Goal: Information Seeking & Learning: Obtain resource

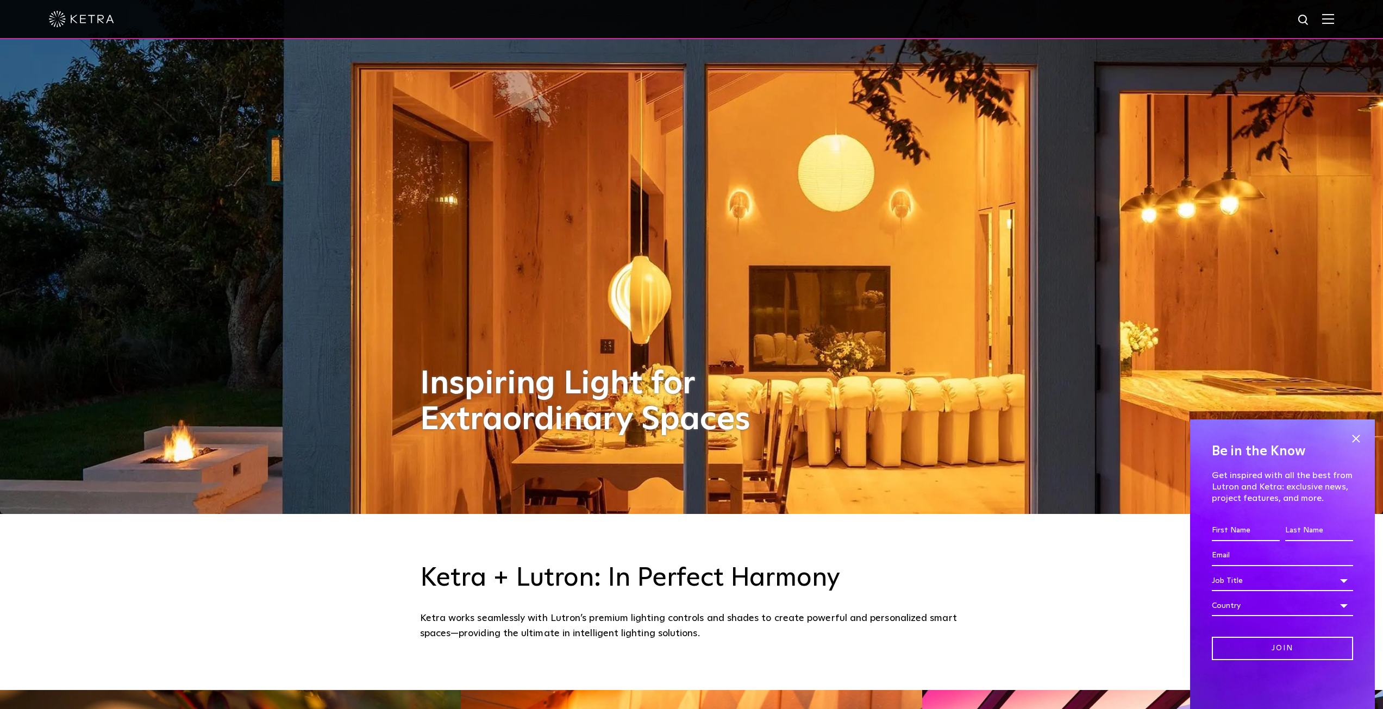
scroll to position [272, 0]
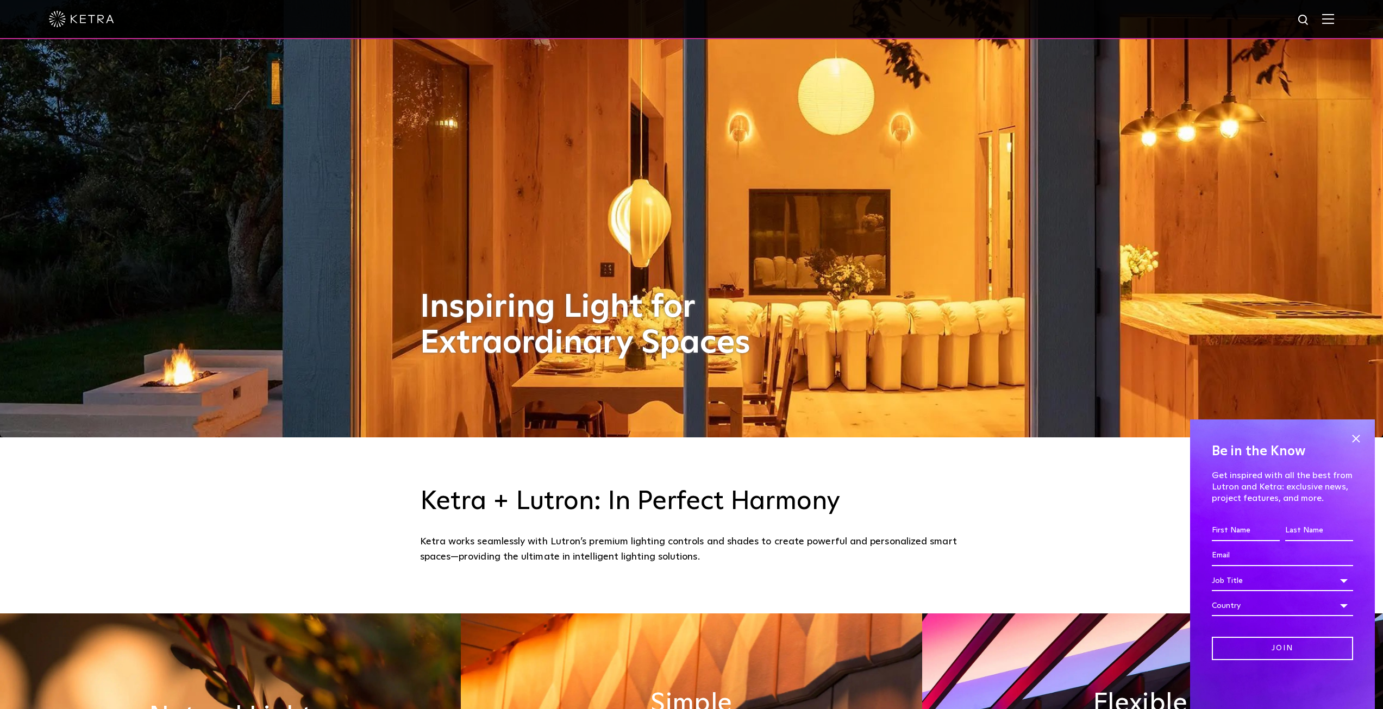
drag, startPoint x: 1351, startPoint y: 435, endPoint x: 1199, endPoint y: 397, distance: 157.5
click at [1351, 435] on span at bounding box center [1356, 439] width 16 height 16
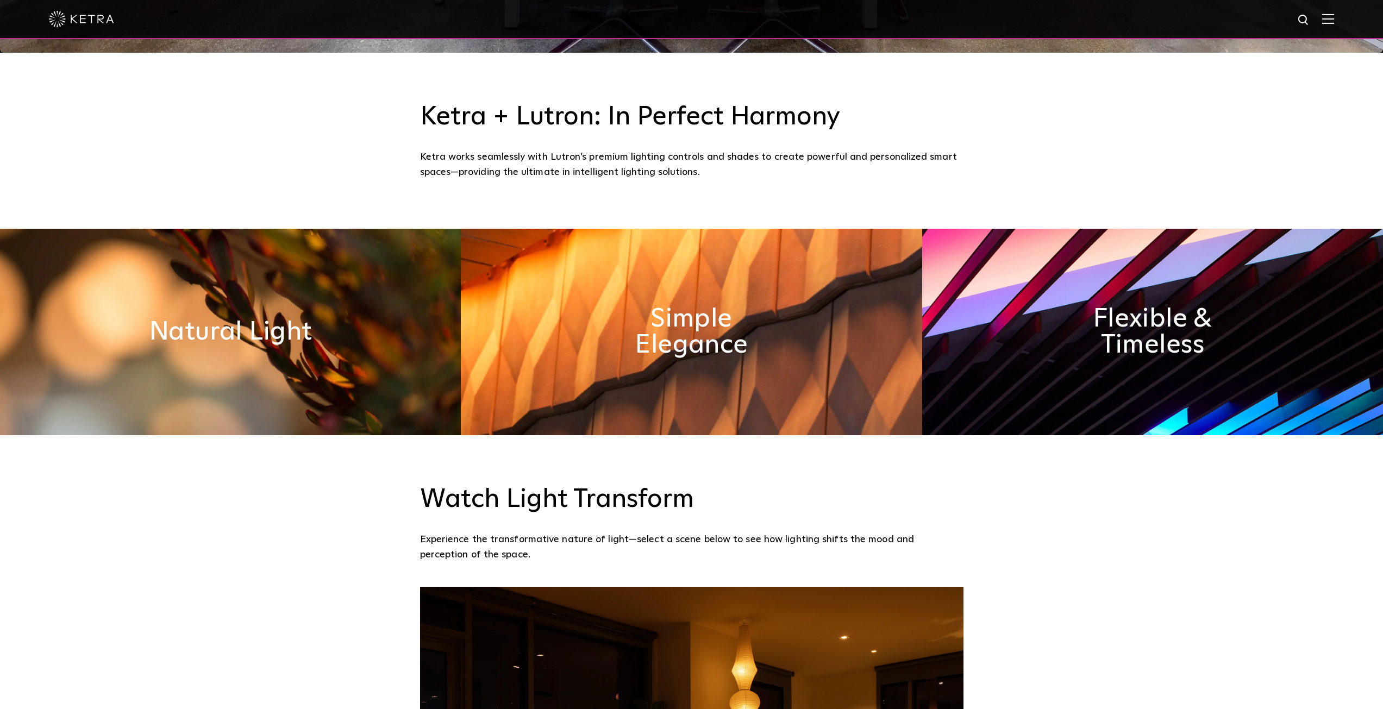
scroll to position [652, 0]
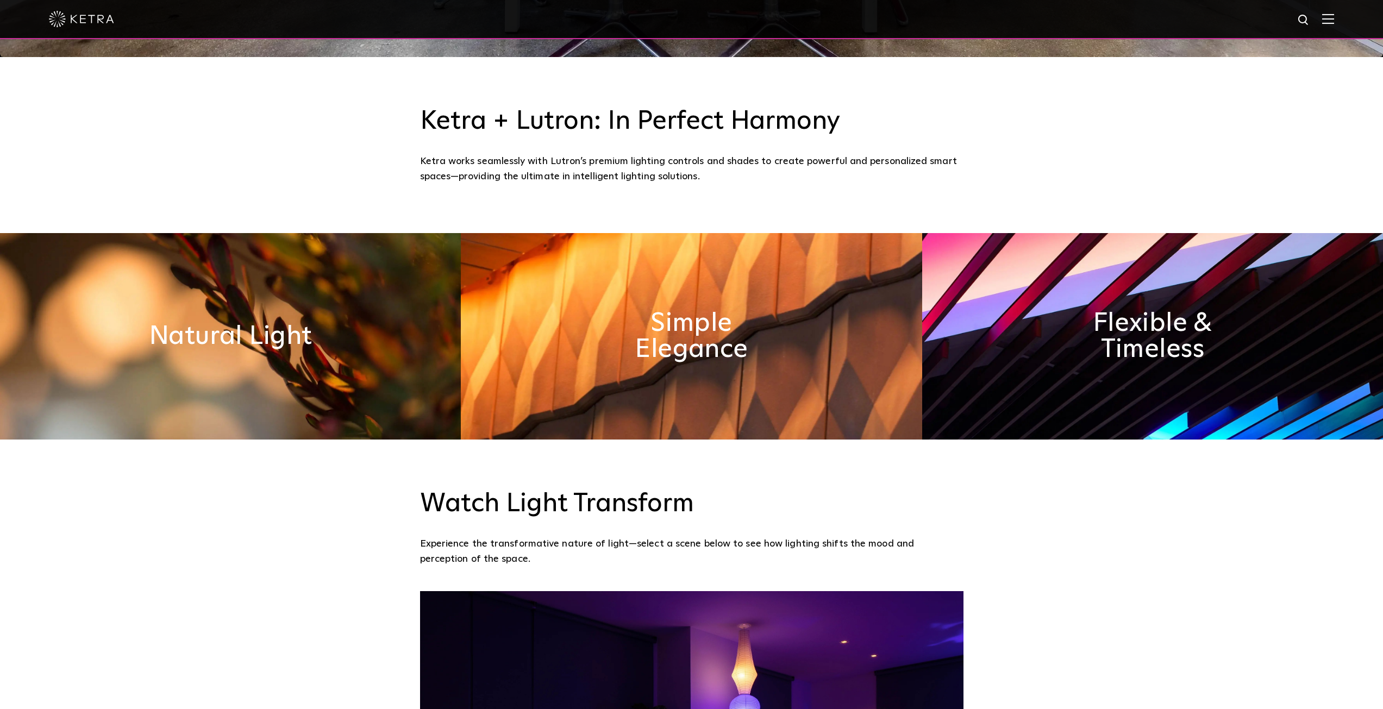
click at [265, 362] on img at bounding box center [230, 336] width 461 height 207
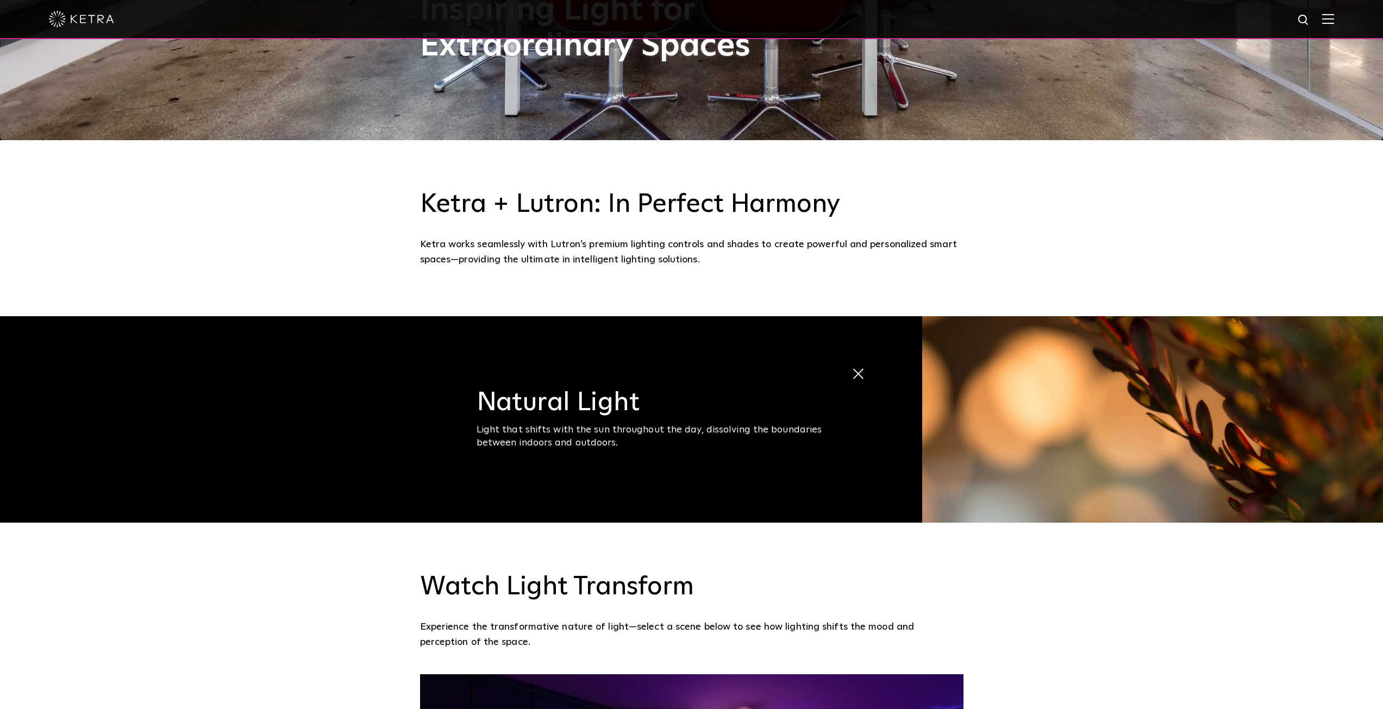
scroll to position [217, 0]
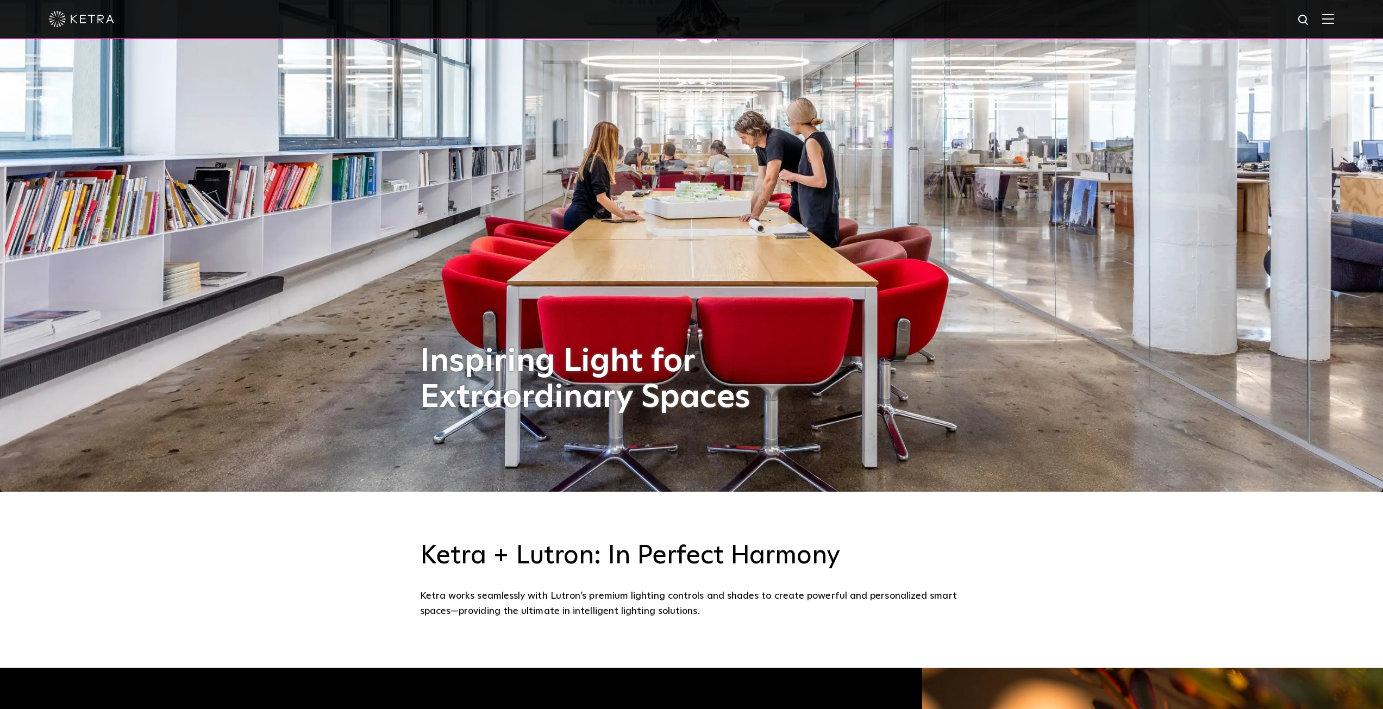
click at [82, 26] on img at bounding box center [81, 19] width 65 height 16
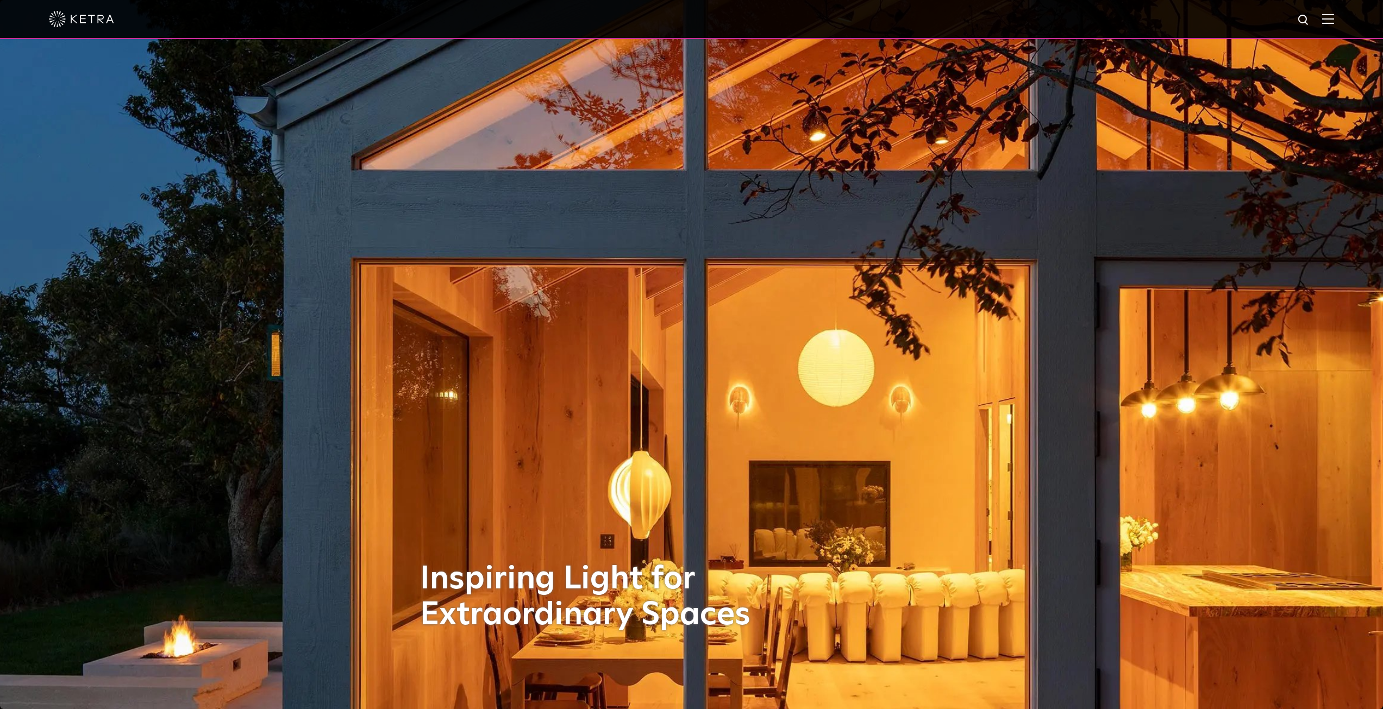
click at [1331, 20] on img at bounding box center [1329, 19] width 12 height 10
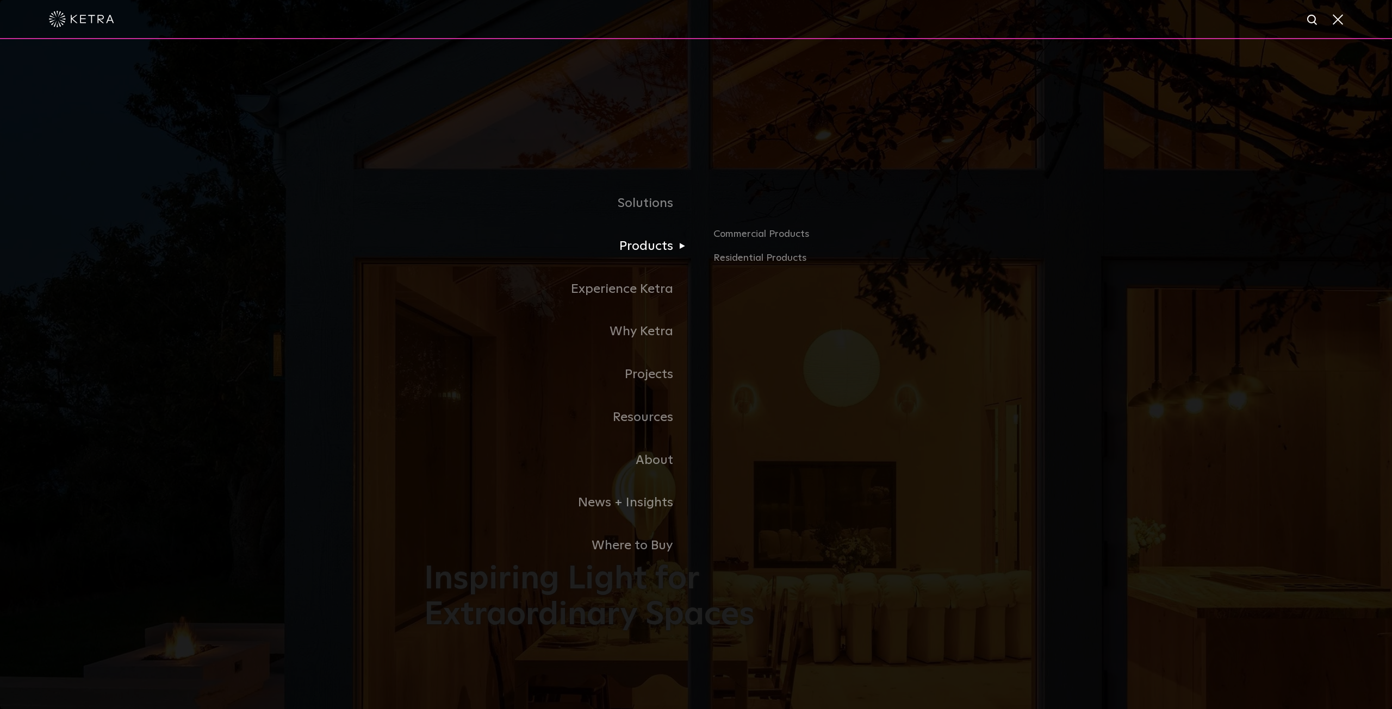
click at [658, 246] on link "Products" at bounding box center [560, 246] width 272 height 43
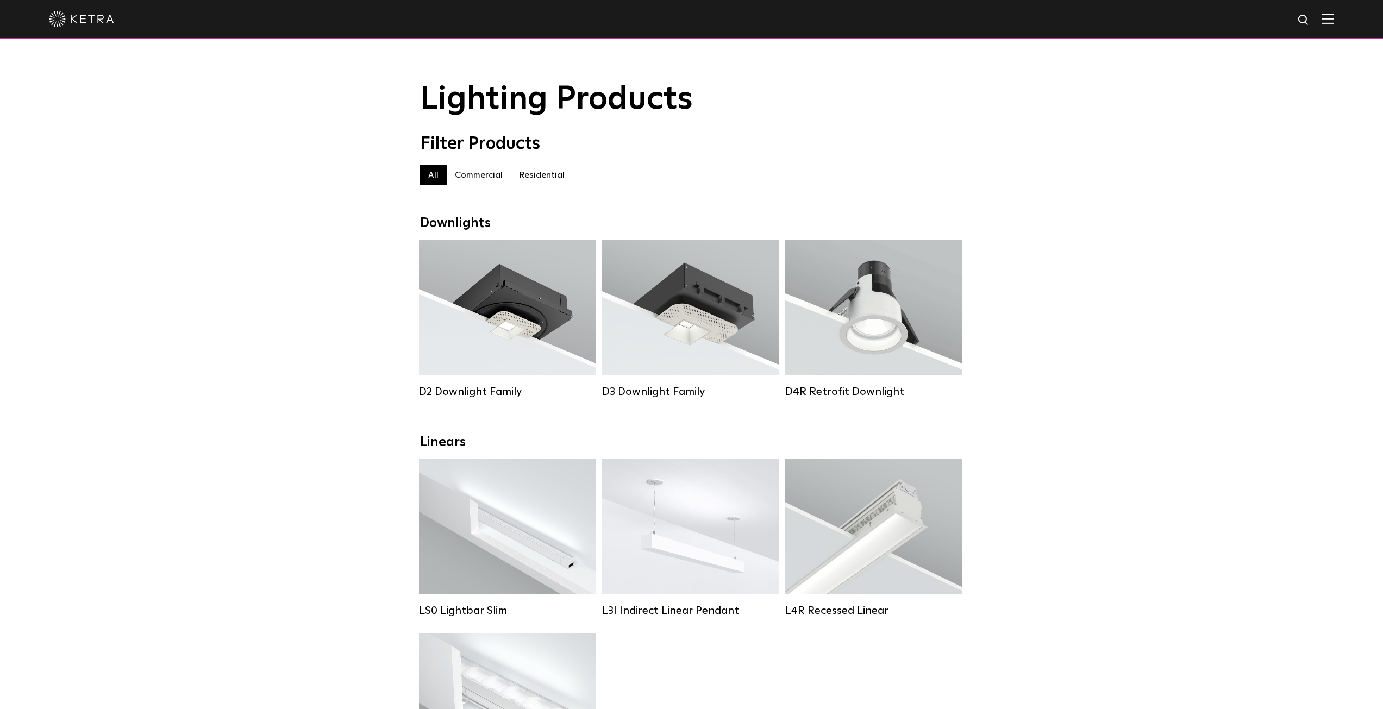
click at [477, 175] on label "Commercial" at bounding box center [479, 175] width 64 height 20
click at [432, 176] on label "All" at bounding box center [433, 175] width 27 height 20
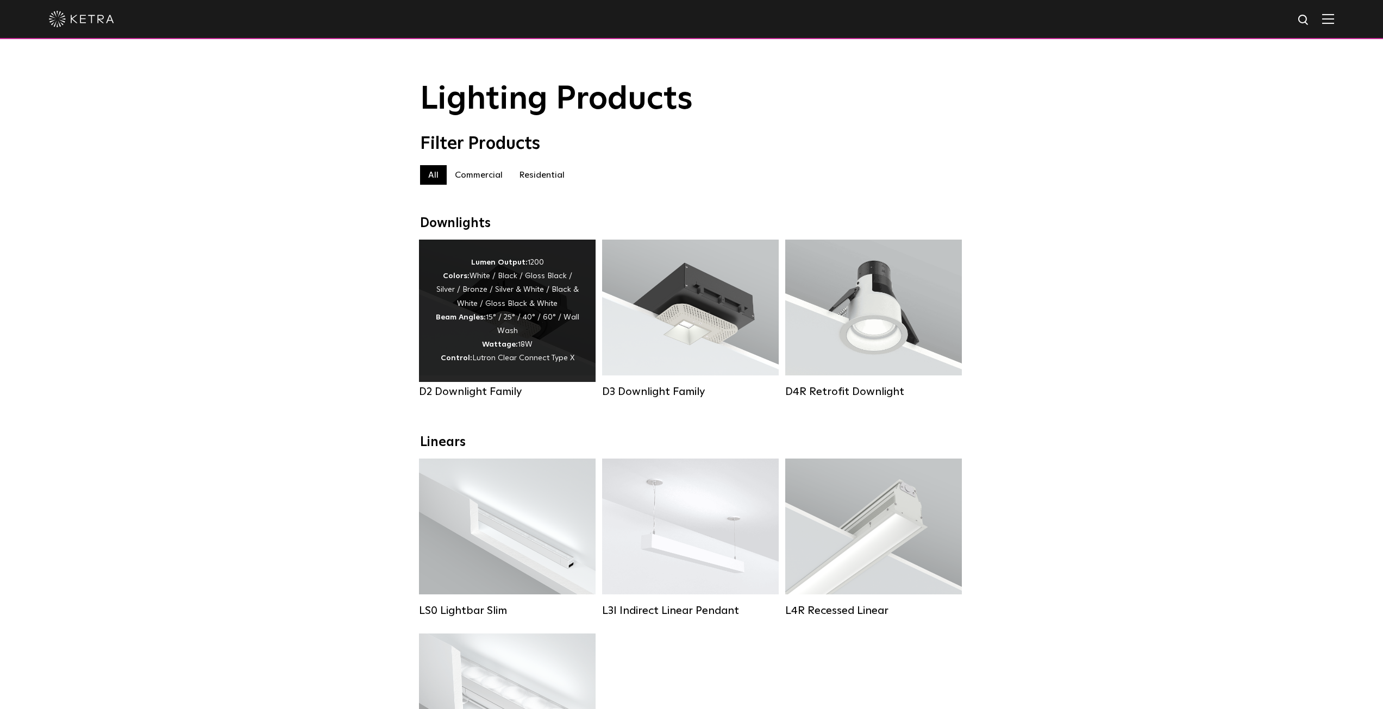
click at [519, 316] on div "Lumen Output: 1200 Colors: White / Black / Gloss Black / Silver / Bronze / Silv…" at bounding box center [507, 311] width 144 height 110
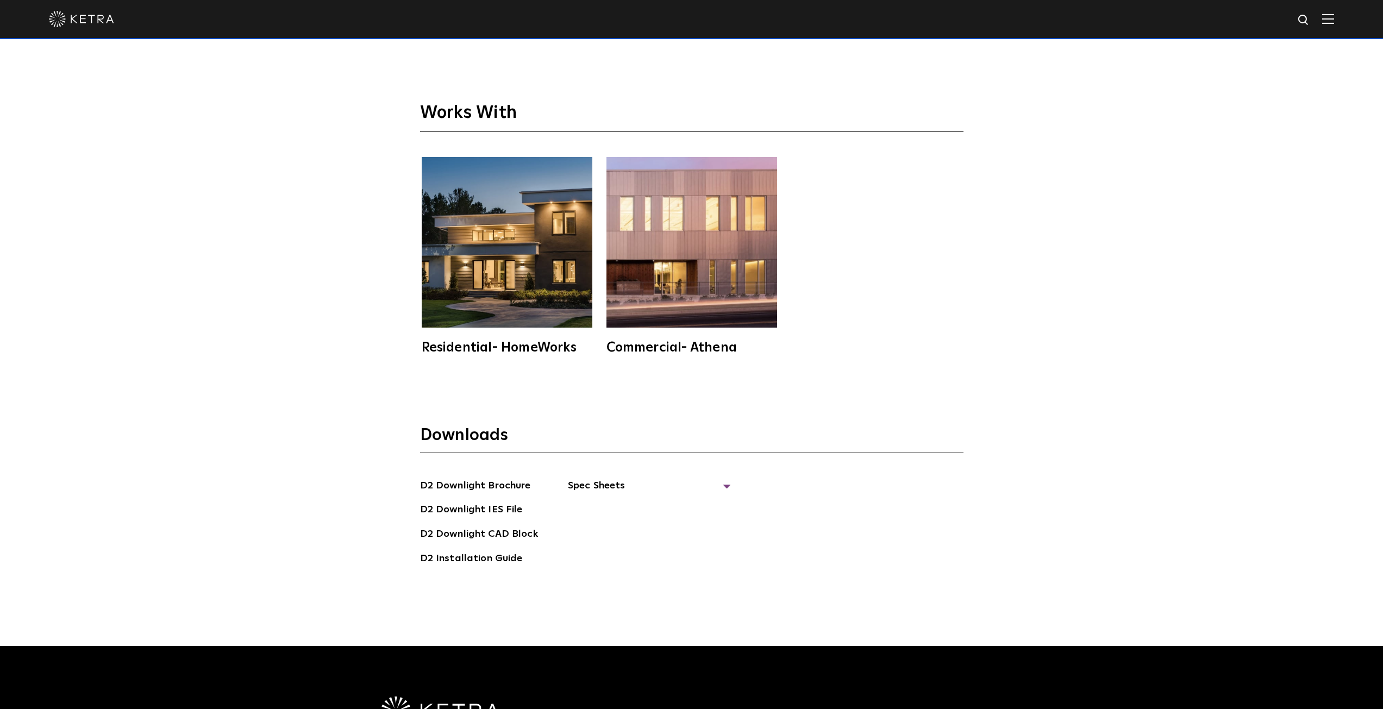
scroll to position [3479, 0]
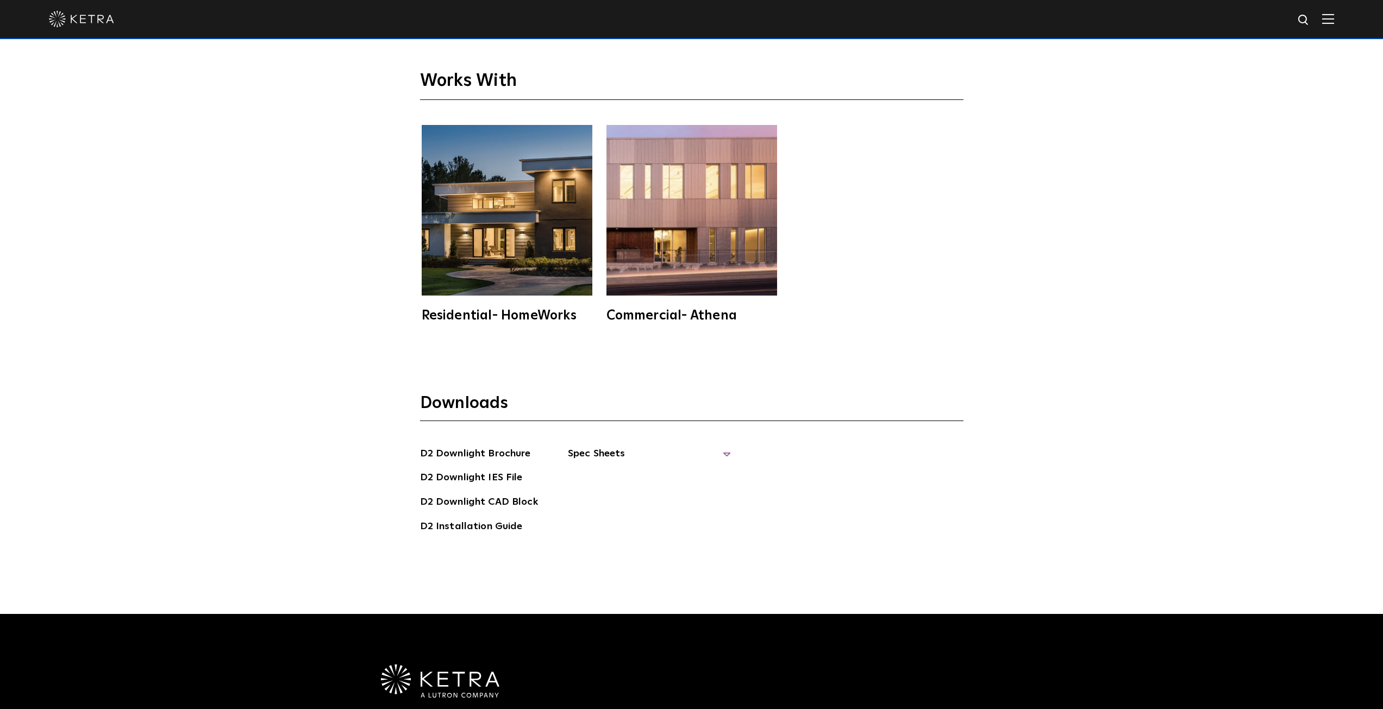
click at [632, 446] on span "Spec Sheets" at bounding box center [649, 458] width 163 height 24
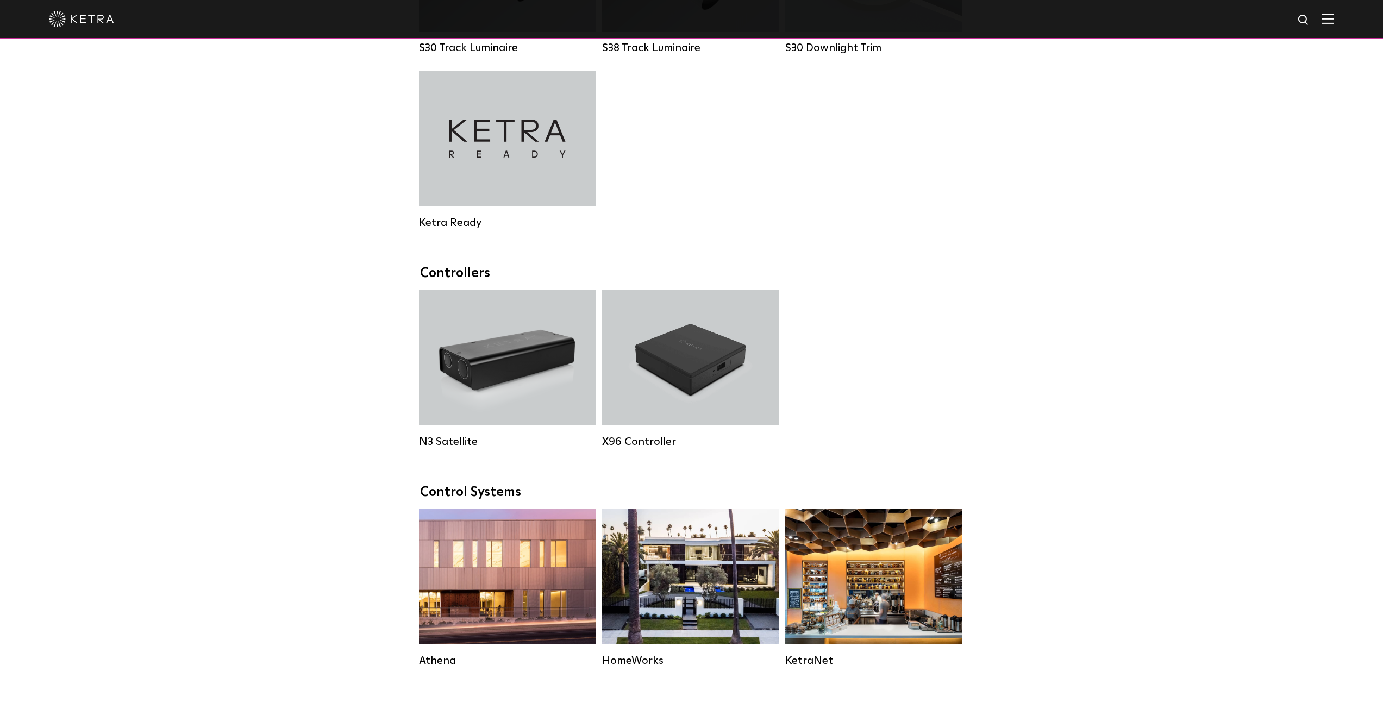
scroll to position [1196, 0]
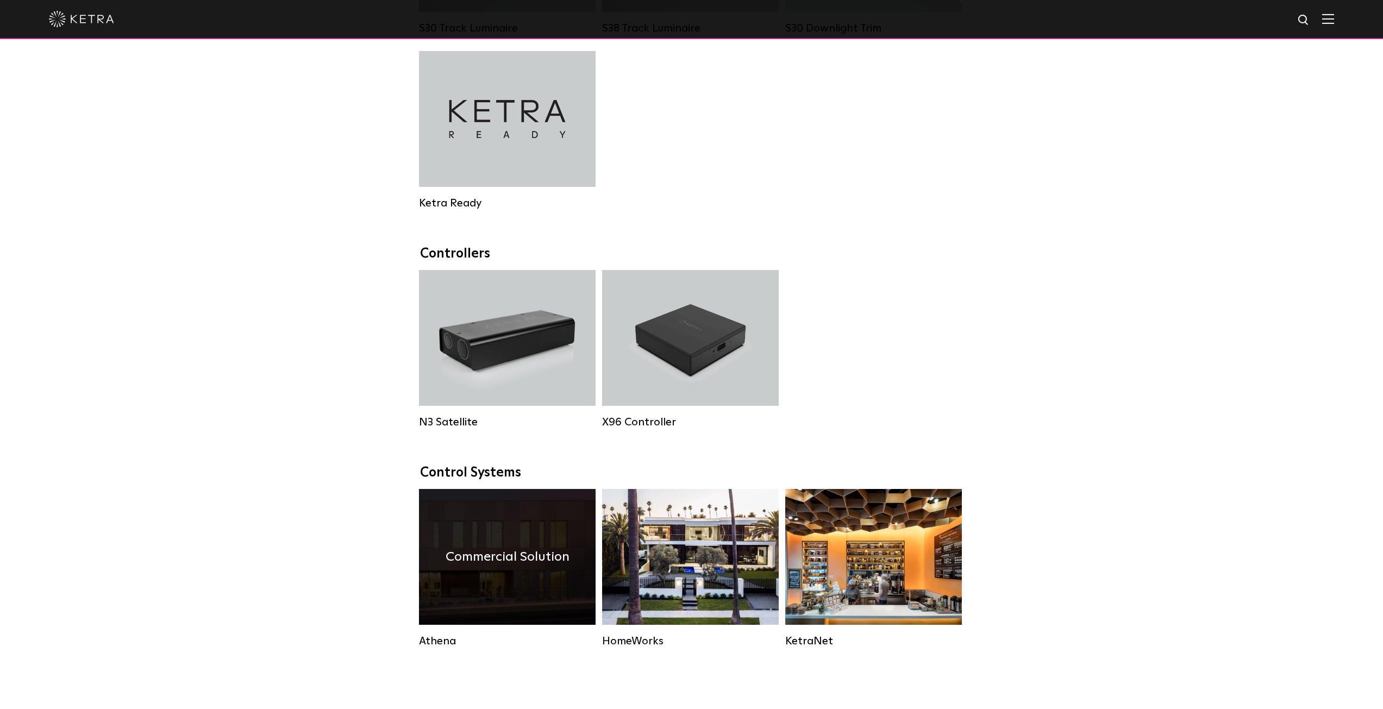
click at [509, 532] on div "Commercial Solution" at bounding box center [507, 557] width 177 height 136
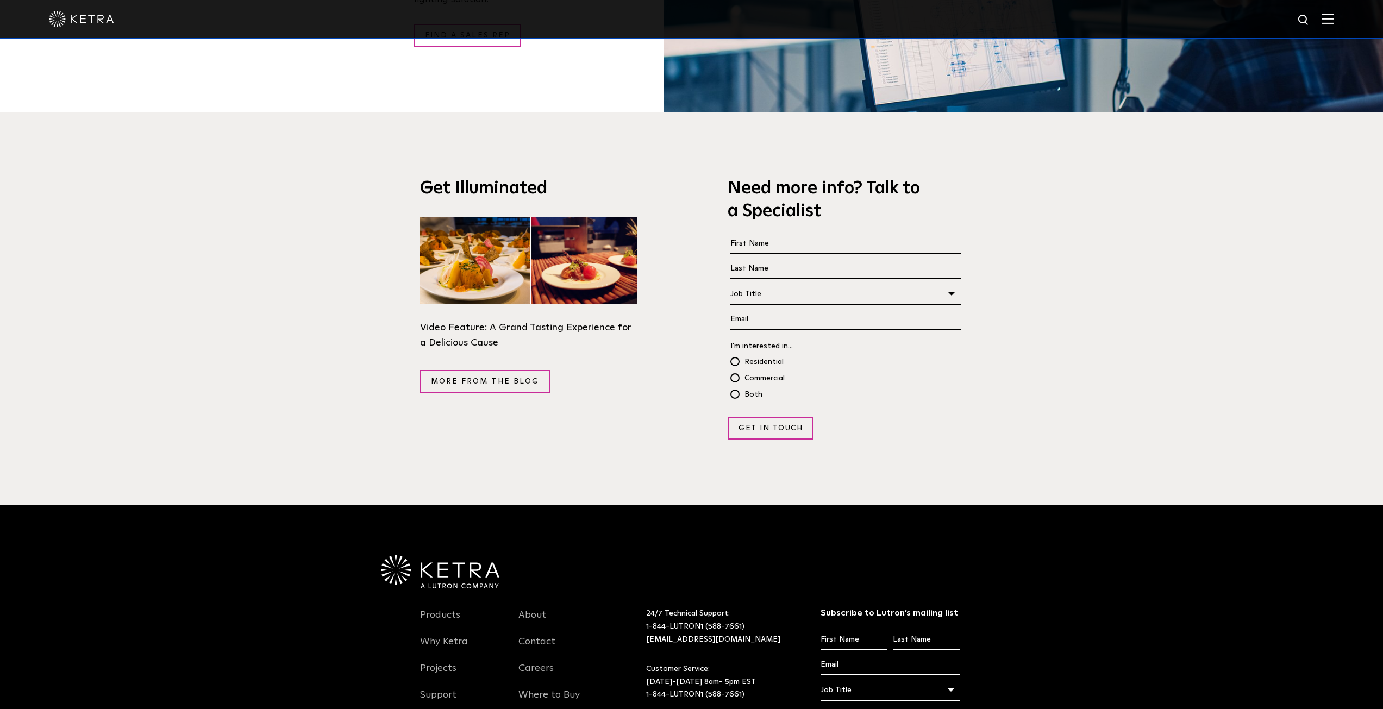
scroll to position [2149, 0]
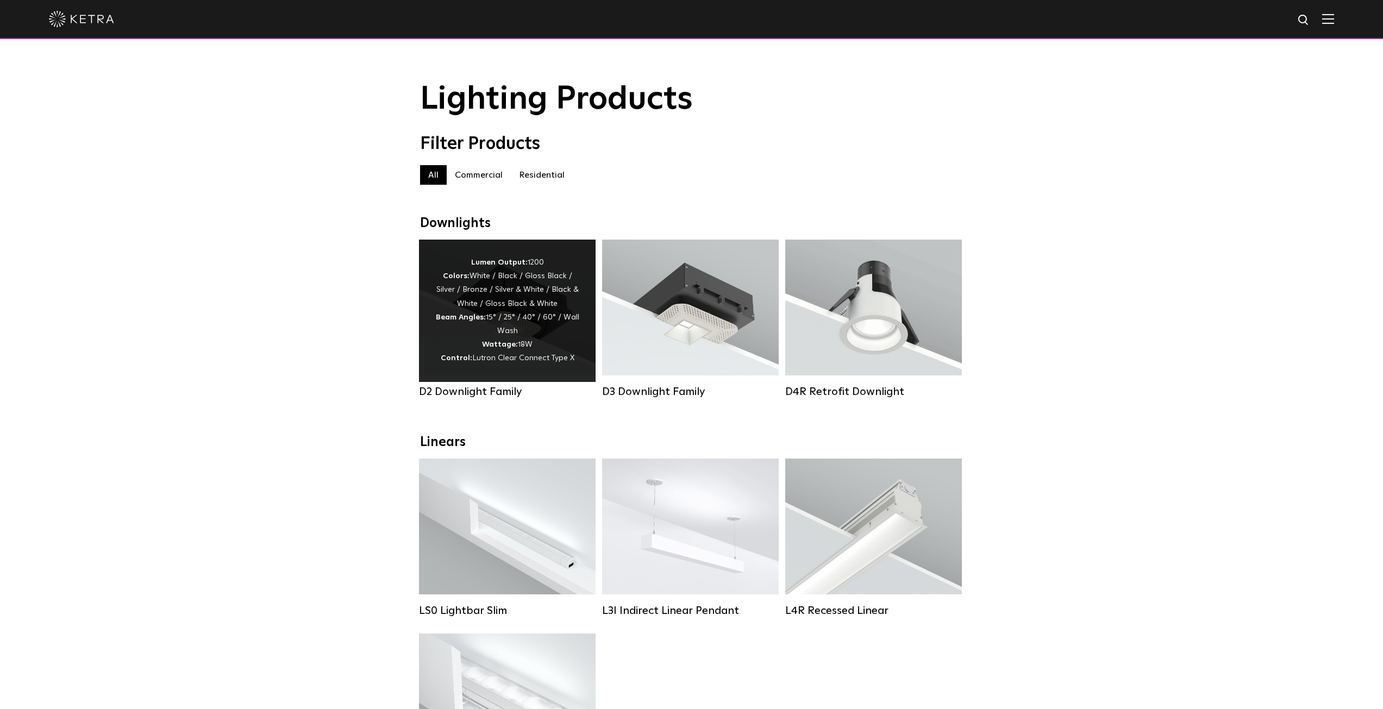
click at [491, 291] on div "Lumen Output: 1200 Colors: White / Black / Gloss Black / Silver / Bronze / Silv…" at bounding box center [507, 311] width 144 height 110
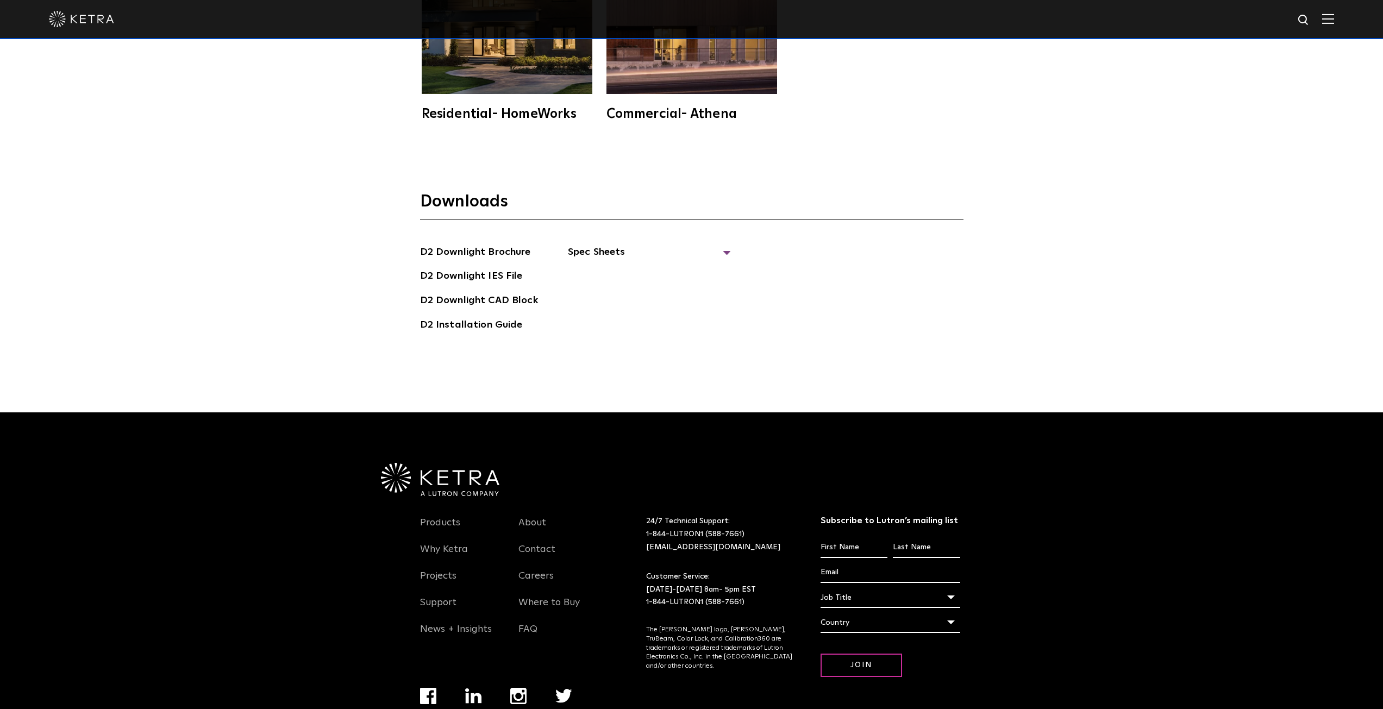
scroll to position [3717, 0]
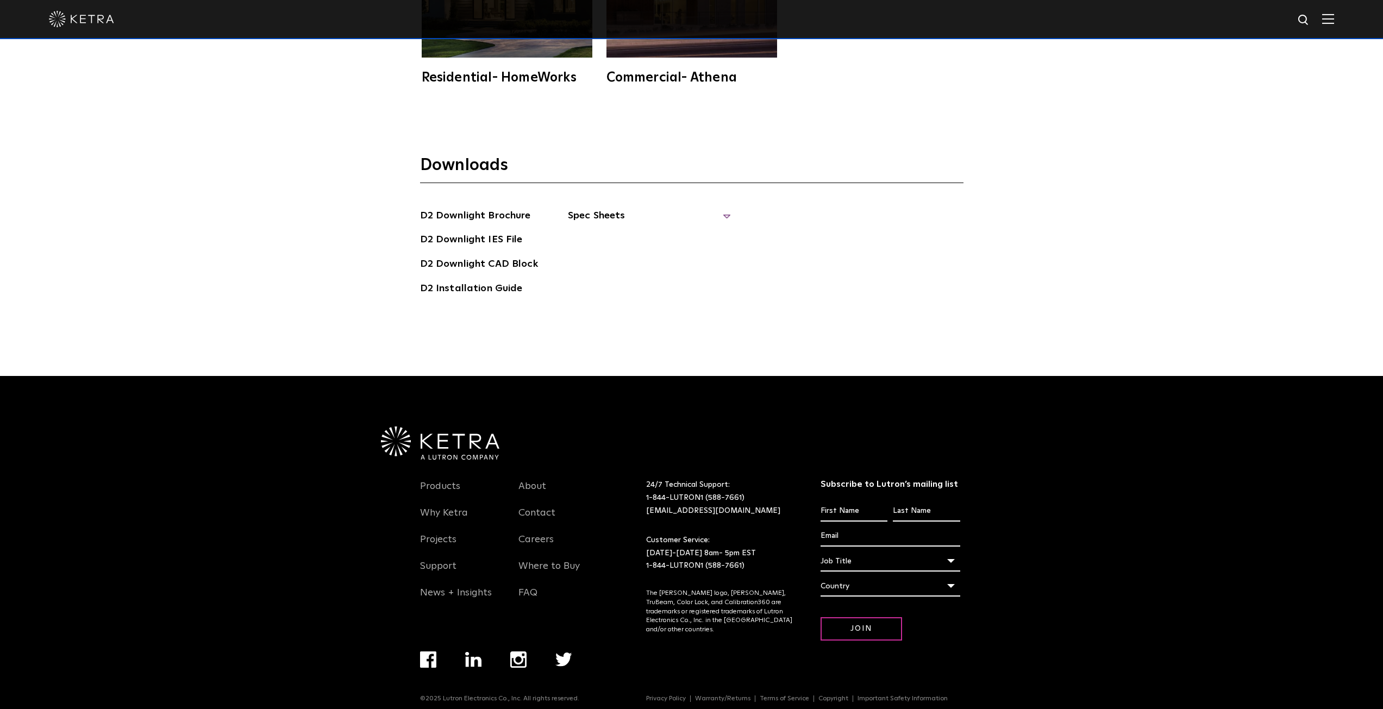
click at [634, 208] on span "Spec Sheets" at bounding box center [649, 220] width 163 height 24
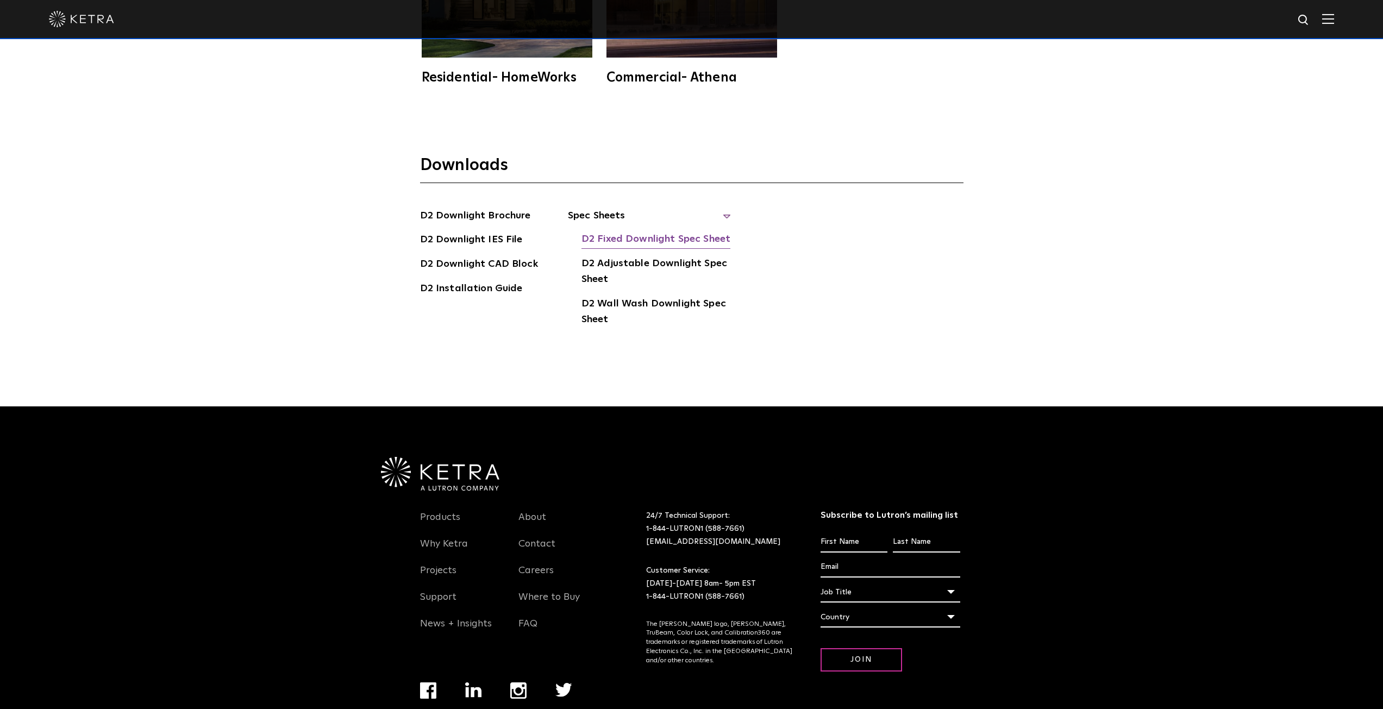
click at [641, 232] on link "D2 Fixed Downlight Spec Sheet" at bounding box center [656, 240] width 149 height 17
click at [627, 256] on link "D2 Adjustable Downlight Spec Sheet" at bounding box center [656, 272] width 149 height 33
click at [652, 296] on link "D2 Wall Wash Downlight Spec Sheet" at bounding box center [656, 312] width 149 height 33
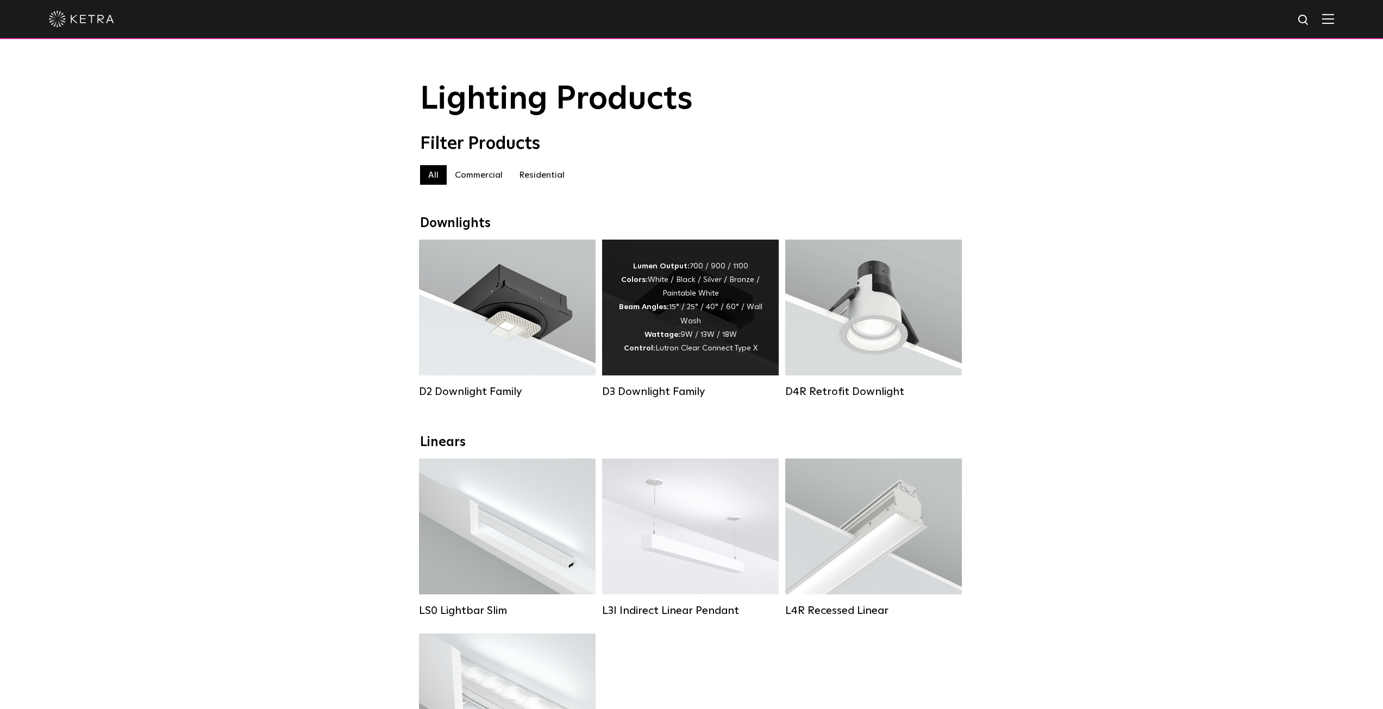
click at [722, 346] on div "Lumen Output: 700 / 900 / 1100 Colors: White / Black / Silver / Bronze / Painta…" at bounding box center [691, 308] width 144 height 96
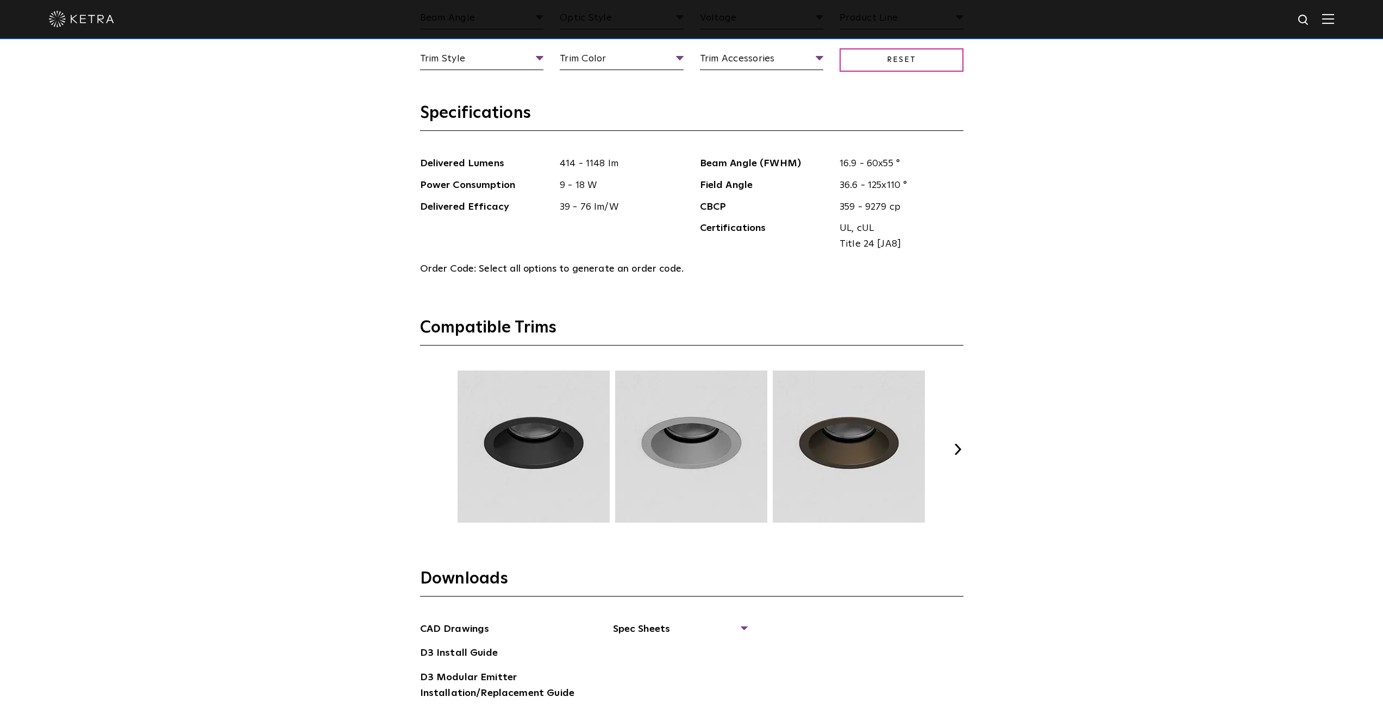
scroll to position [1794, 0]
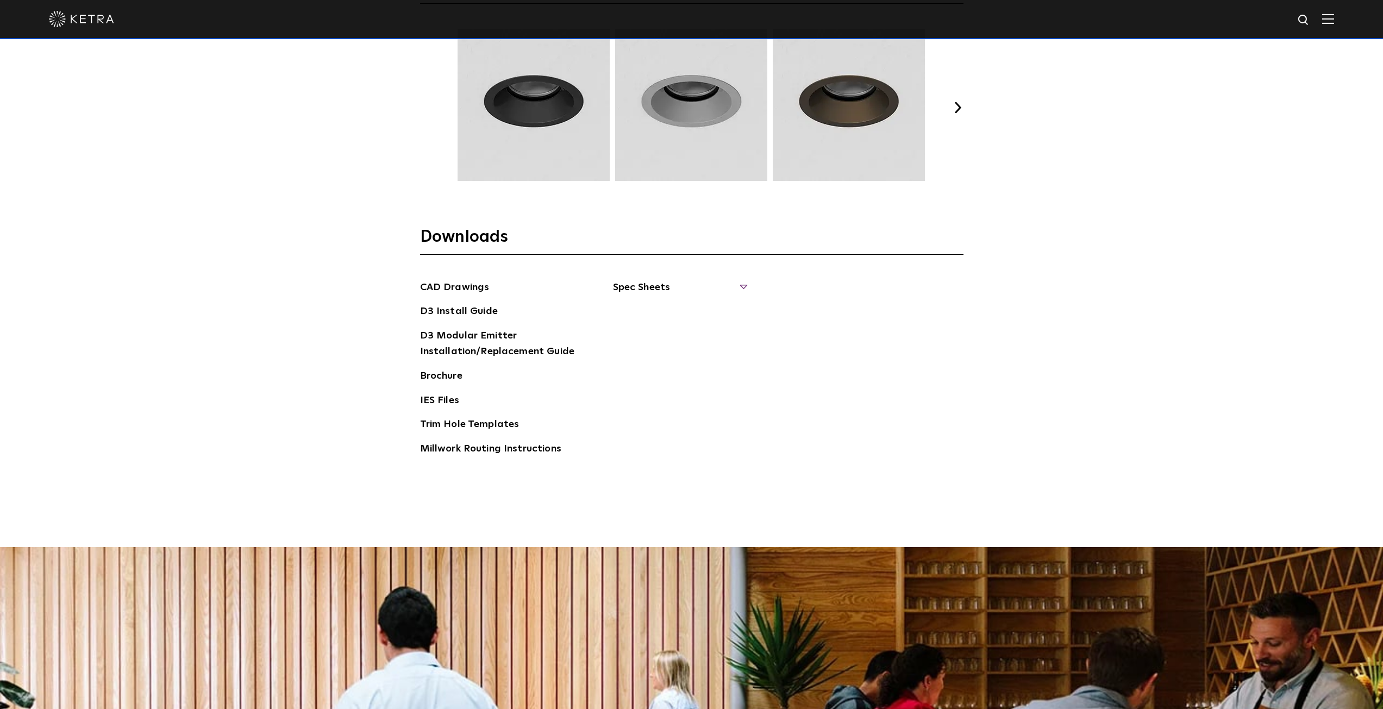
click at [654, 296] on span "Spec Sheets" at bounding box center [679, 292] width 133 height 24
click at [652, 312] on link "D3 Adjustable Round" at bounding box center [668, 312] width 83 height 12
click at [645, 336] on link "D3 Wallwash Round" at bounding box center [667, 335] width 80 height 12
click at [663, 354] on link "D3 Fixed Round" at bounding box center [657, 358] width 61 height 12
click at [654, 379] on link "D3 Adjustable Square" at bounding box center [669, 381] width 85 height 12
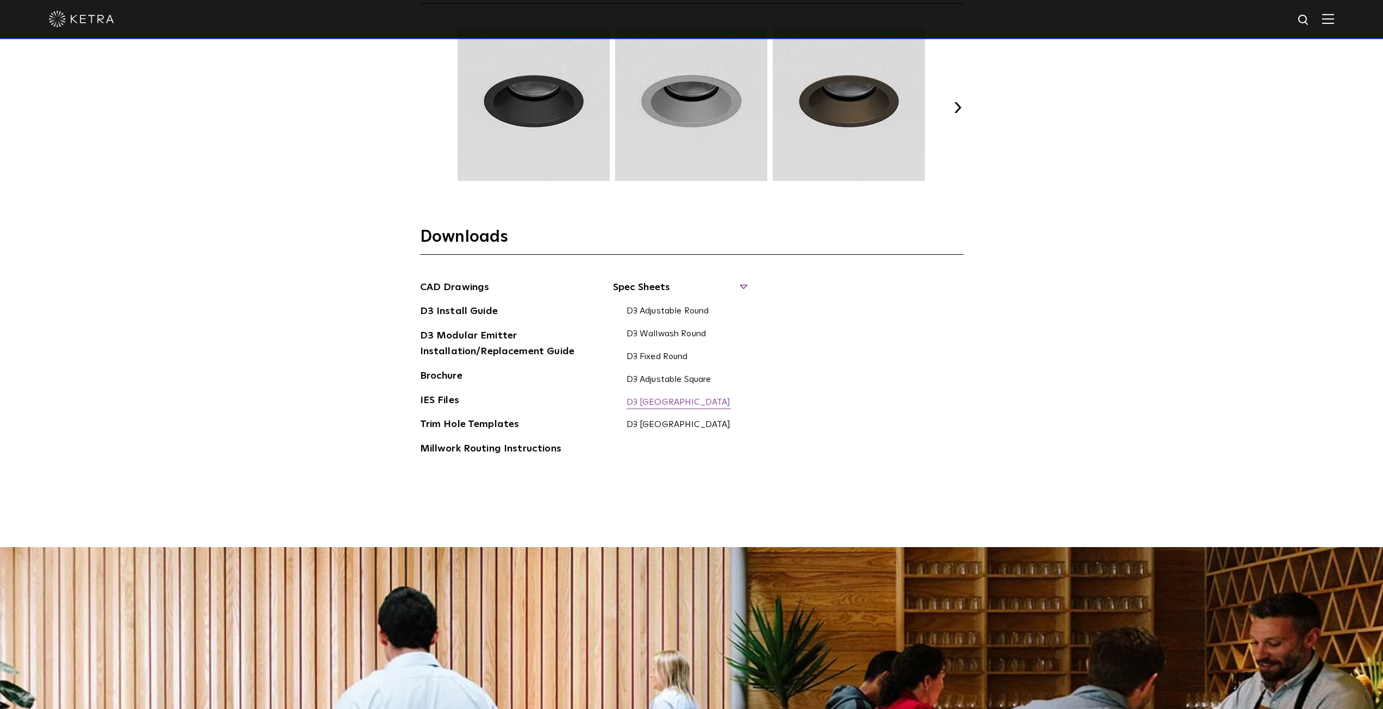
click at [656, 405] on link "D3 [GEOGRAPHIC_DATA]" at bounding box center [679, 403] width 104 height 12
click at [664, 426] on link "D3 [GEOGRAPHIC_DATA]" at bounding box center [679, 426] width 104 height 12
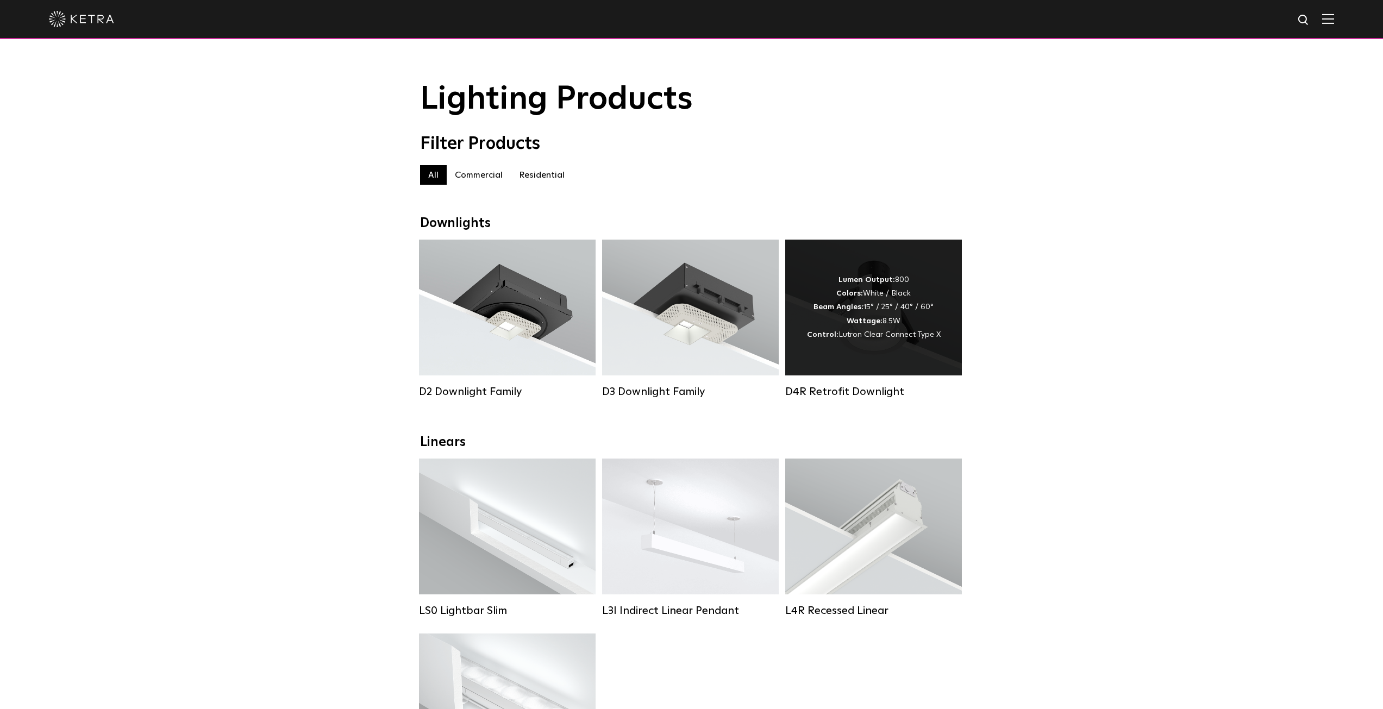
click at [920, 322] on div "Lumen Output: 800 Colors: White / Black Beam Angles: 15° / 25° / 40° / 60° Watt…" at bounding box center [874, 307] width 134 height 68
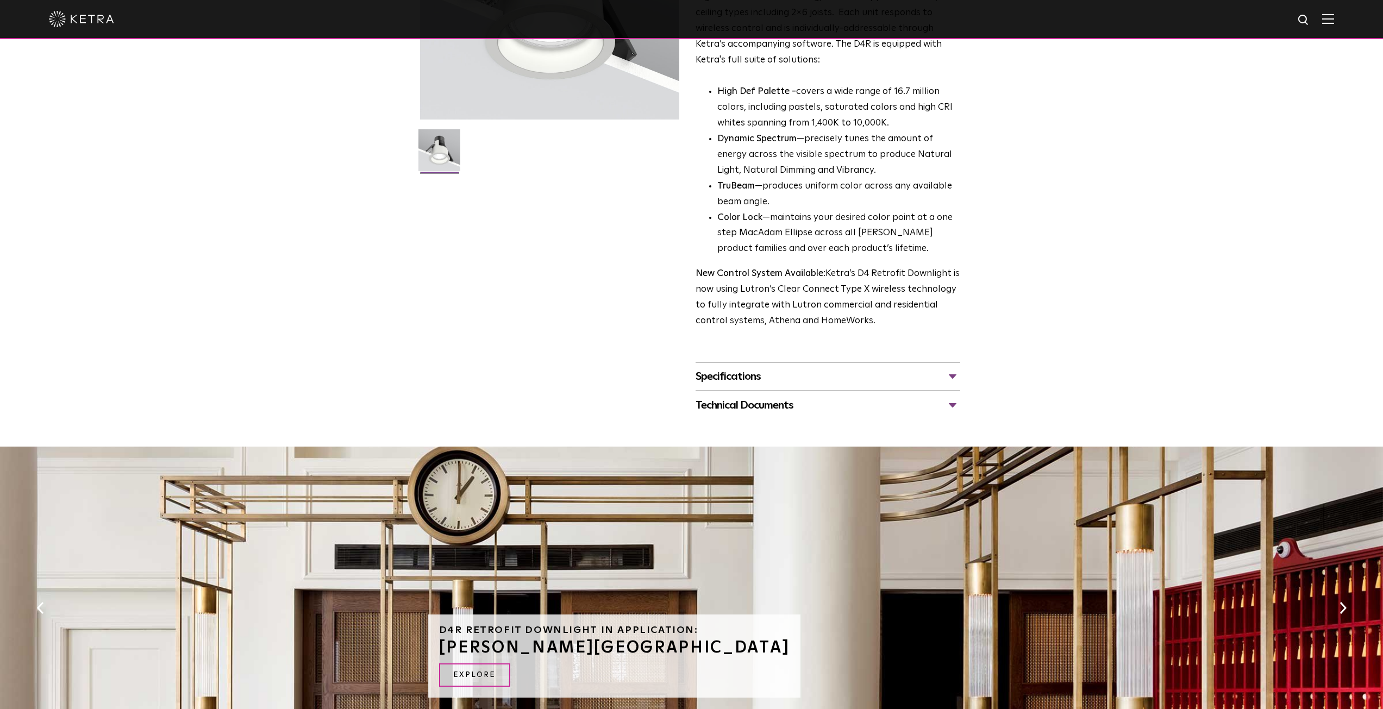
scroll to position [207, 0]
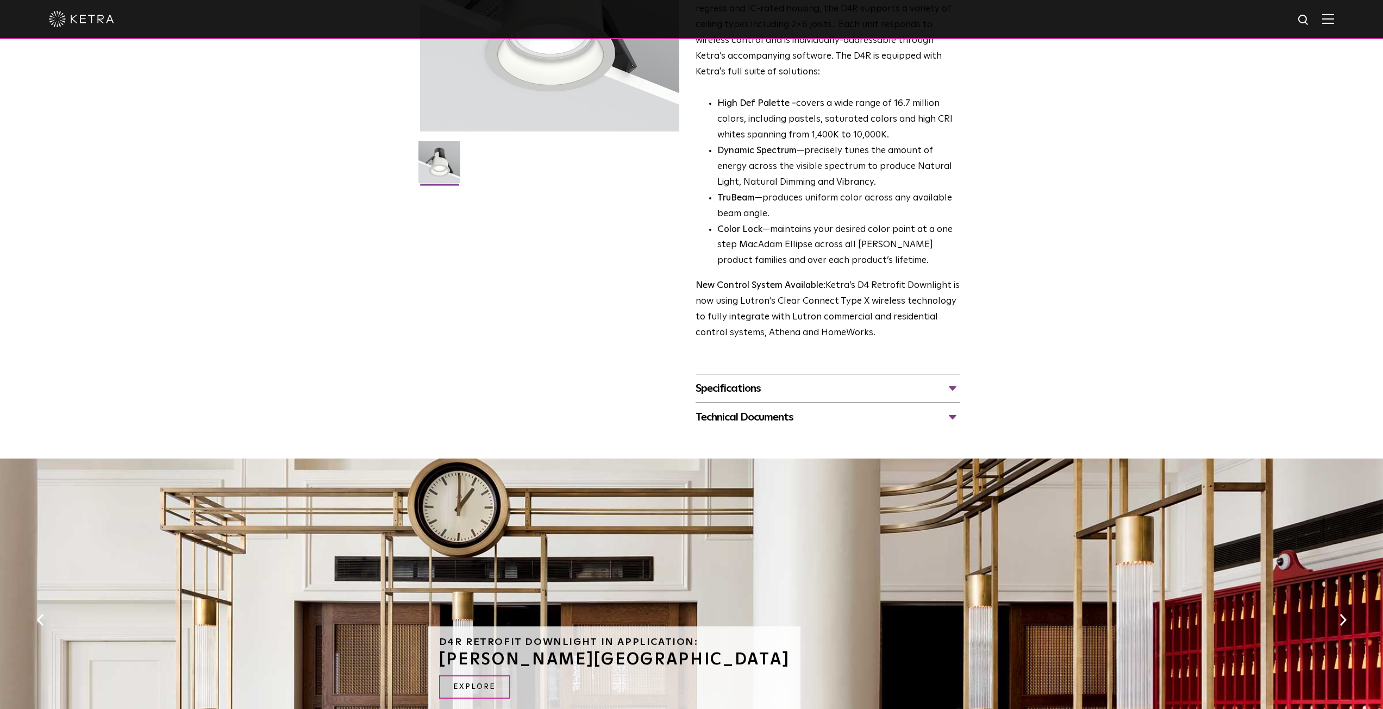
click at [775, 420] on div "Technical Documents" at bounding box center [828, 417] width 265 height 17
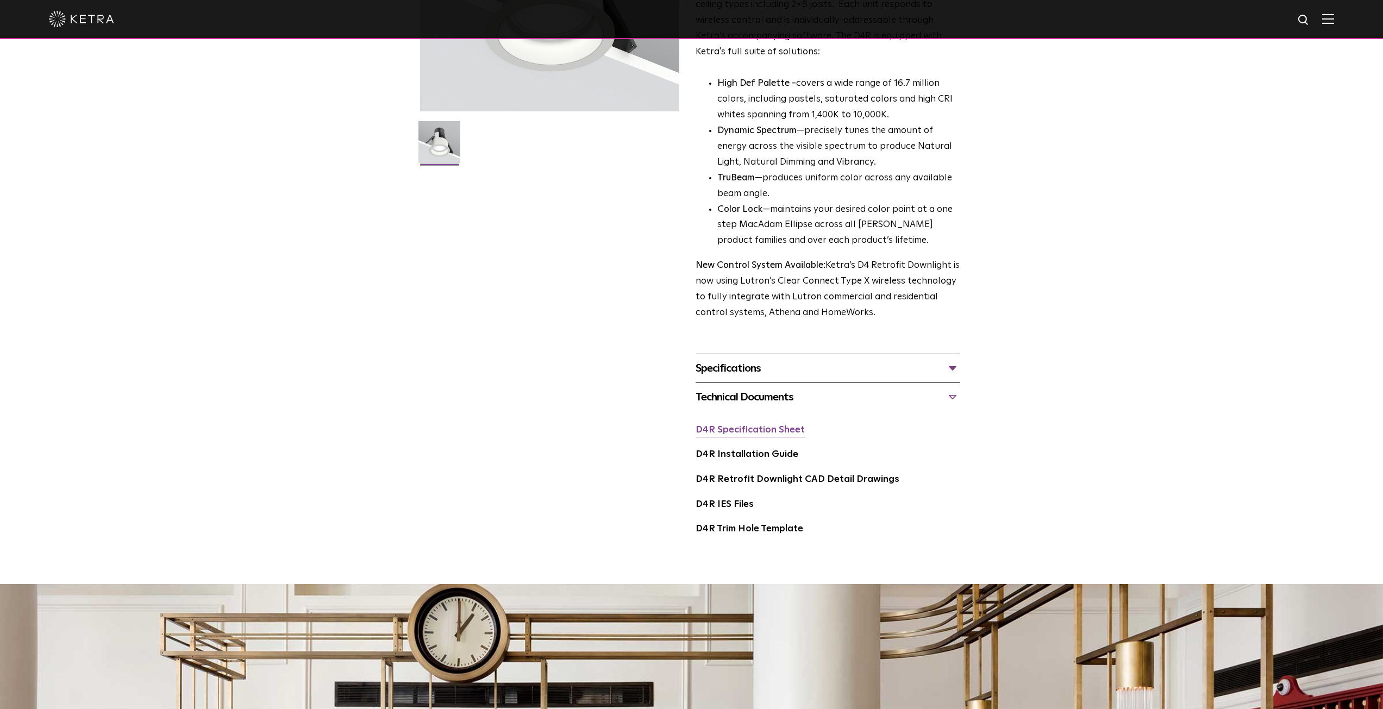
scroll to position [261, 0]
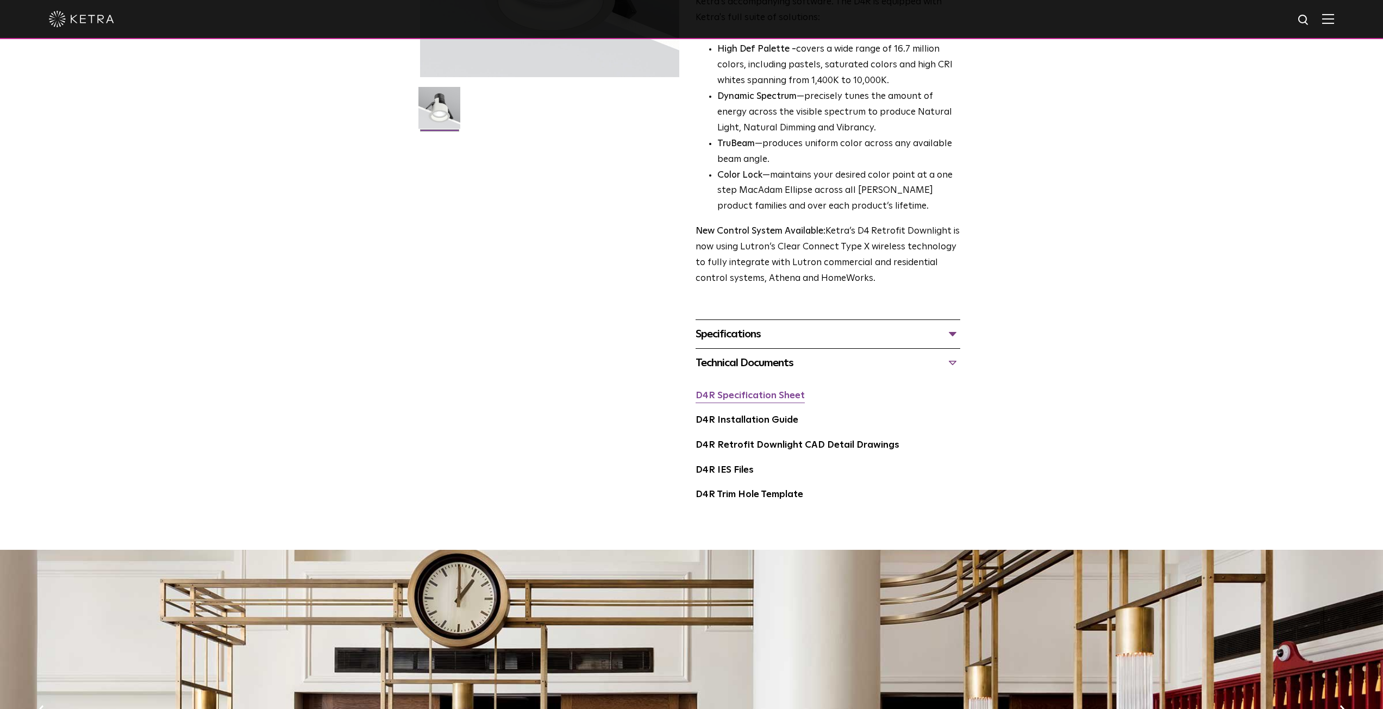
click at [772, 401] on link "D4R Specification Sheet" at bounding box center [750, 395] width 109 height 9
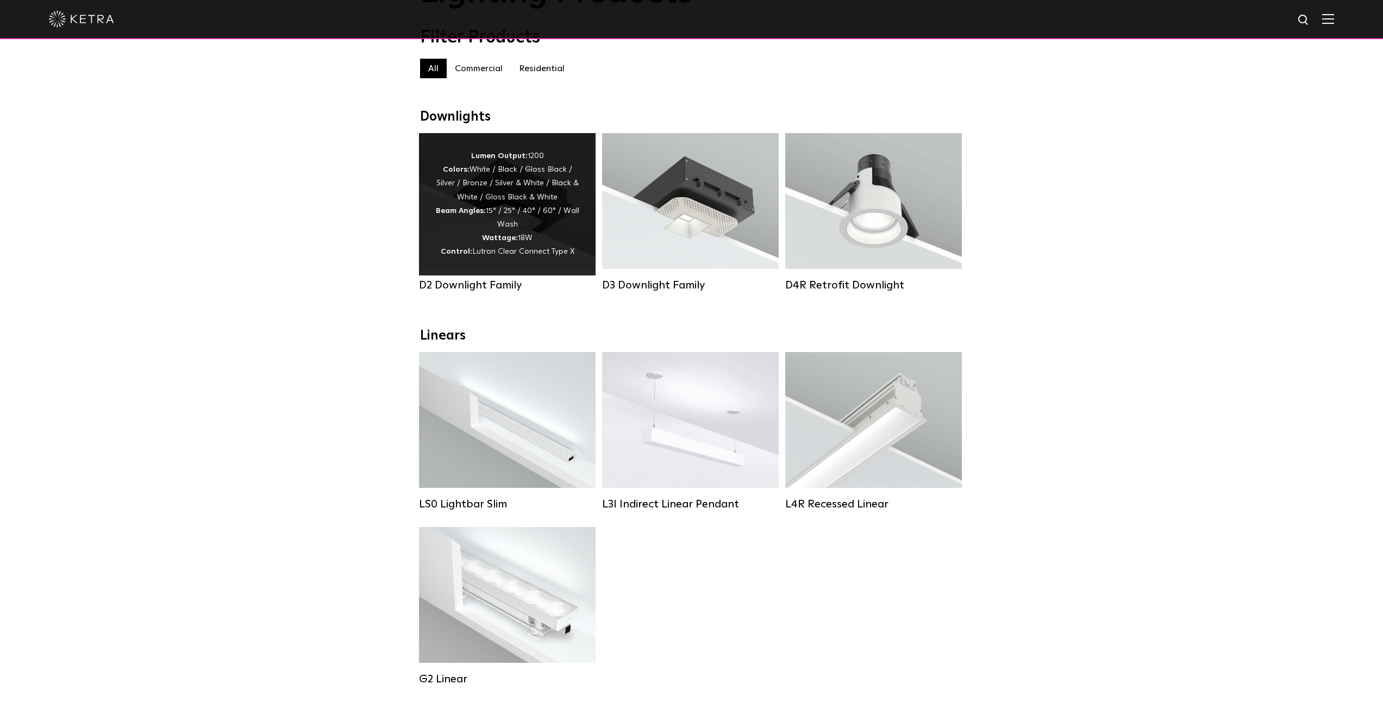
scroll to position [163, 0]
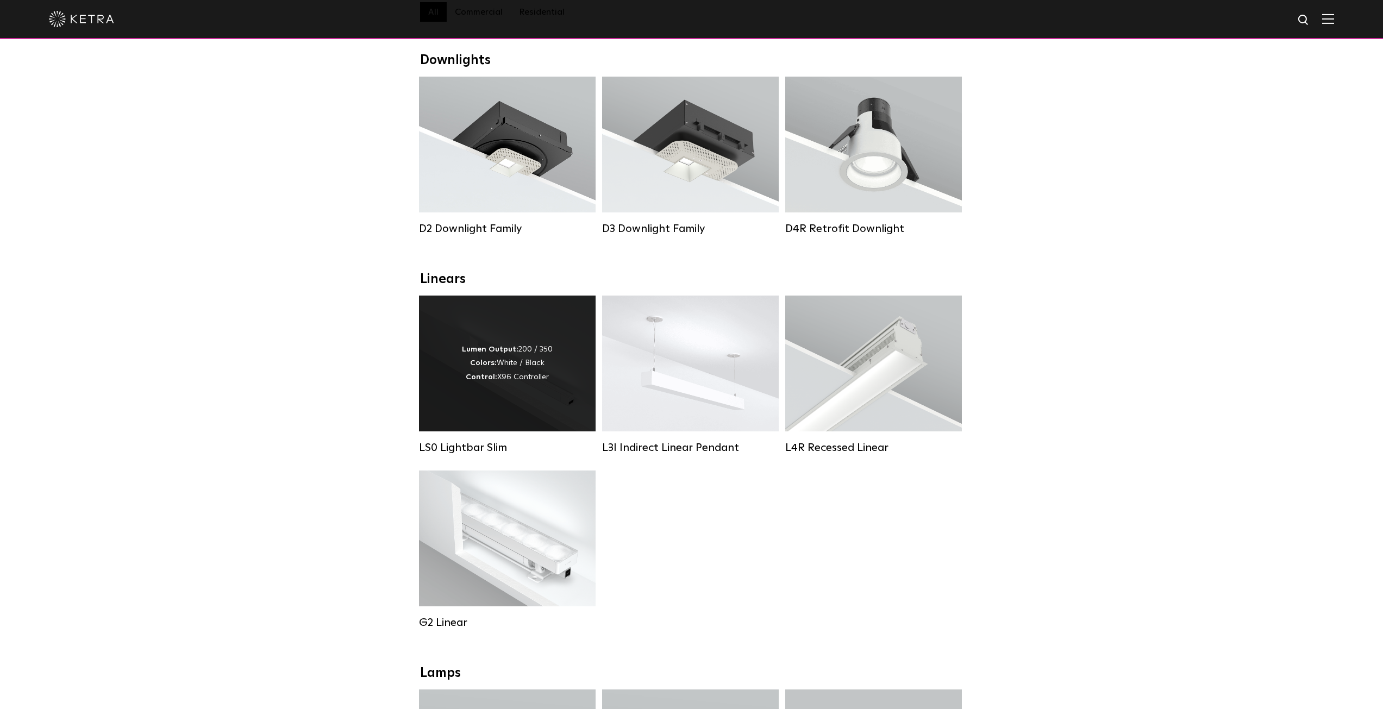
click at [464, 352] on strong "Lumen Output:" at bounding box center [490, 350] width 57 height 8
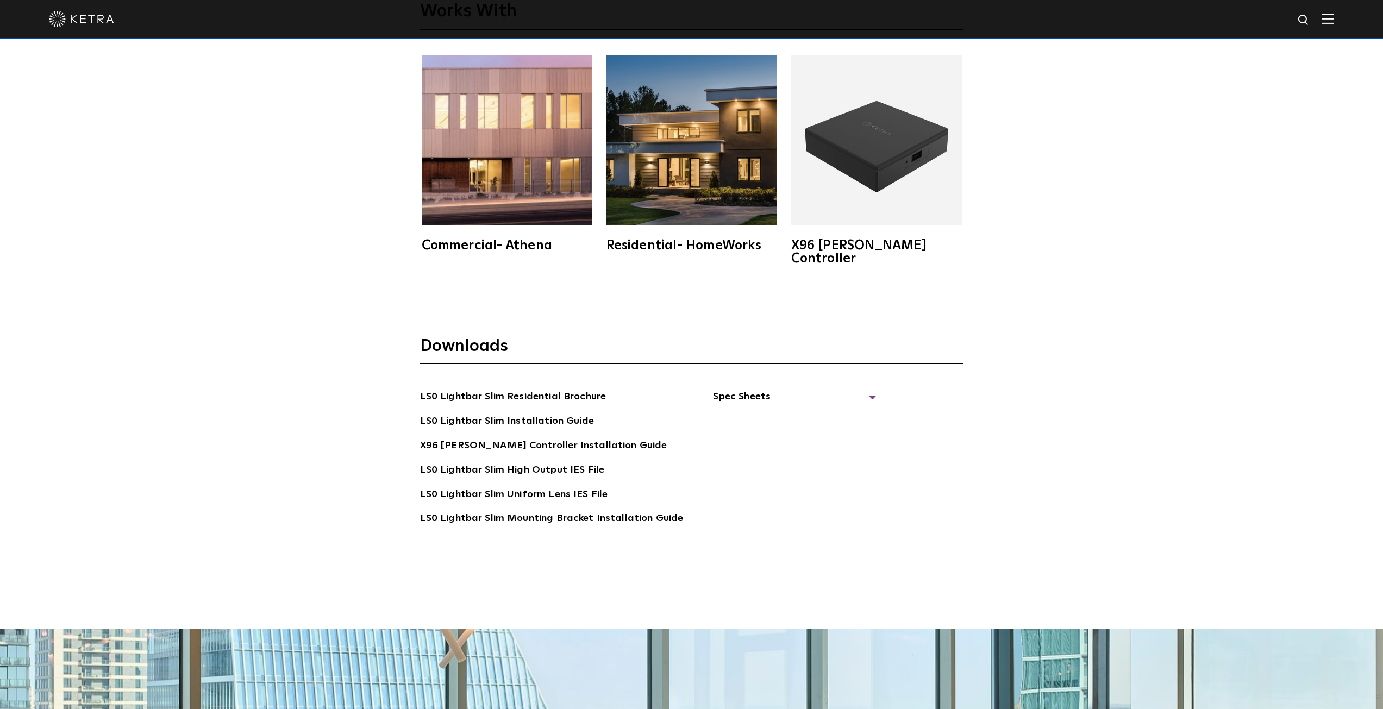
scroll to position [2555, 0]
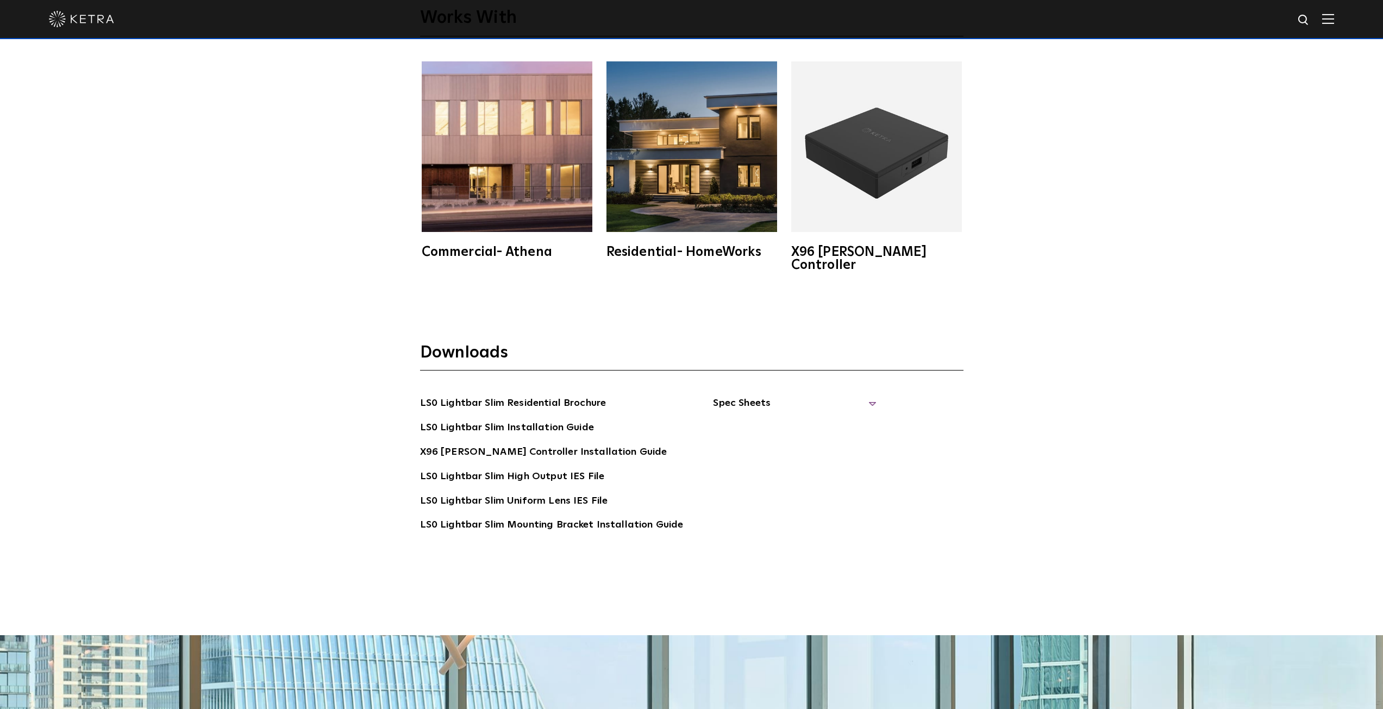
click at [745, 396] on span "Spec Sheets" at bounding box center [794, 408] width 163 height 24
click at [769, 421] on link "LS0 Lightbar Slim Spec Sheet" at bounding box center [797, 428] width 140 height 17
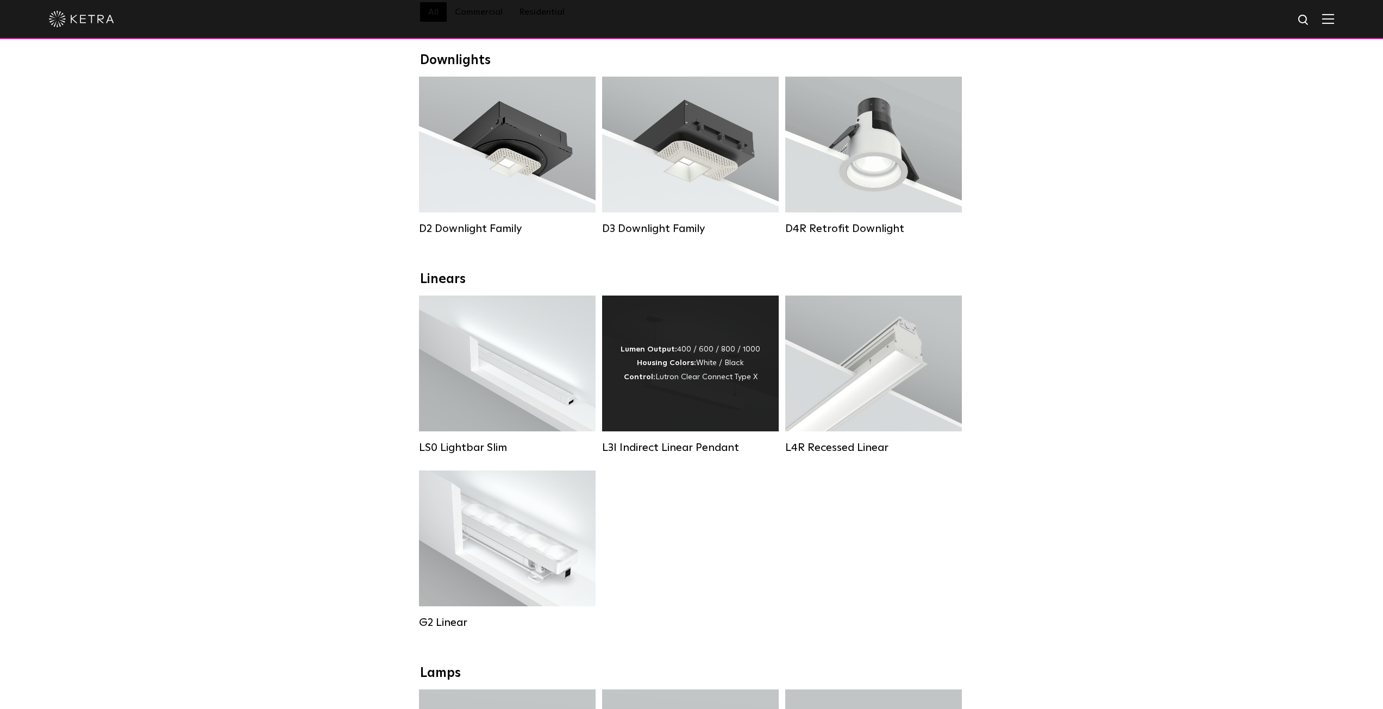
click at [680, 395] on div "Lumen Output: 400 / 600 / 800 / 1000 Housing Colors: White / Black Control: Lut…" at bounding box center [690, 364] width 177 height 136
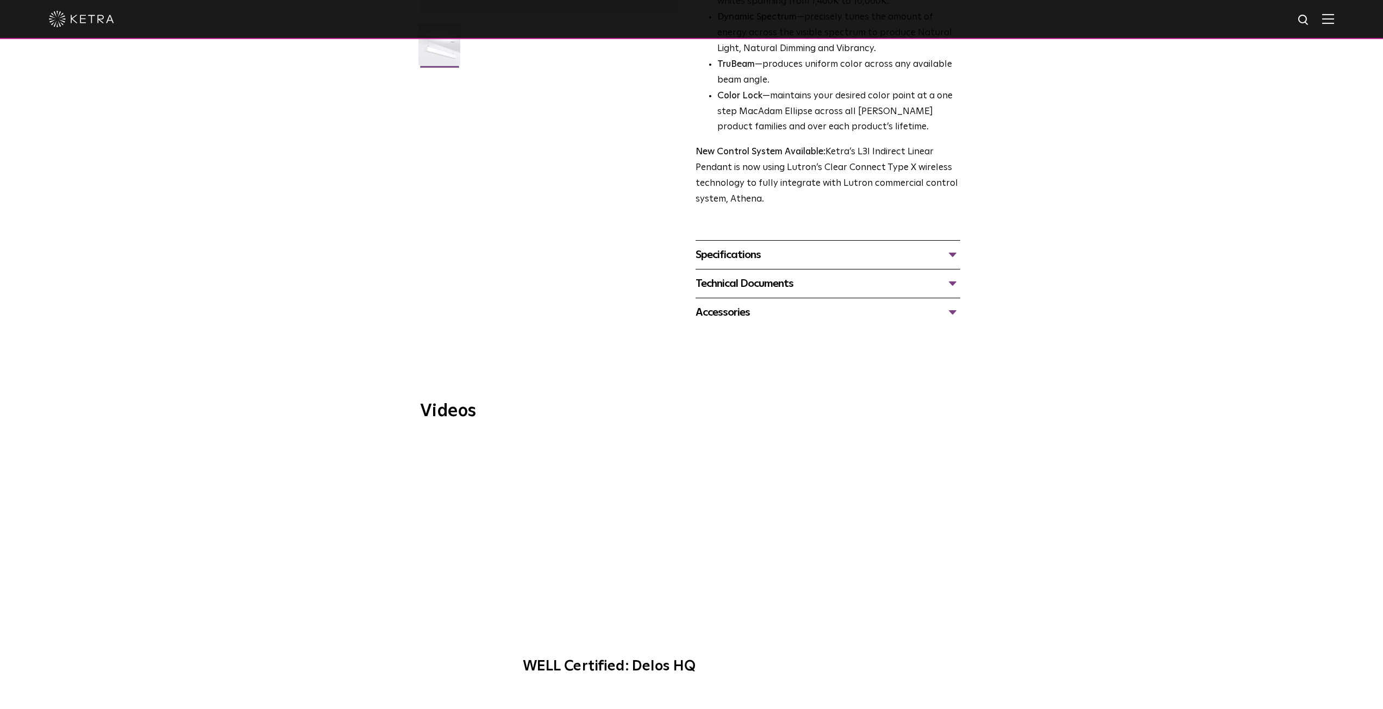
scroll to position [326, 0]
click at [750, 245] on div "Specifications" at bounding box center [828, 253] width 265 height 17
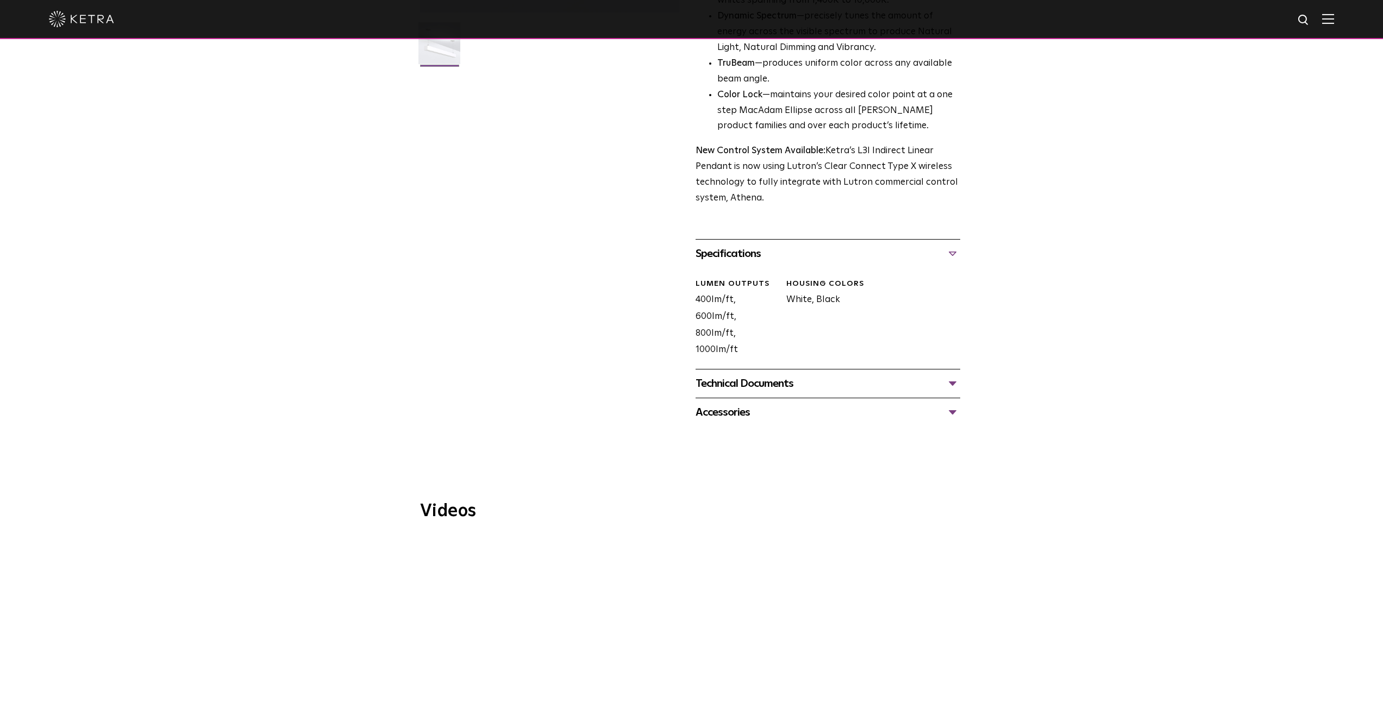
click at [761, 375] on div "Technical Documents" at bounding box center [828, 383] width 265 height 17
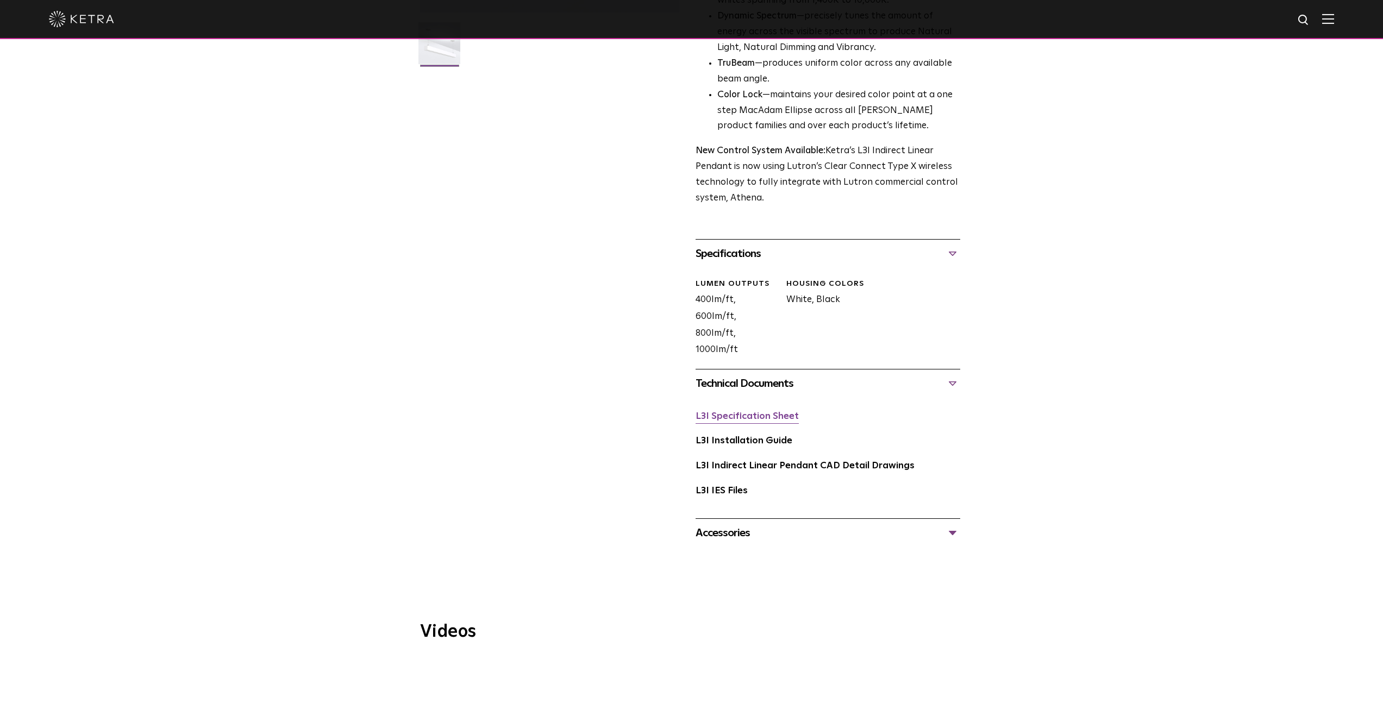
click at [761, 412] on link "L3I Specification Sheet" at bounding box center [747, 416] width 103 height 9
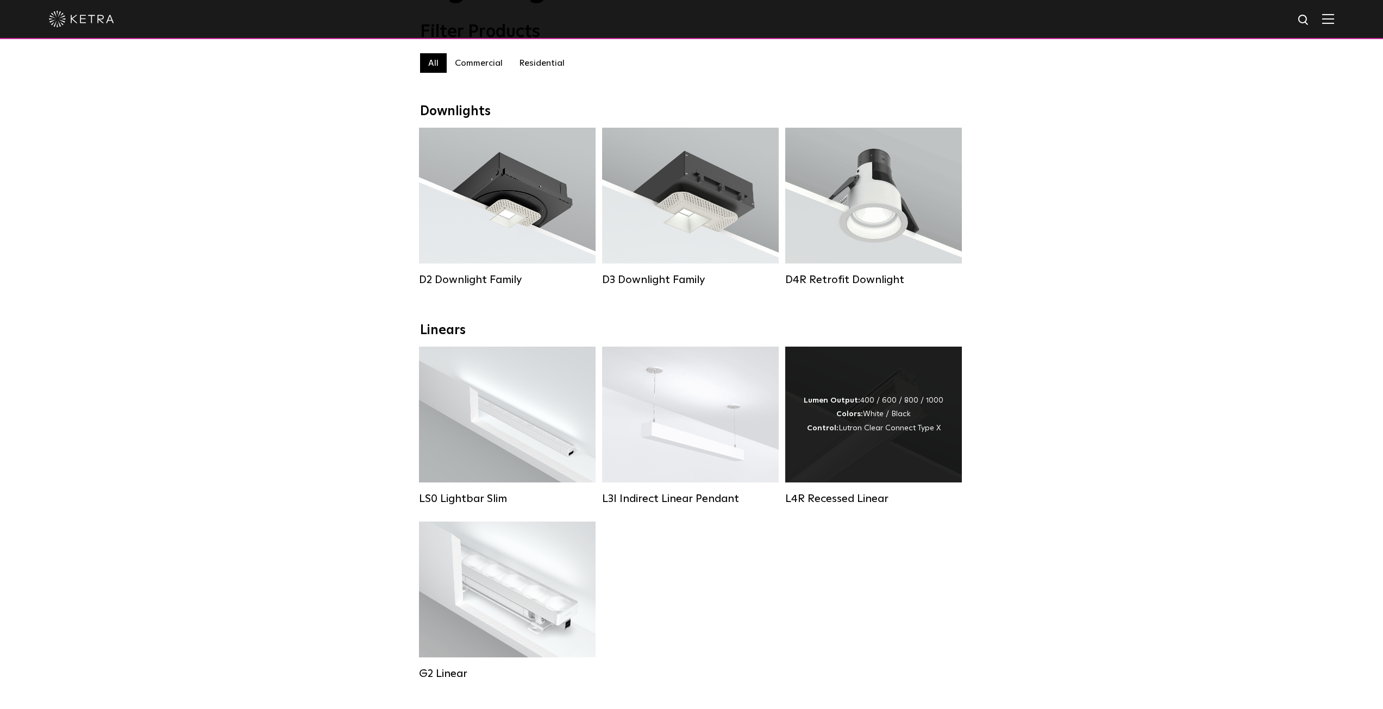
scroll to position [109, 0]
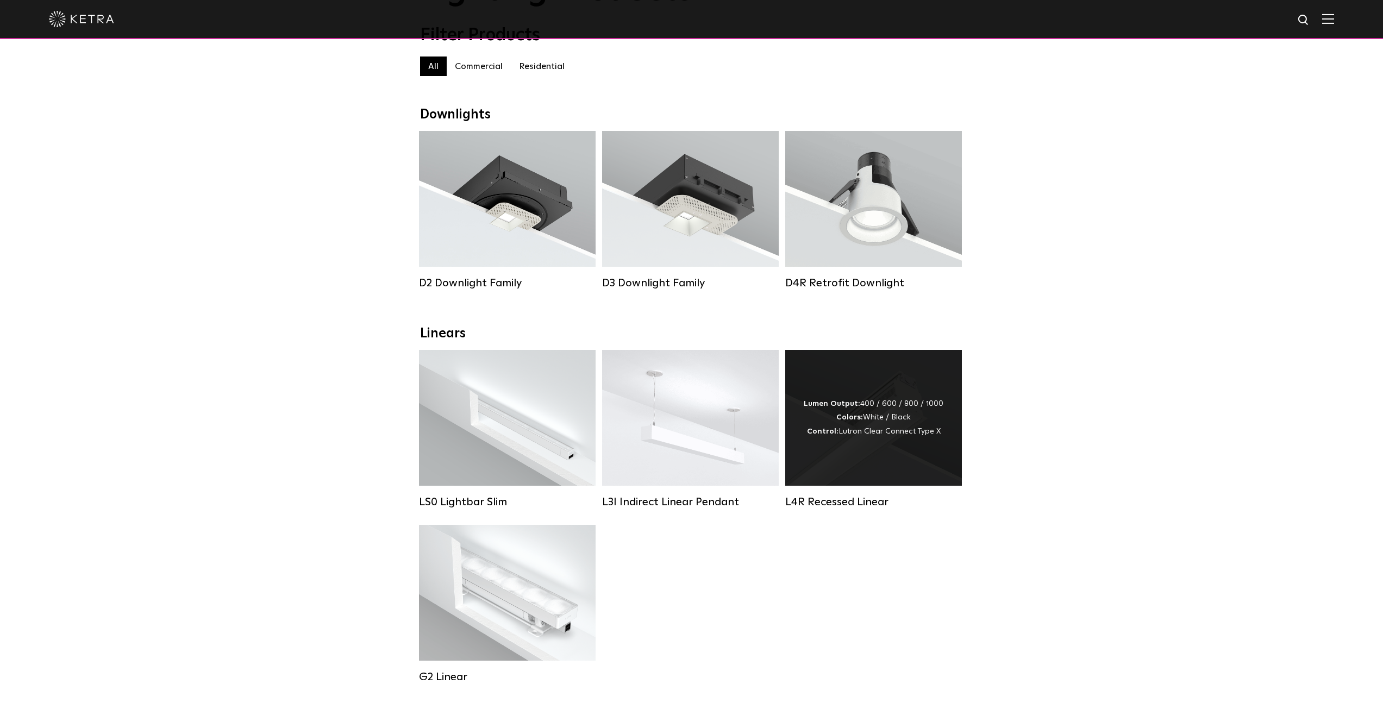
click at [847, 472] on div "Lumen Output: 400 / 600 / 800 / 1000 Colors: White / Black Control: Lutron Clea…" at bounding box center [873, 418] width 177 height 136
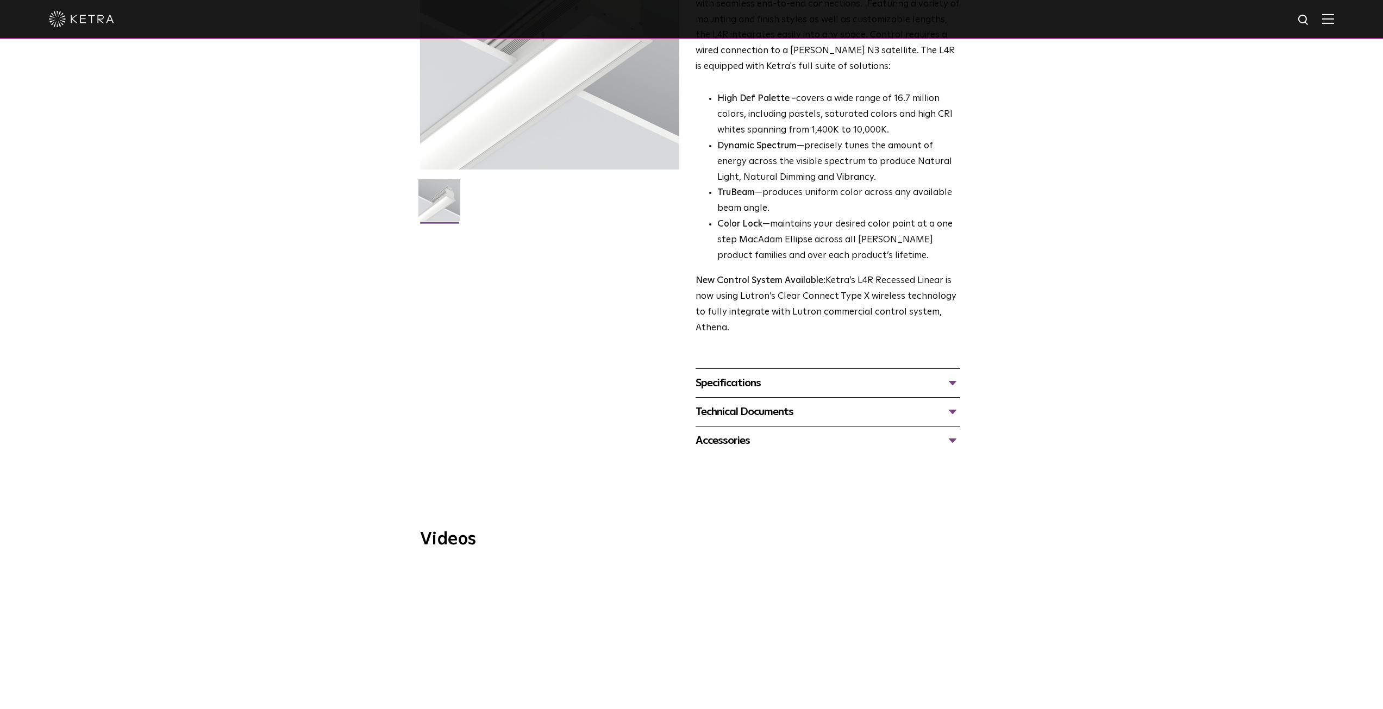
scroll to position [217, 0]
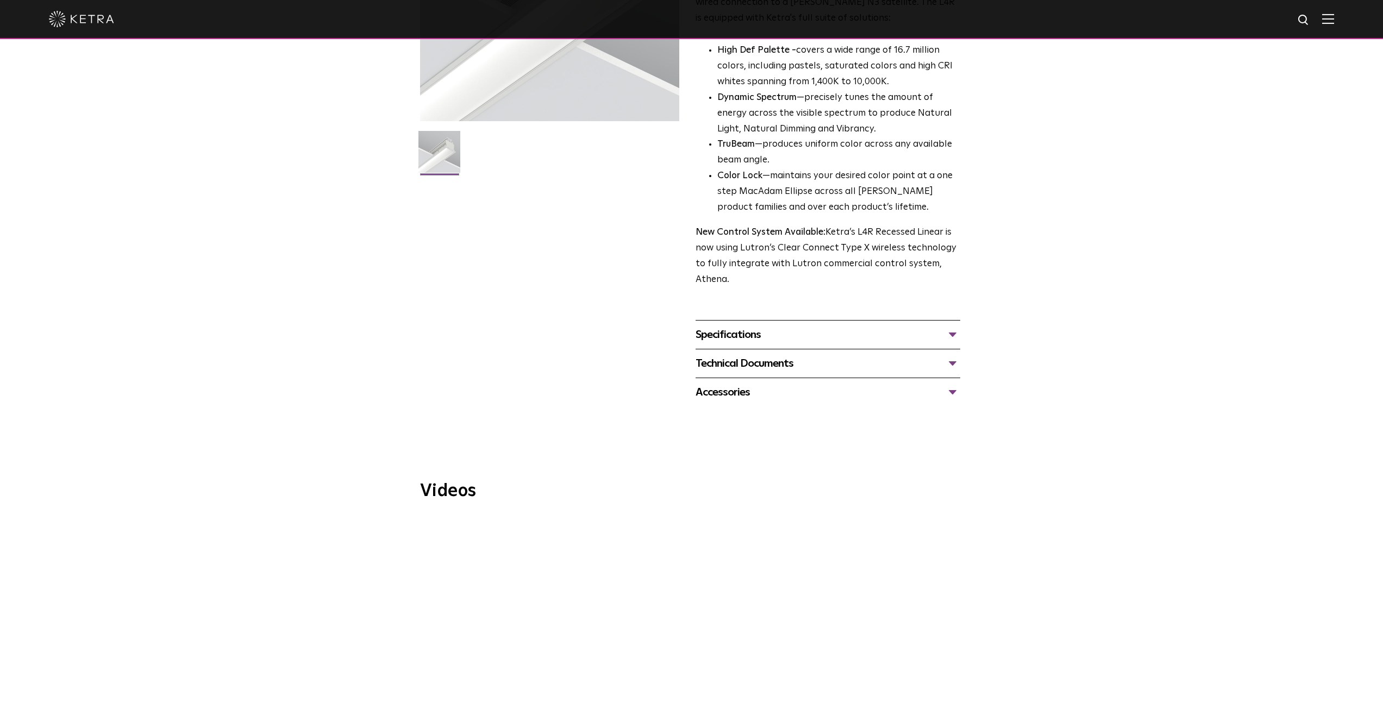
click at [761, 371] on div "Technical Documents" at bounding box center [828, 363] width 265 height 17
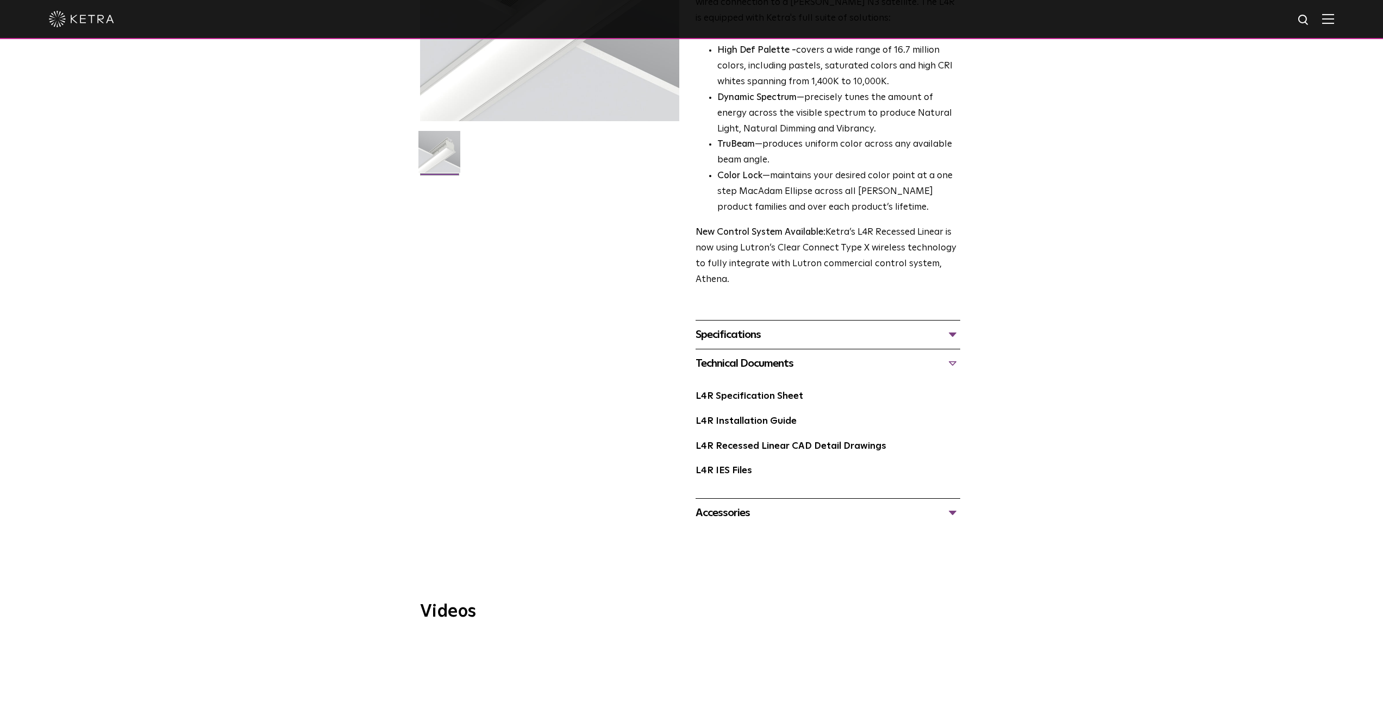
click at [756, 406] on div "L4R Specification Sheet" at bounding box center [828, 401] width 265 height 25
click at [755, 404] on div "L4R Specification Sheet" at bounding box center [828, 401] width 265 height 25
click at [771, 395] on link "L4R Specification Sheet" at bounding box center [750, 396] width 108 height 9
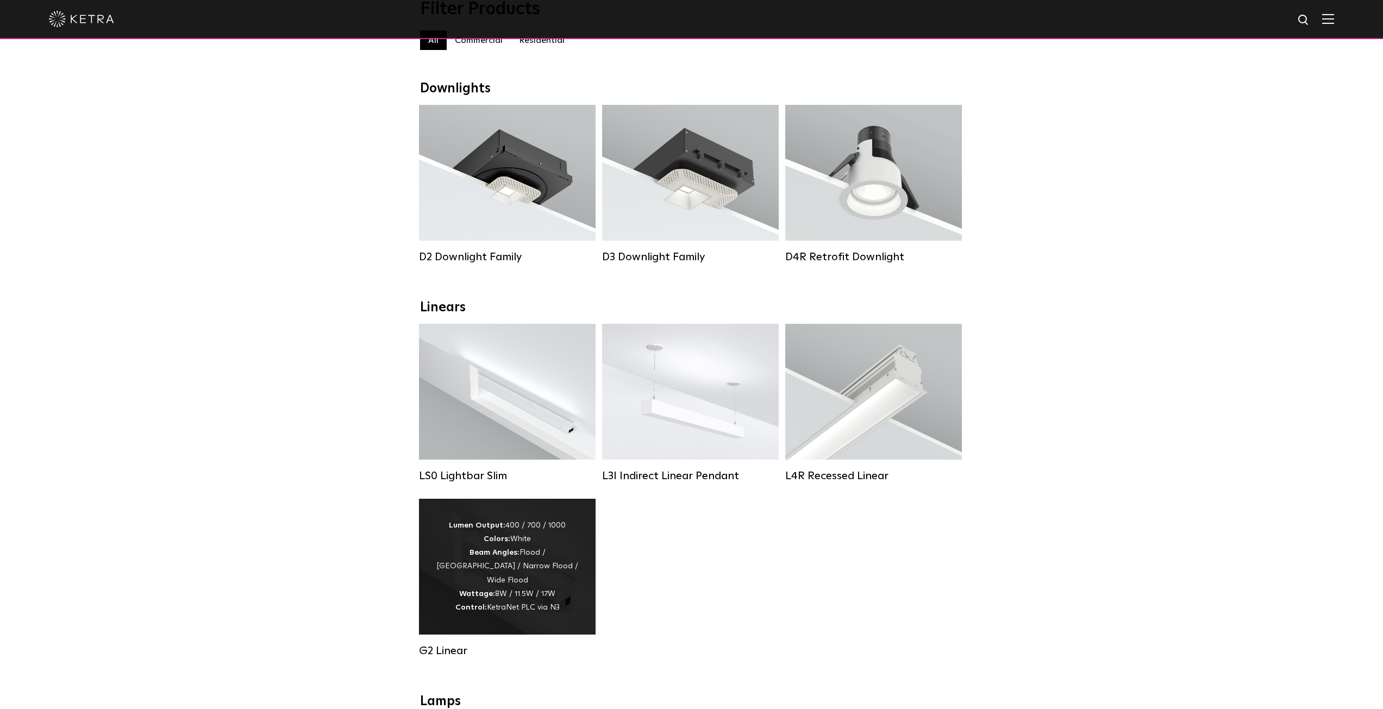
scroll to position [380, 0]
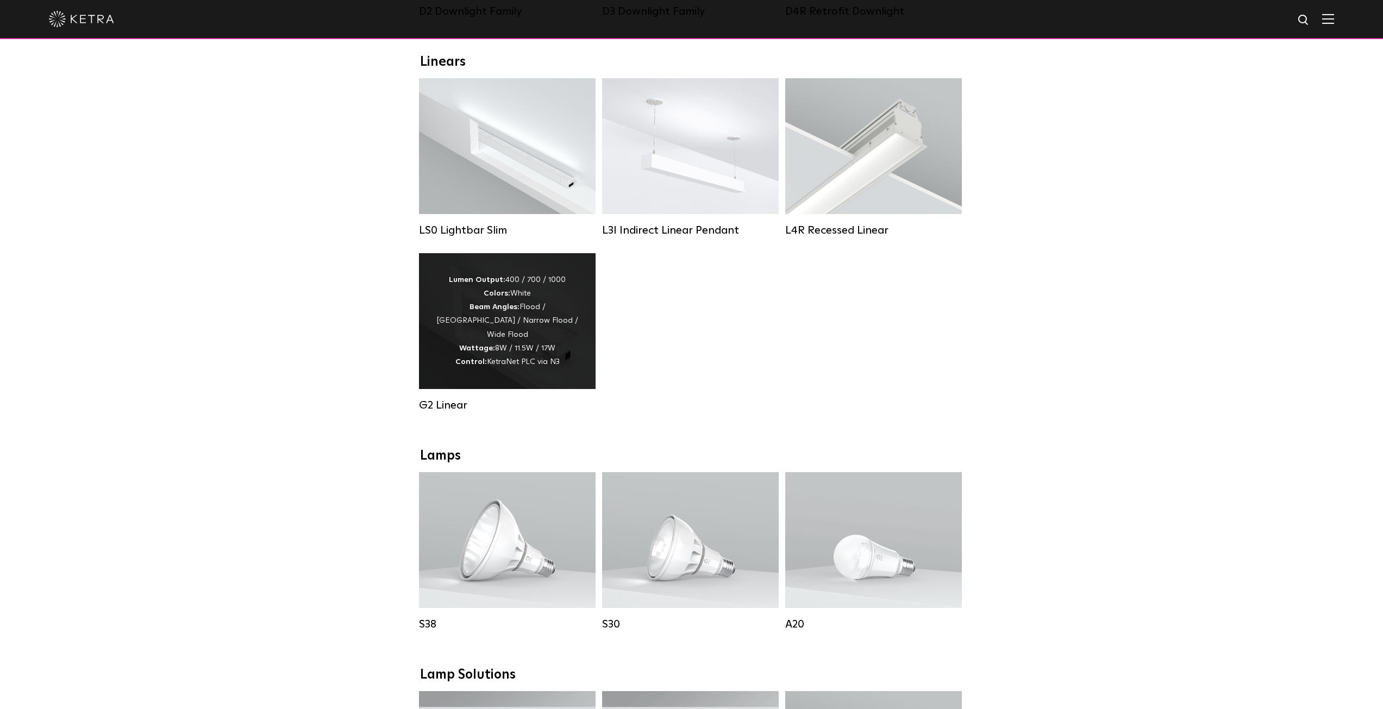
click at [472, 286] on div "Lumen Output: 400 / 700 / 1000 Colors: White Beam Angles: Flood / [GEOGRAPHIC_D…" at bounding box center [507, 321] width 177 height 136
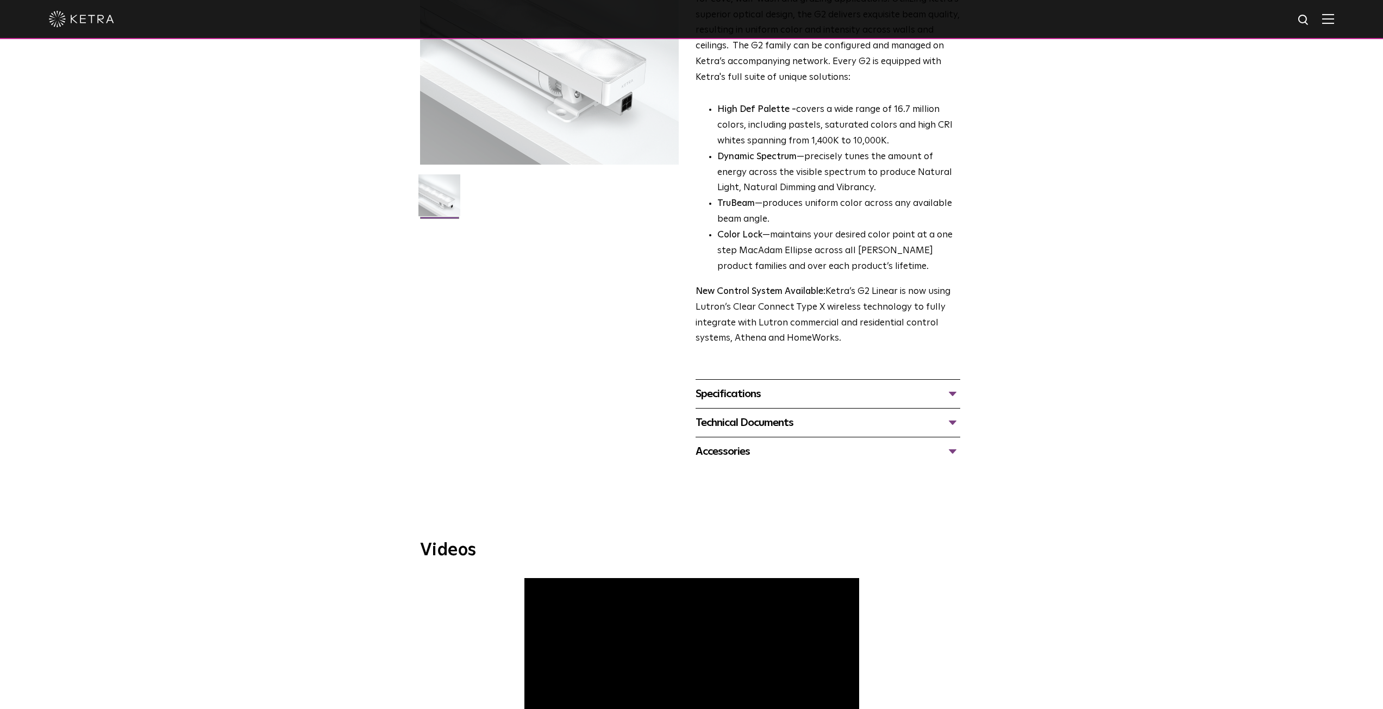
scroll to position [217, 0]
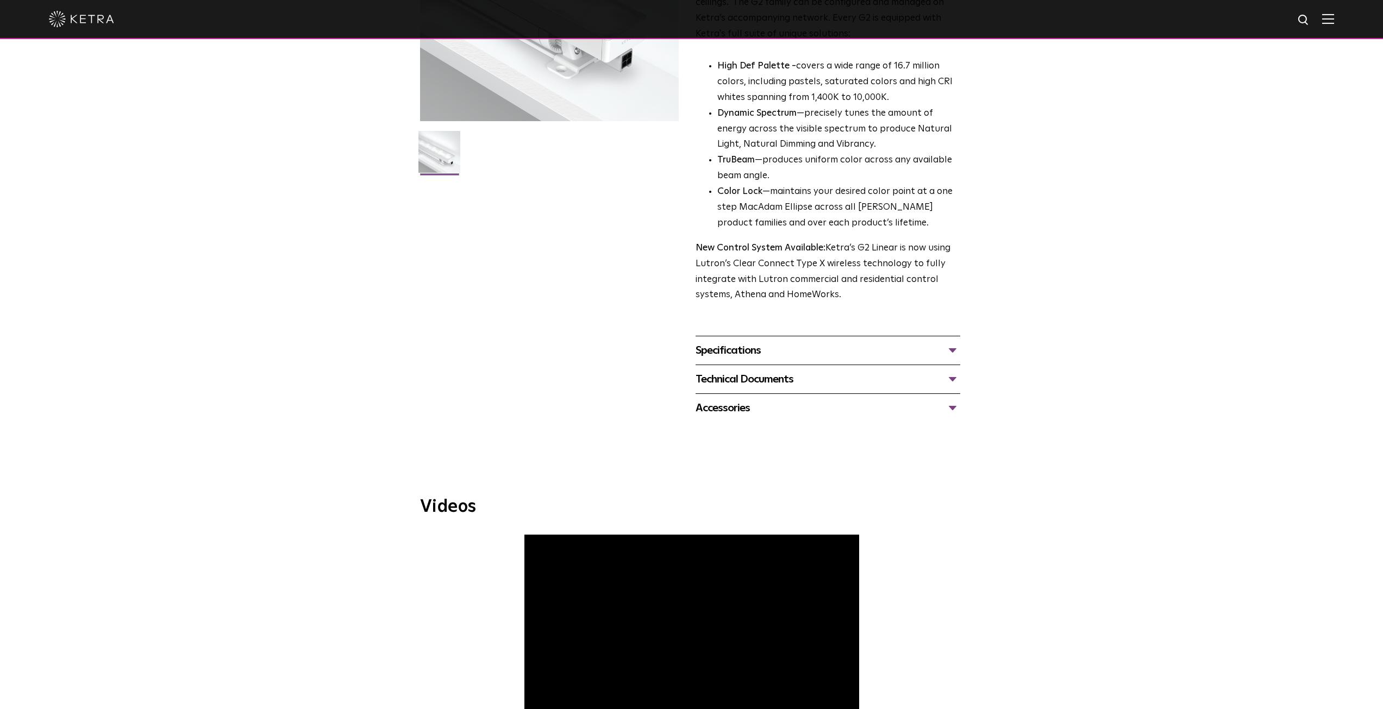
click at [756, 385] on div "Technical Documents" at bounding box center [828, 379] width 265 height 17
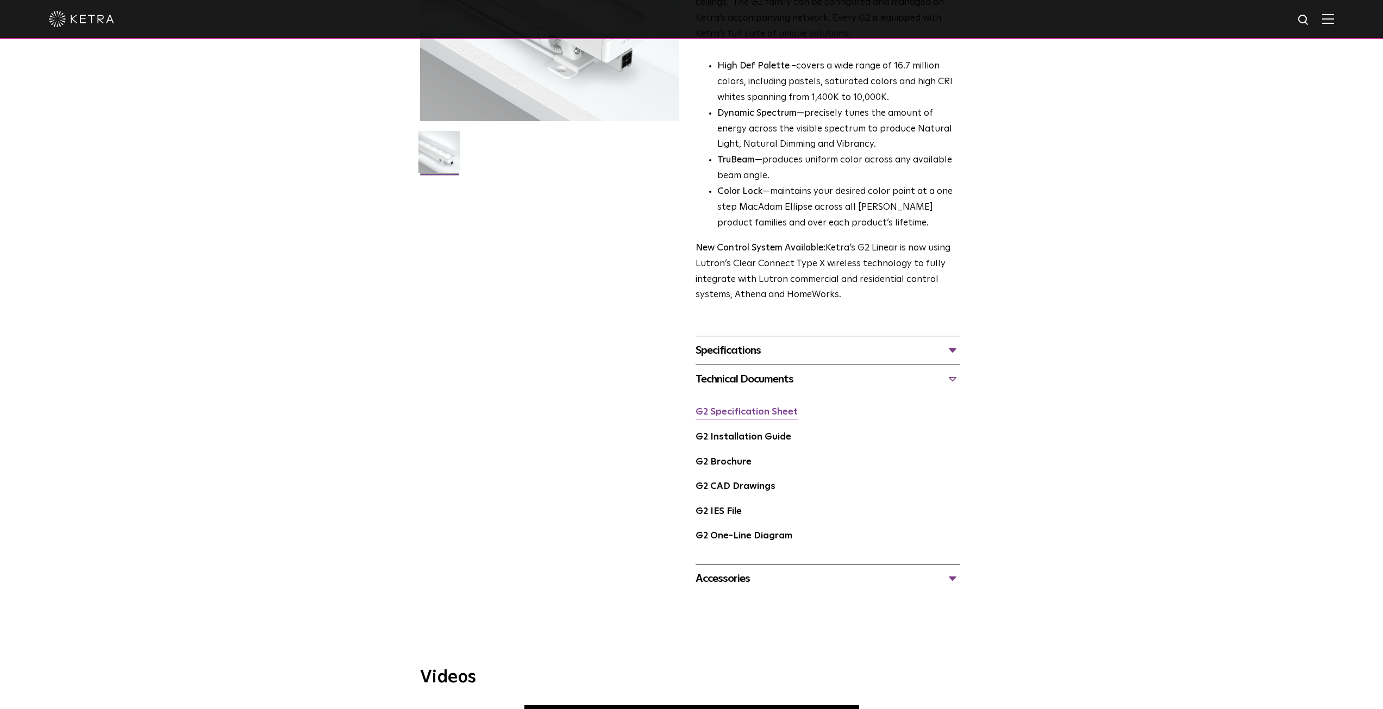
click at [759, 414] on link "G2 Specification Sheet" at bounding box center [747, 412] width 102 height 9
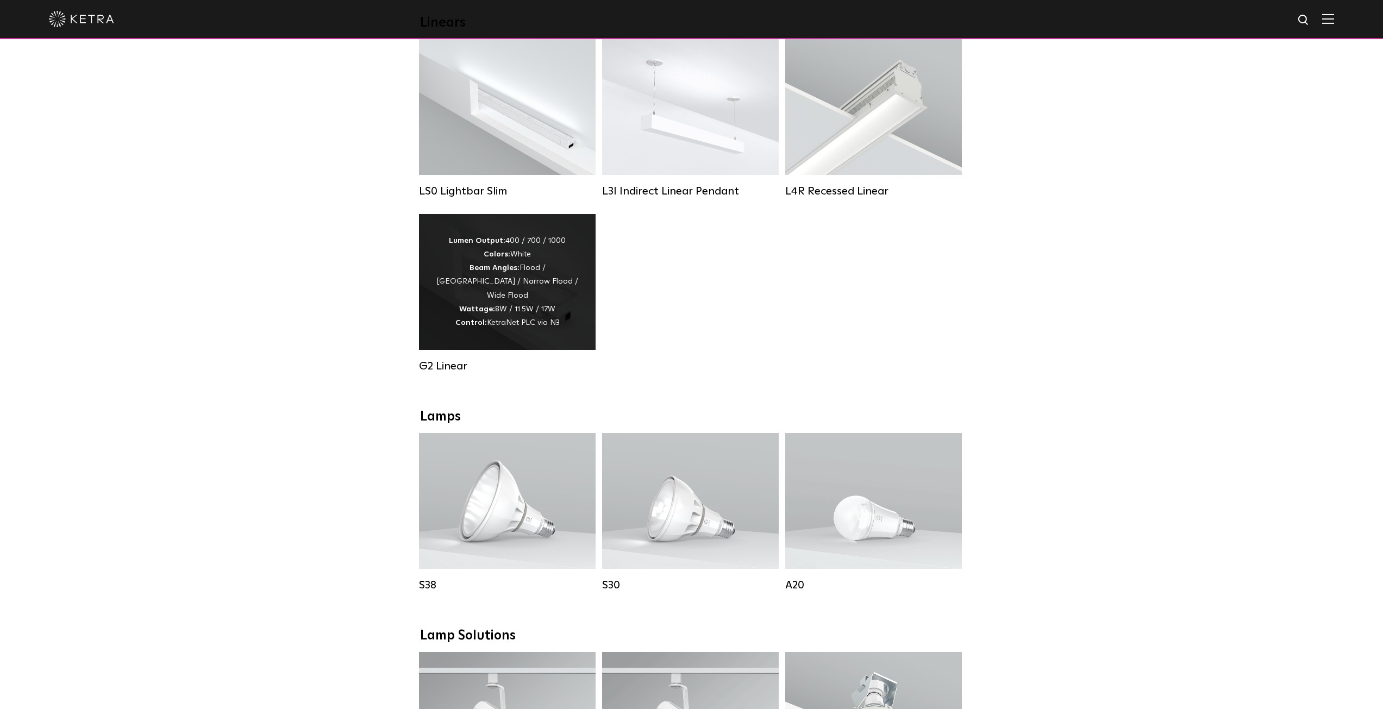
scroll to position [652, 0]
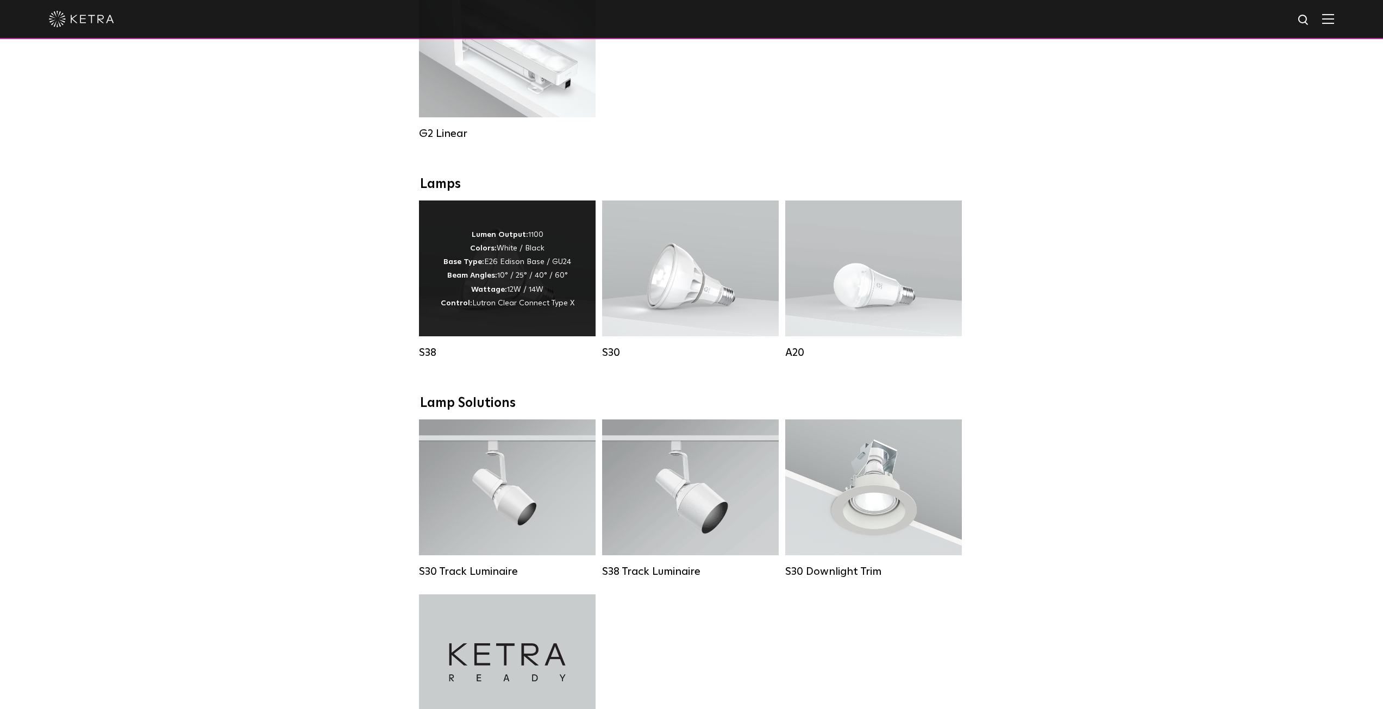
click at [502, 251] on p "Lumen Output: 1100 Colors: White / Black Base Type: E26 Edison Base / GU24 Beam…" at bounding box center [508, 269] width 134 height 82
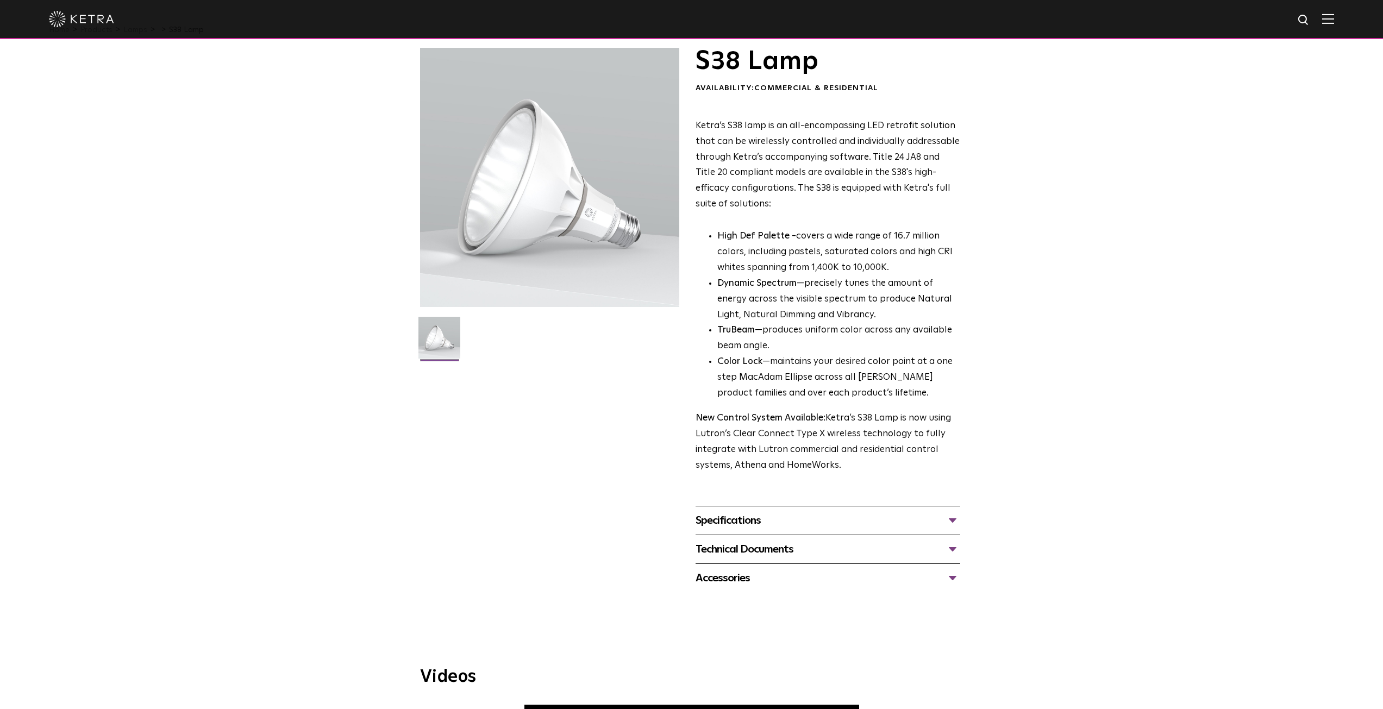
scroll to position [163, 0]
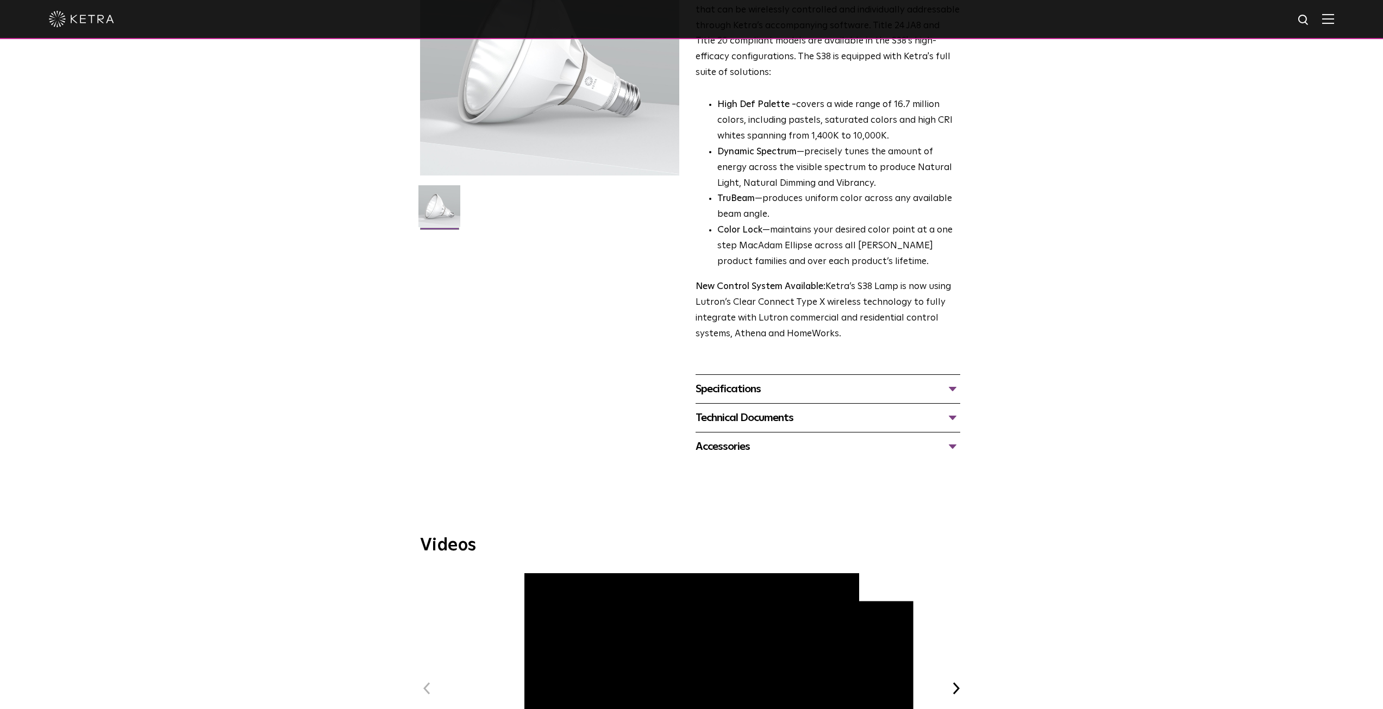
click at [750, 419] on div "Technical Documents" at bounding box center [828, 417] width 265 height 17
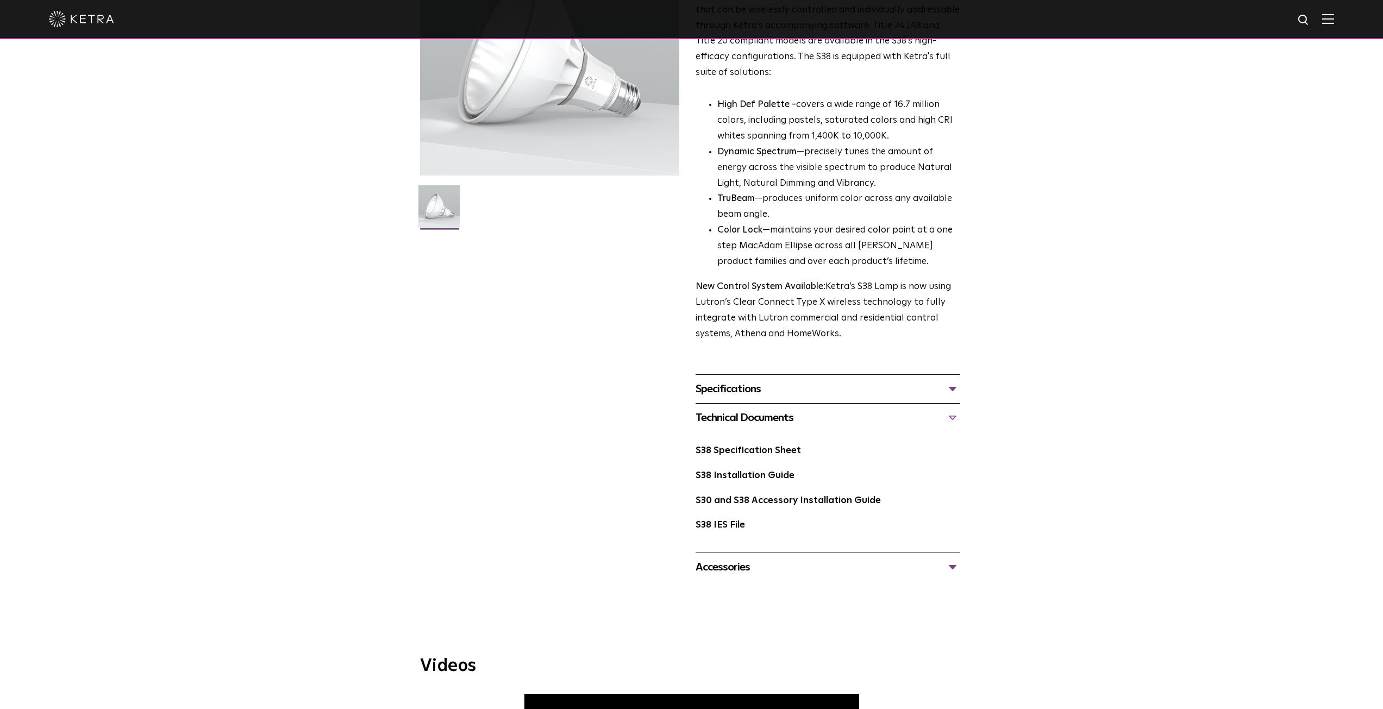
click at [741, 458] on div "S38 Specification Sheet" at bounding box center [828, 455] width 265 height 25
click at [734, 452] on link "S38 Specification Sheet" at bounding box center [748, 450] width 105 height 9
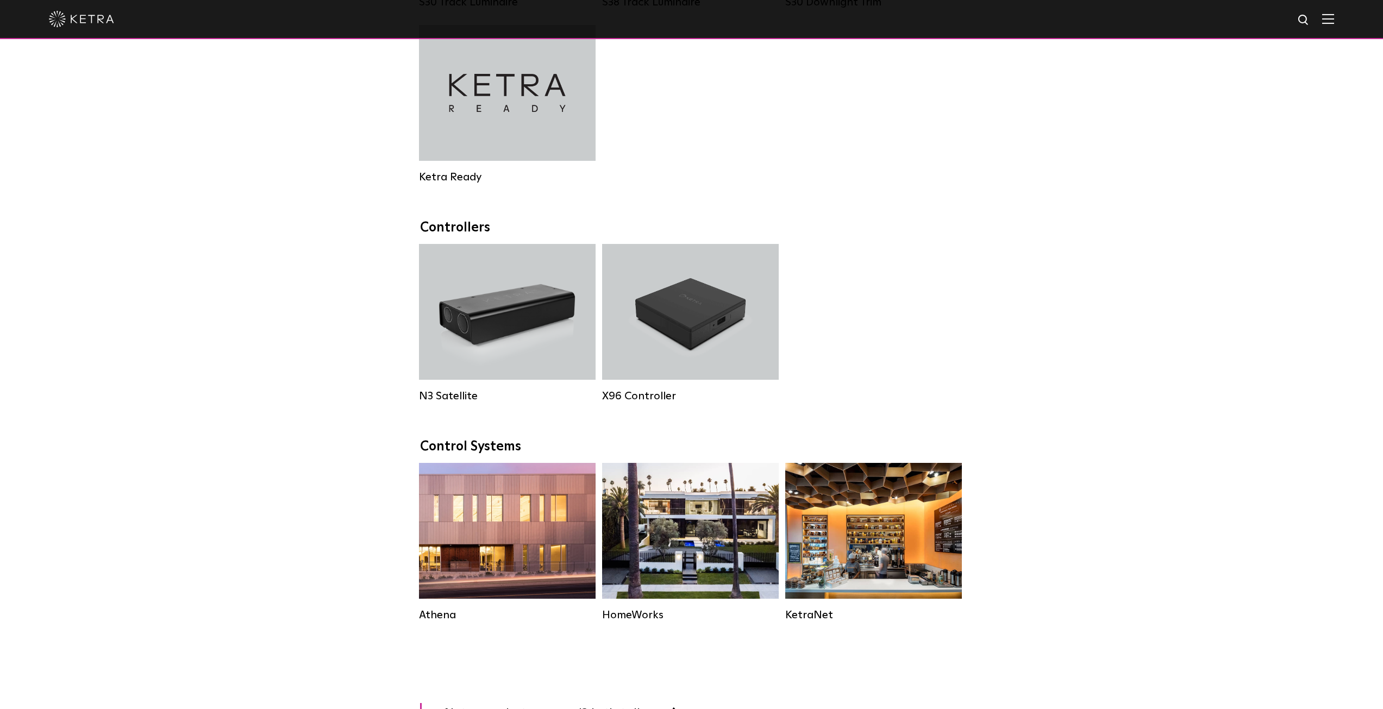
scroll to position [652, 0]
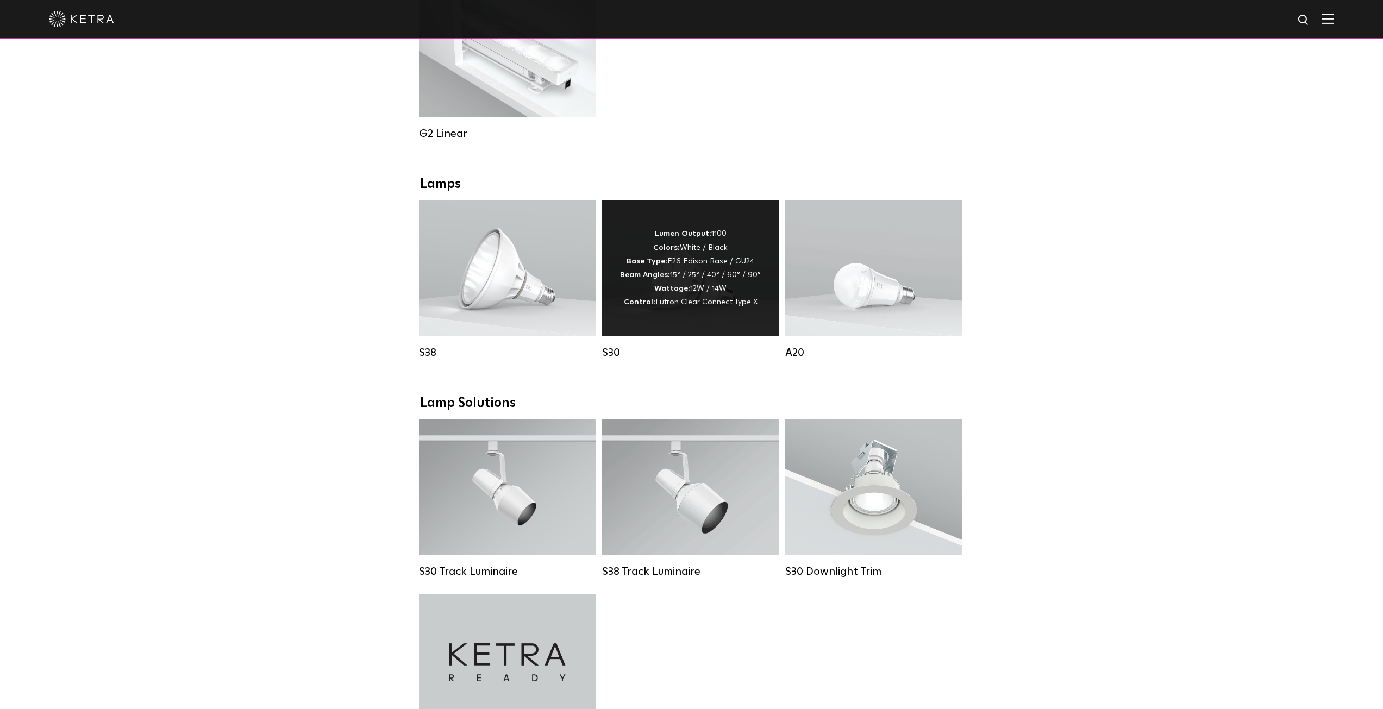
click at [685, 279] on div "Lumen Output: 1100 Colors: White / Black Base Type: E26 Edison Base / GU24 Beam…" at bounding box center [690, 268] width 141 height 82
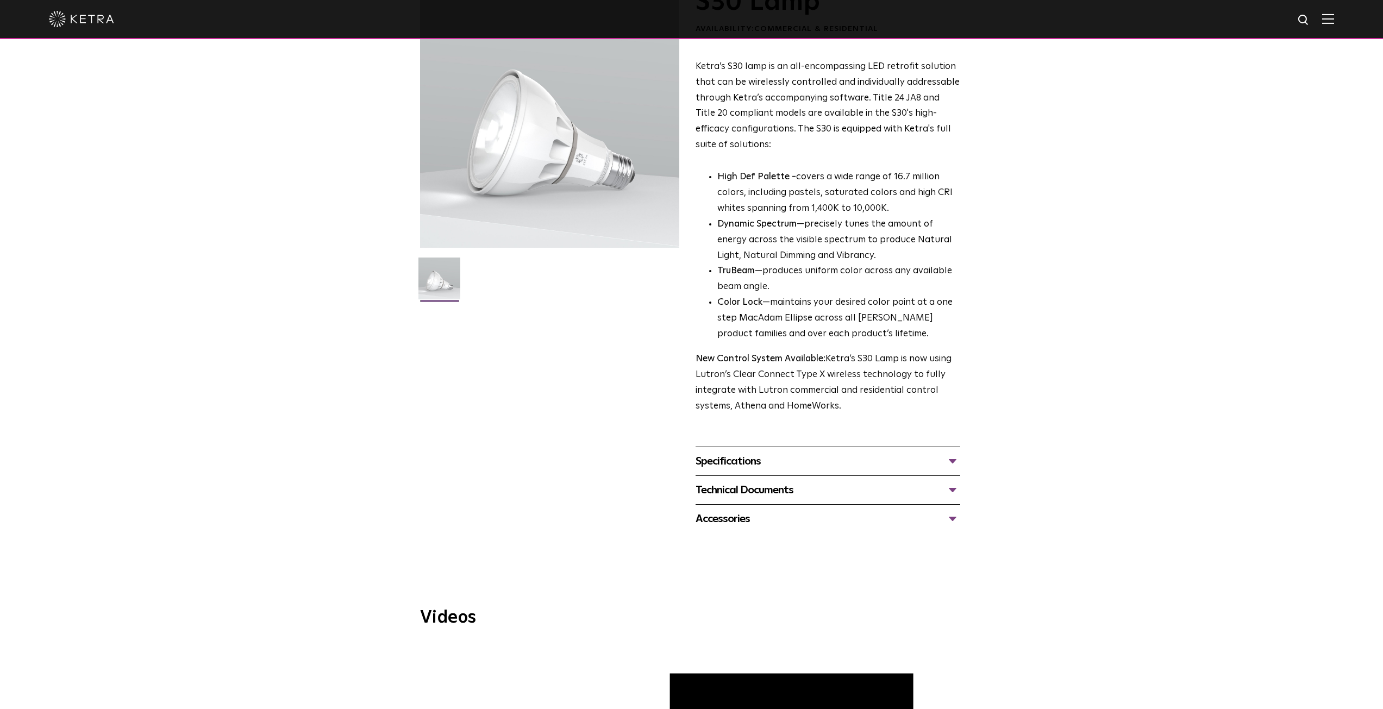
scroll to position [109, 0]
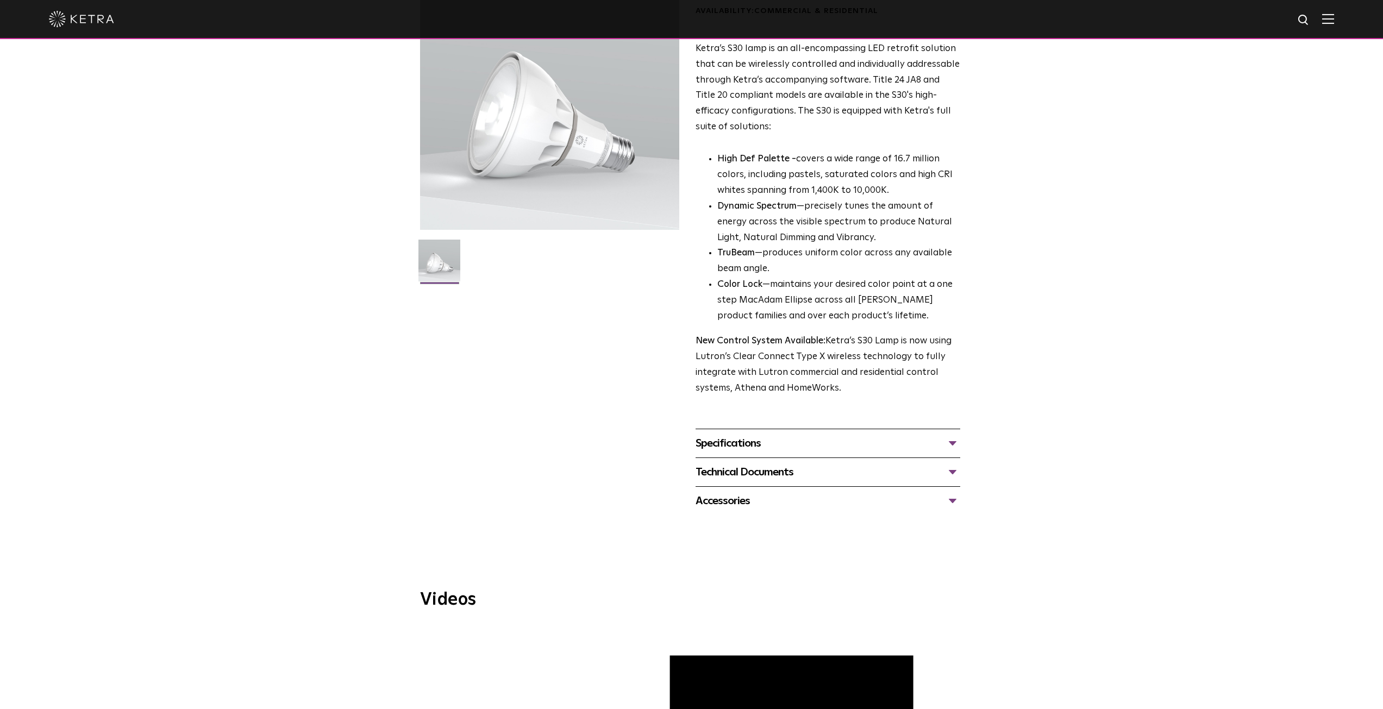
click at [741, 474] on div "Technical Documents" at bounding box center [828, 472] width 265 height 17
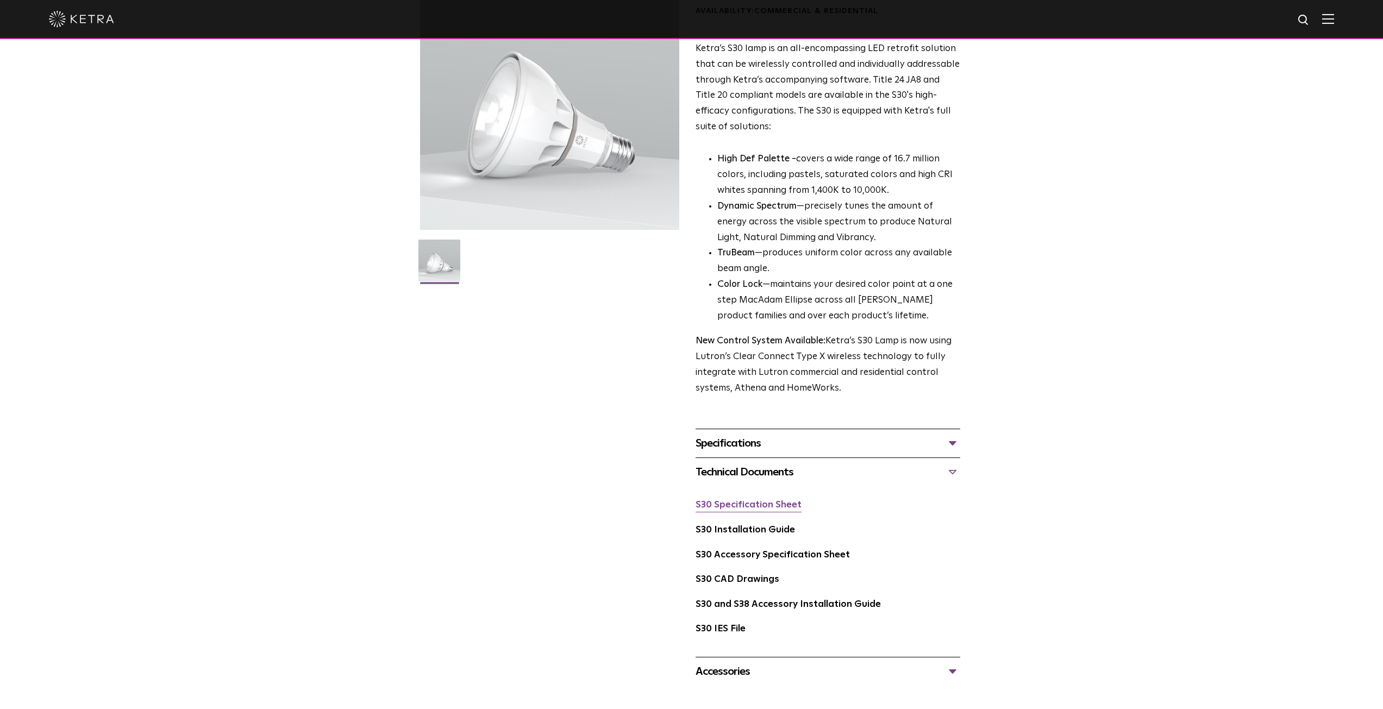
click at [760, 507] on link "S30 Specification Sheet" at bounding box center [749, 505] width 106 height 9
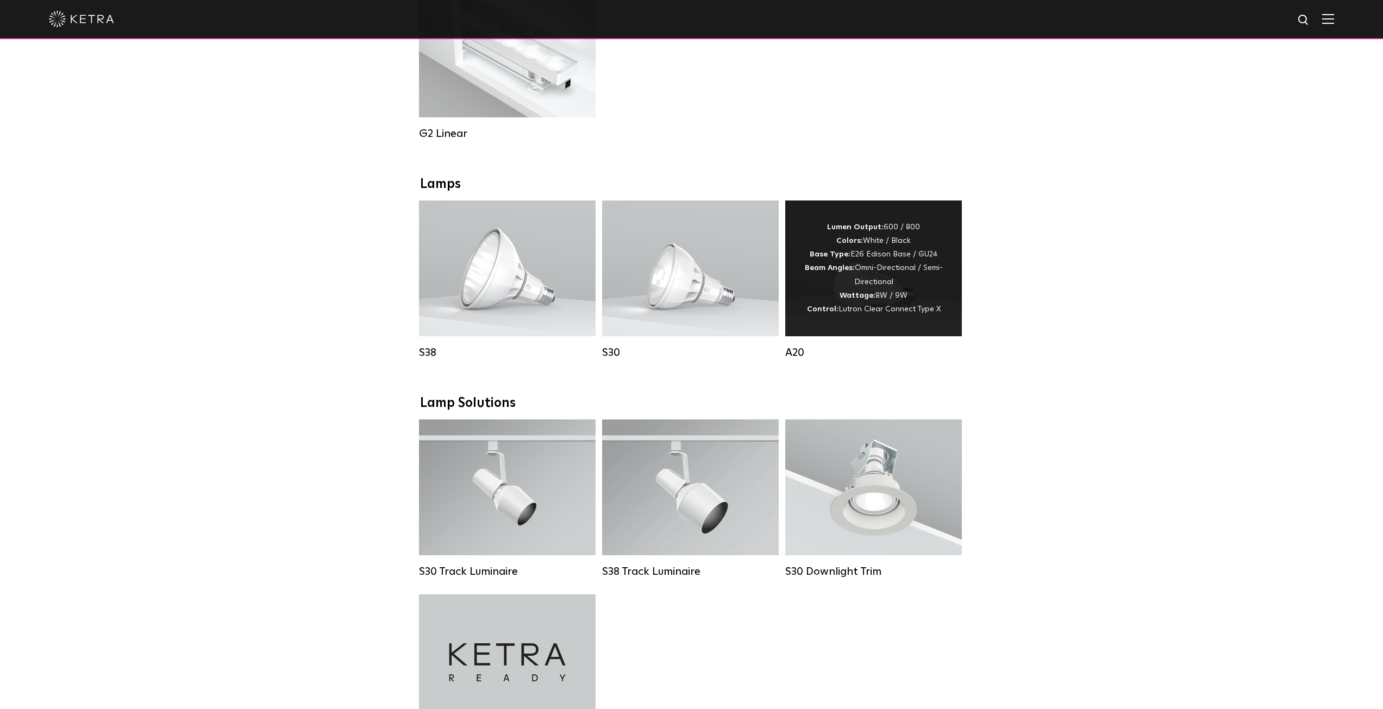
click at [928, 272] on div "Lumen Output: 600 / 800 Colors: White / Black Base Type: E26 Edison Base / GU24…" at bounding box center [874, 269] width 144 height 96
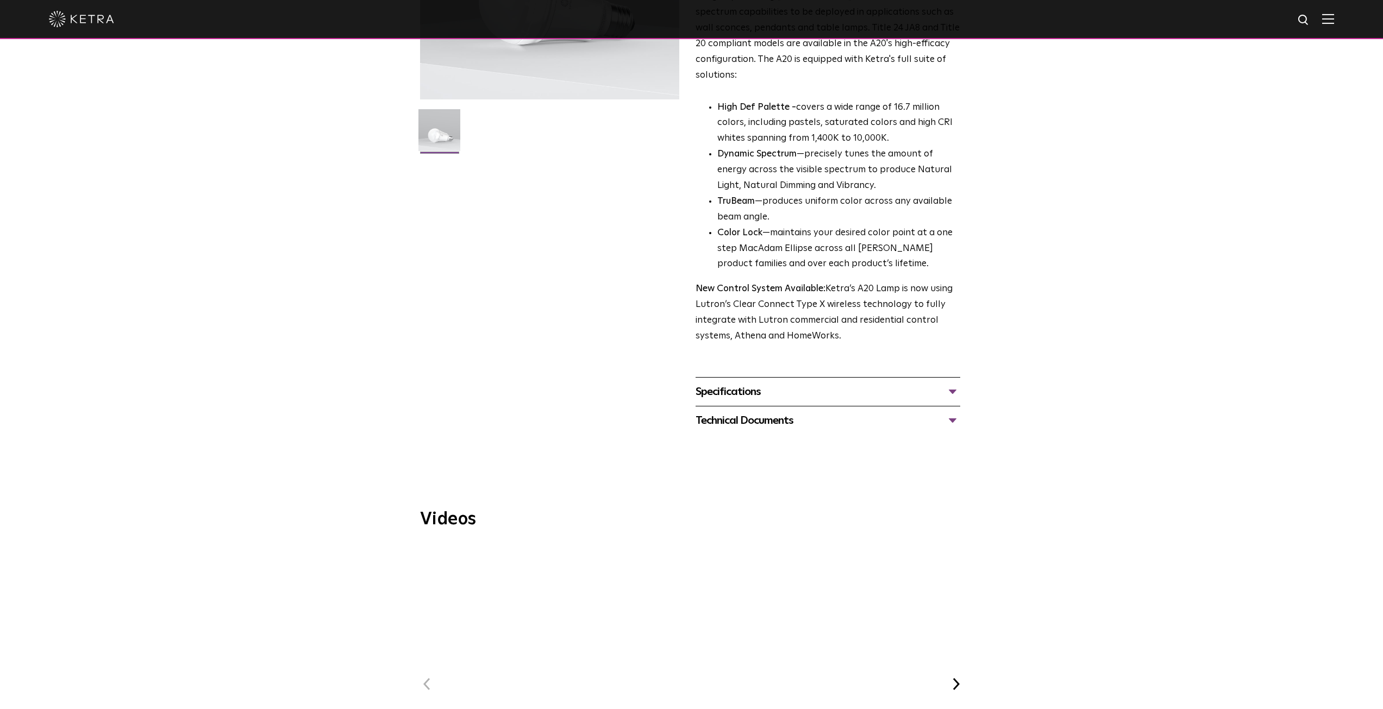
scroll to position [272, 0]
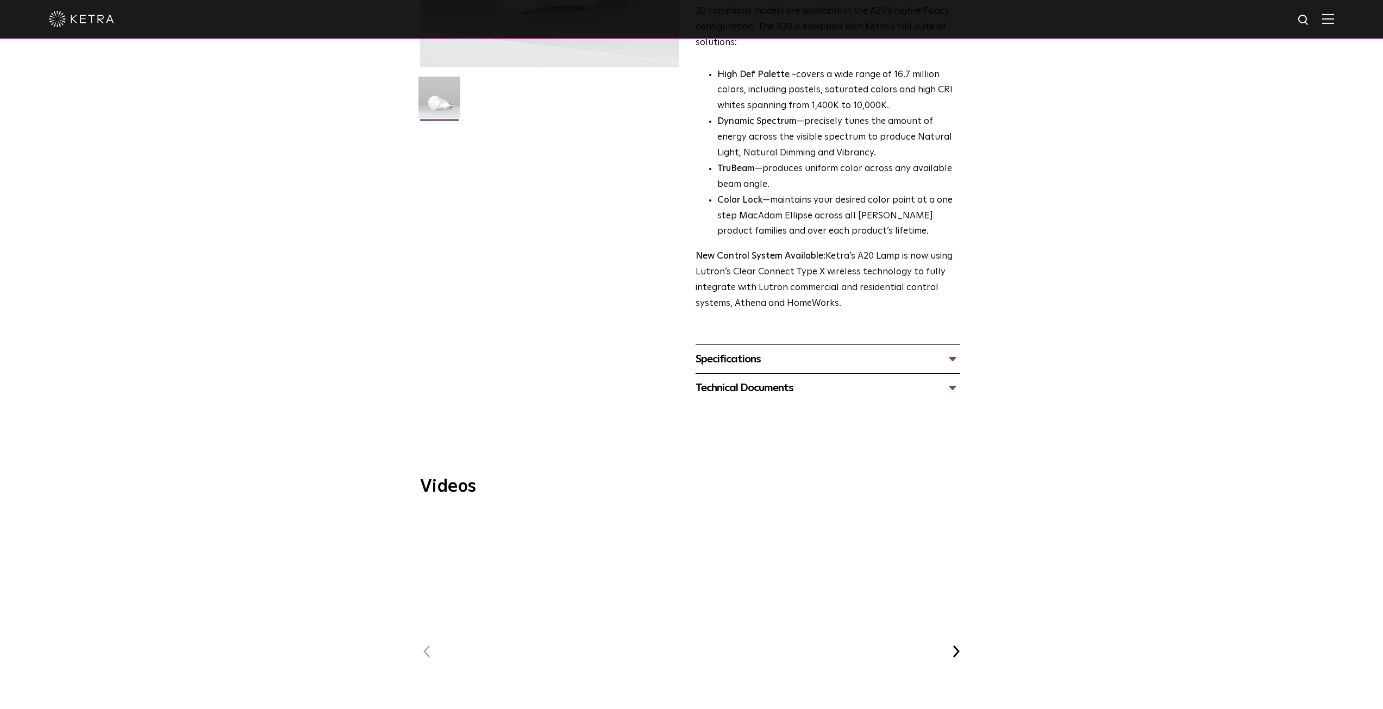
click at [745, 379] on div "Technical Documents" at bounding box center [828, 387] width 265 height 17
click at [746, 416] on link "A20 Specification Sheet" at bounding box center [749, 420] width 107 height 9
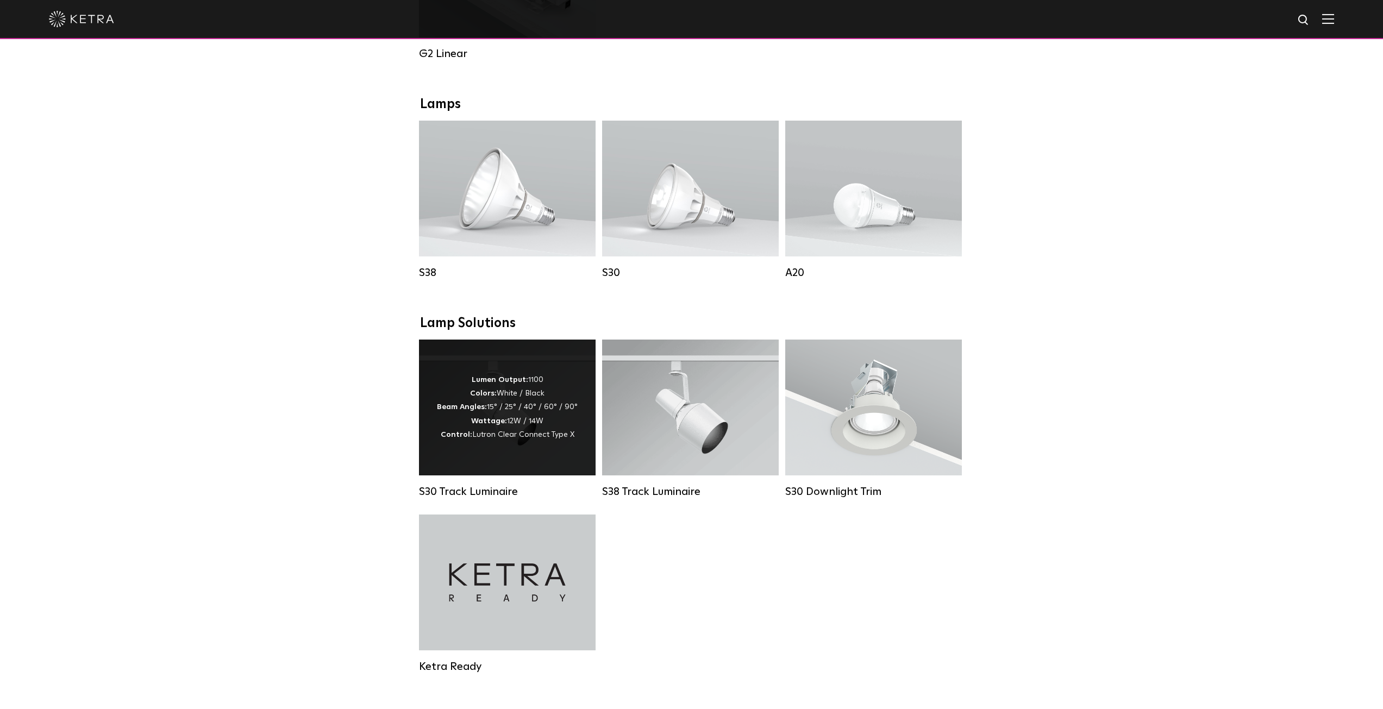
scroll to position [761, 0]
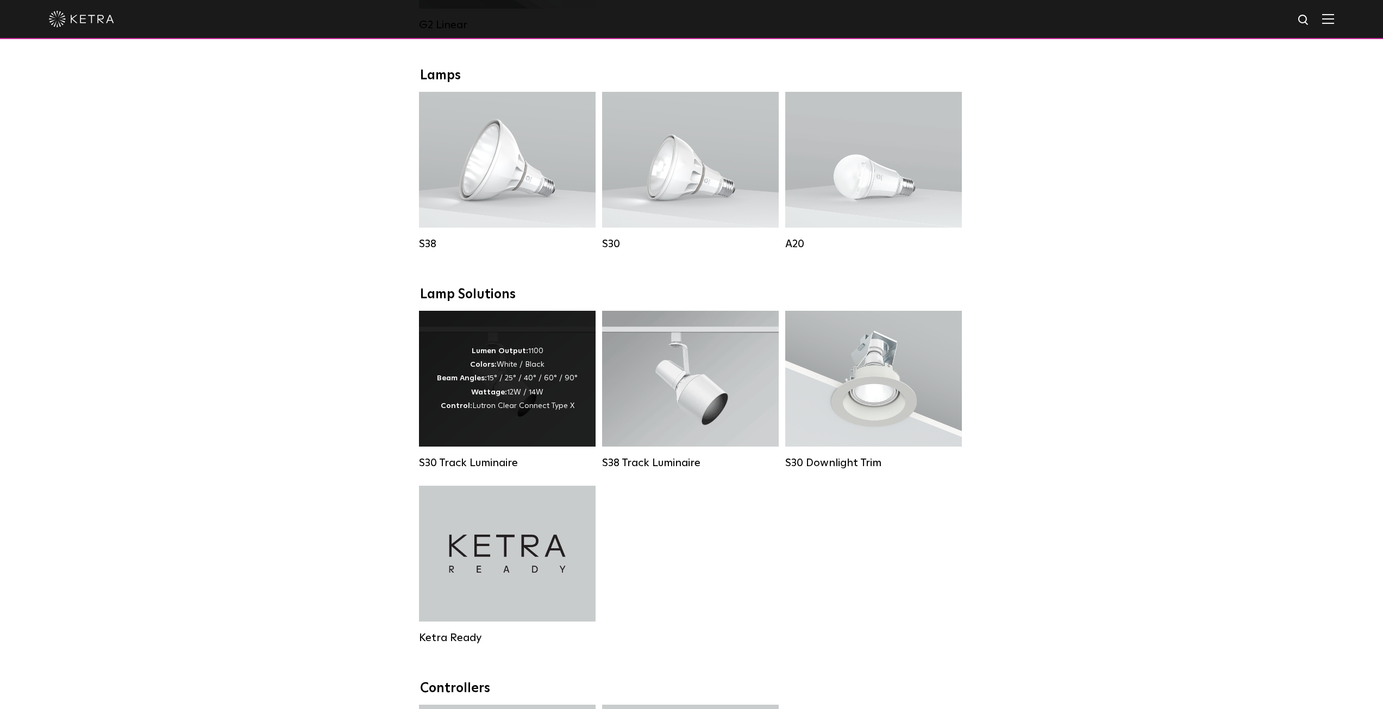
click at [511, 353] on div "Lumen Output: 1100 Colors: White / Black Beam Angles: 15° / 25° / 40° / 60° / 9…" at bounding box center [507, 379] width 177 height 136
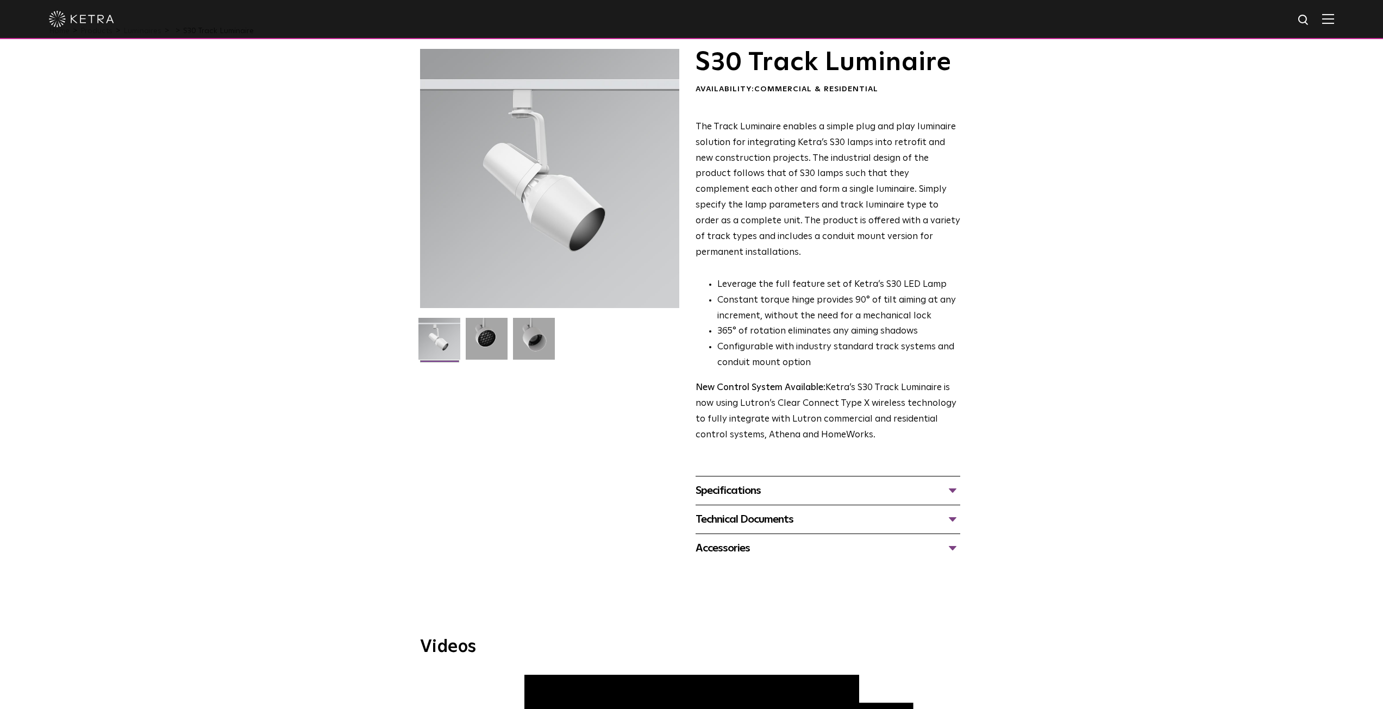
scroll to position [109, 0]
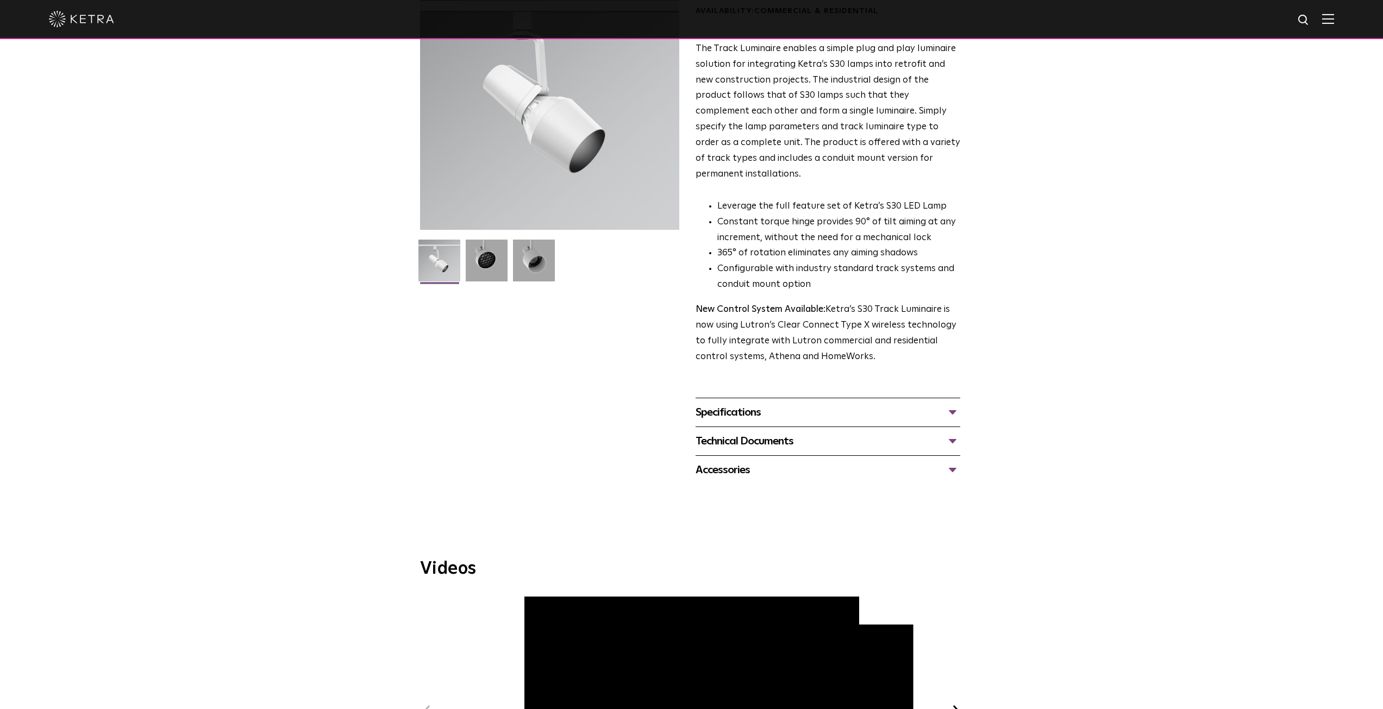
click at [728, 433] on div "Technical Documents" at bounding box center [828, 441] width 265 height 17
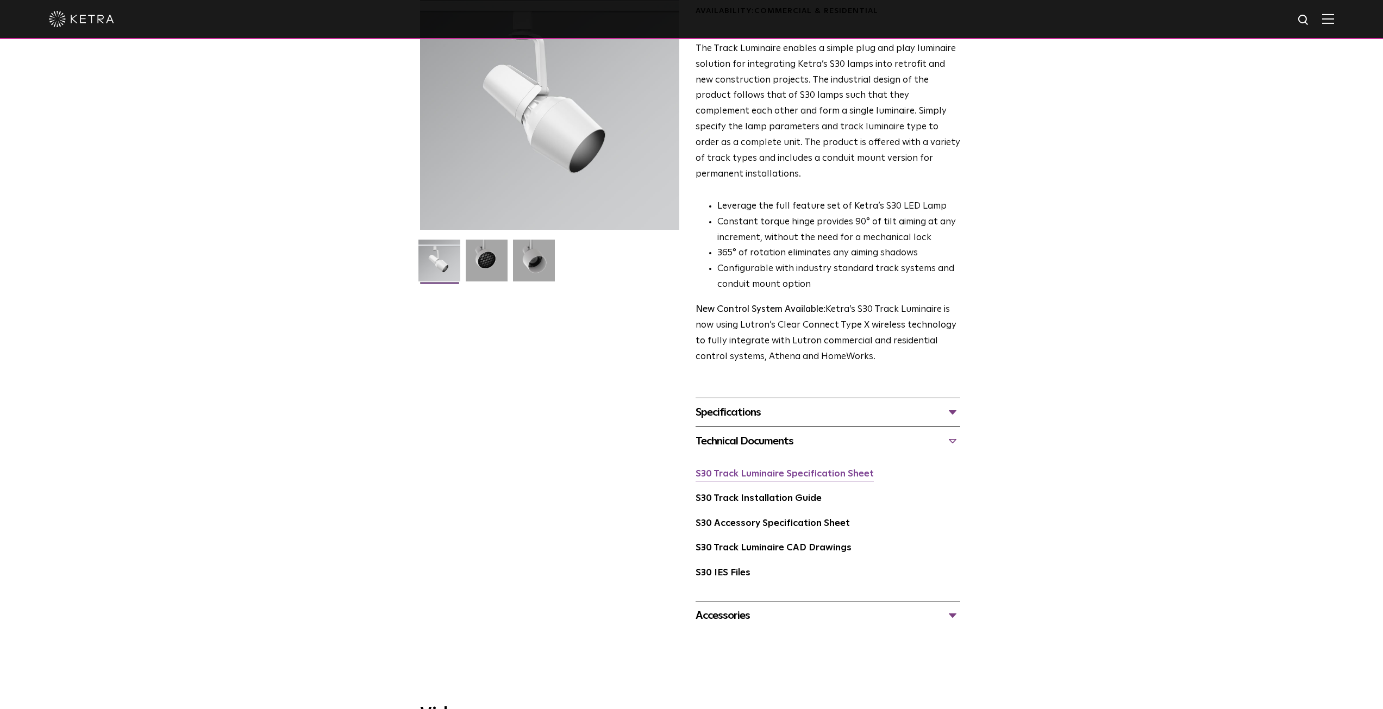
click at [760, 470] on link "S30 Track Luminaire Specification Sheet" at bounding box center [785, 474] width 178 height 9
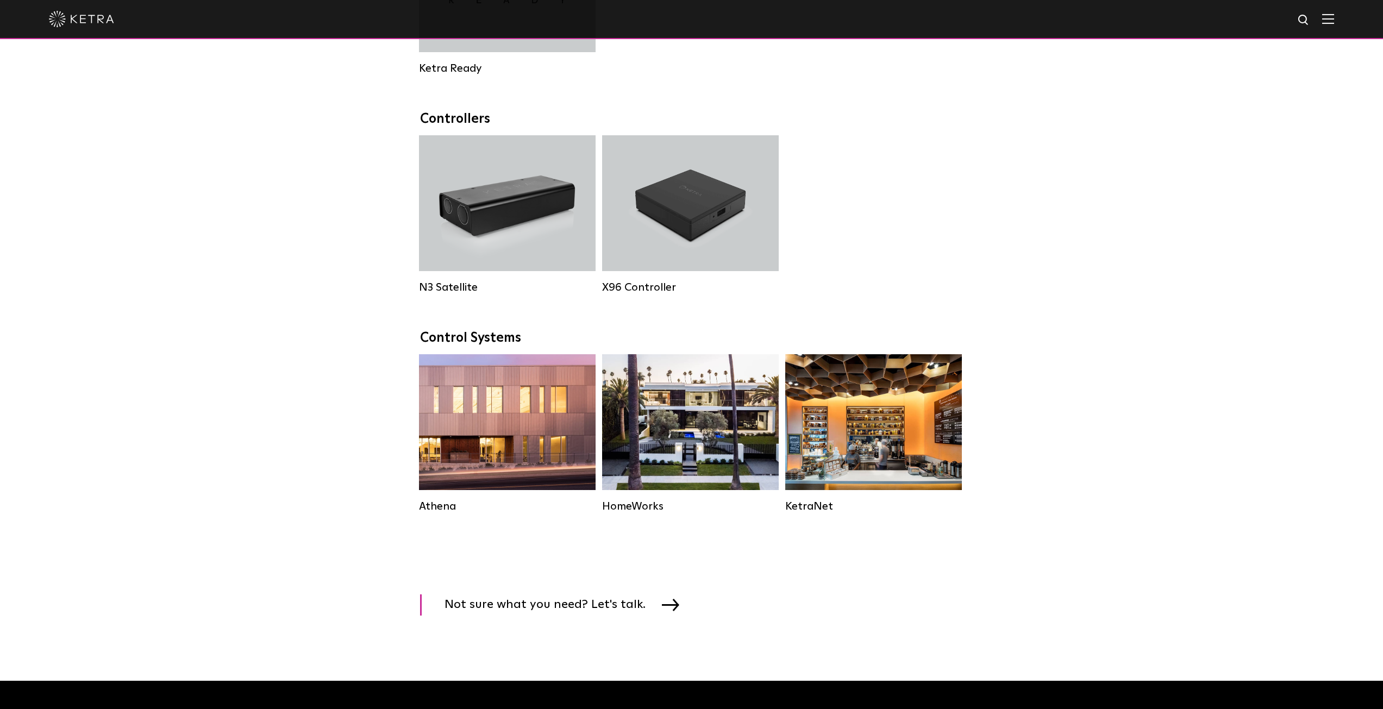
scroll to position [761, 0]
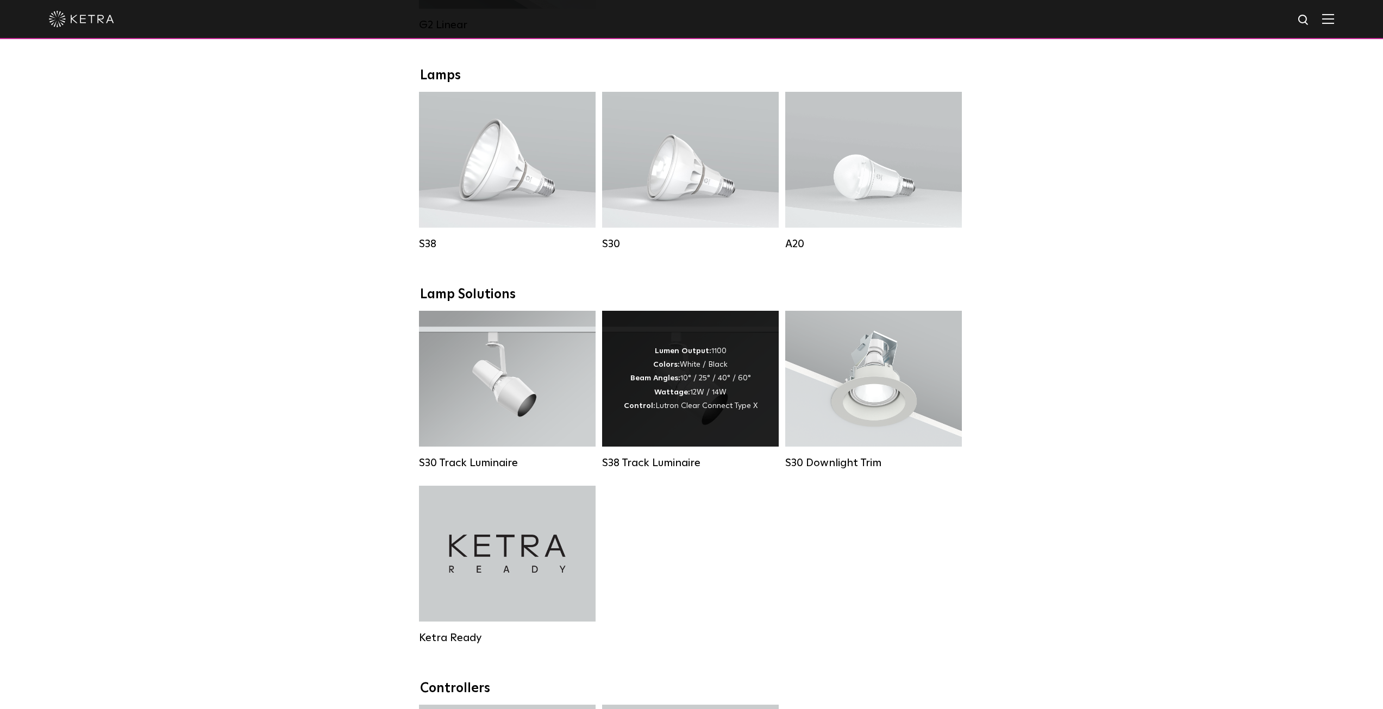
click at [691, 397] on div "Lumen Output: 1100 Colors: White / Black Beam Angles: 10° / 25° / 40° / 60° Wat…" at bounding box center [691, 379] width 134 height 68
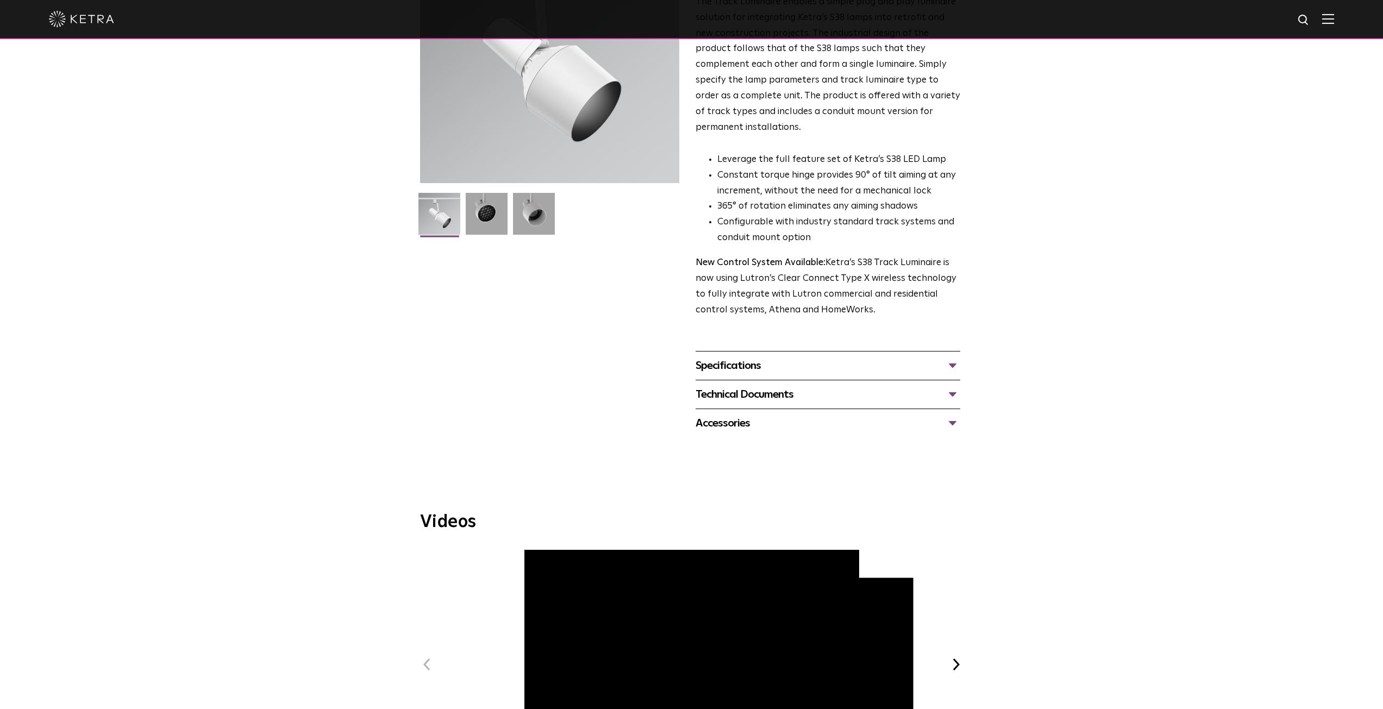
scroll to position [163, 0]
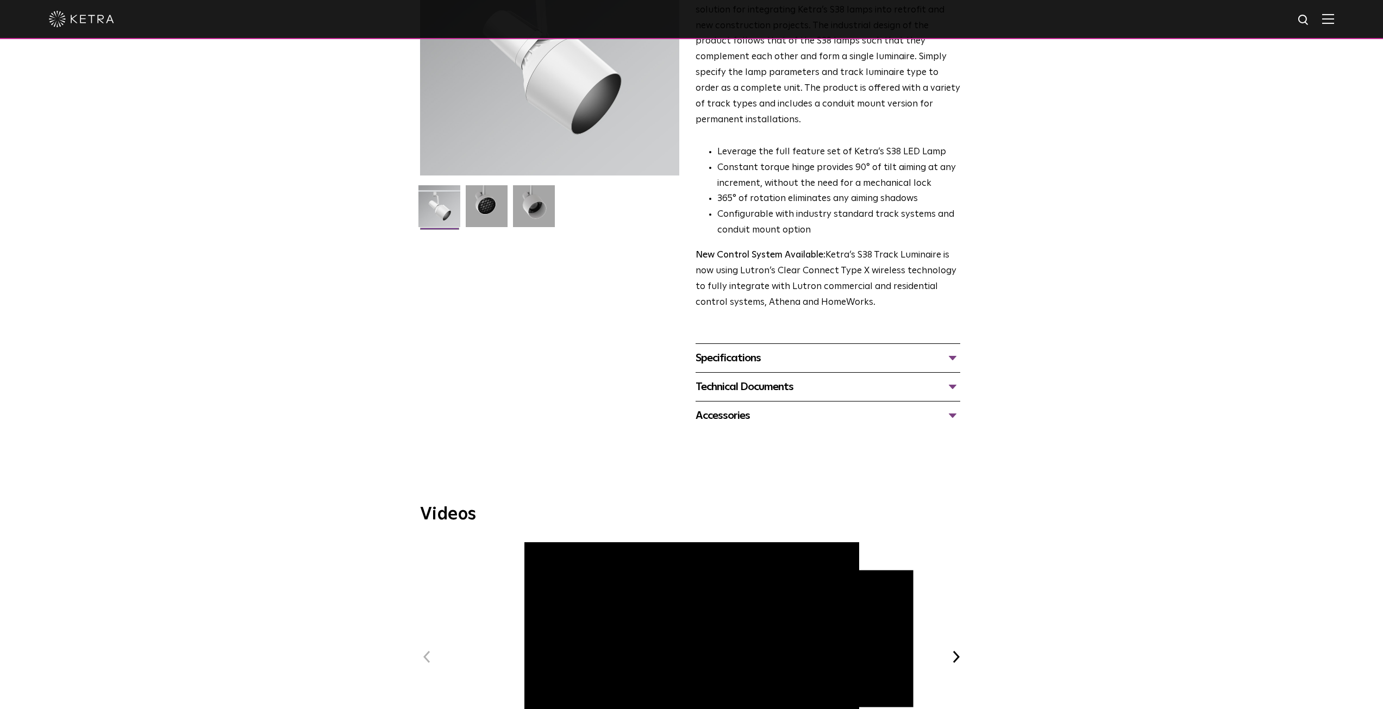
click at [758, 378] on div "Technical Documents" at bounding box center [828, 386] width 265 height 17
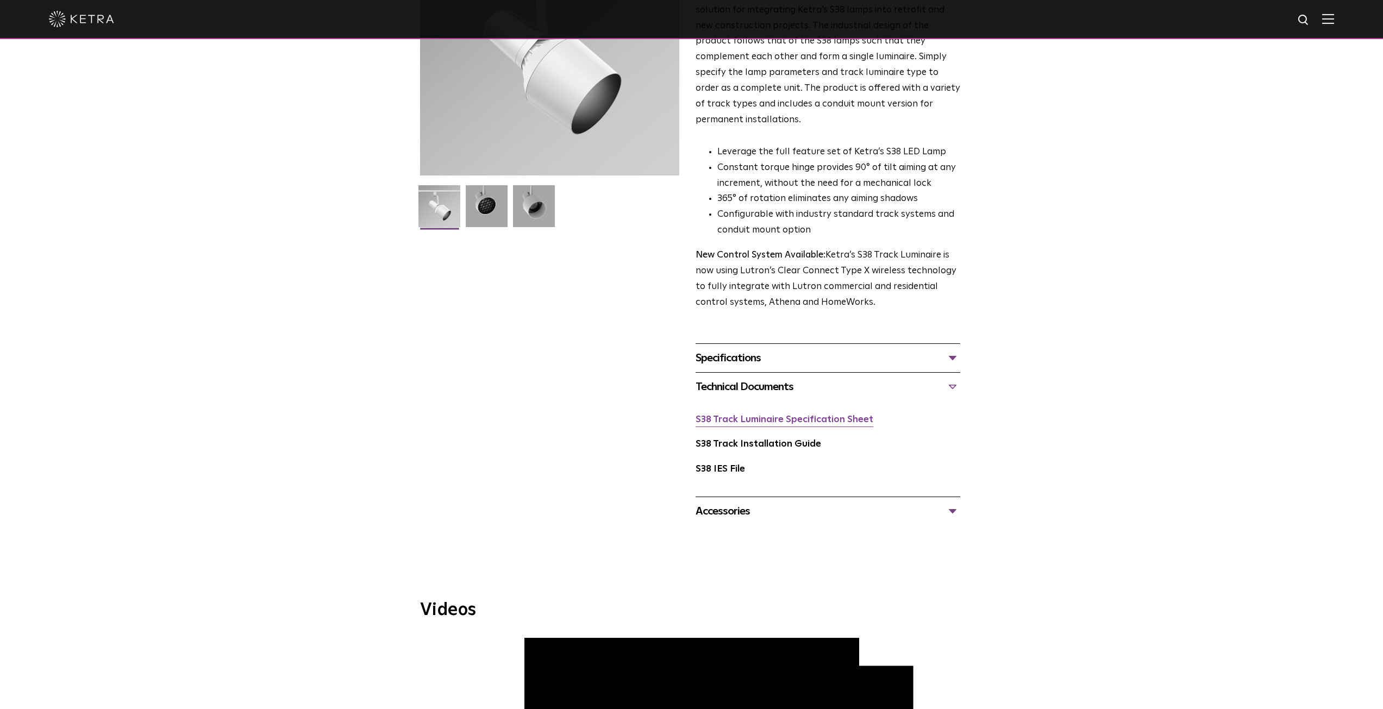
click at [774, 415] on link "S38 Track Luminaire Specification Sheet" at bounding box center [785, 419] width 178 height 9
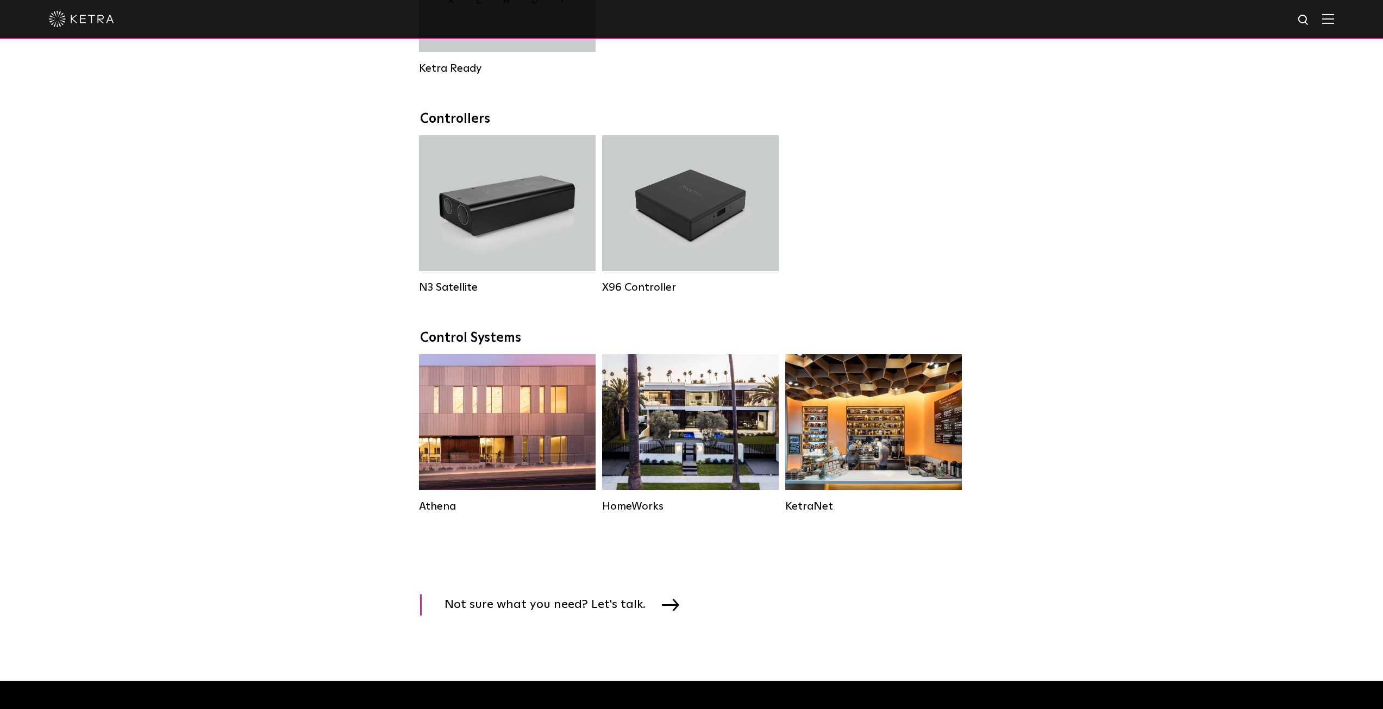
scroll to position [761, 0]
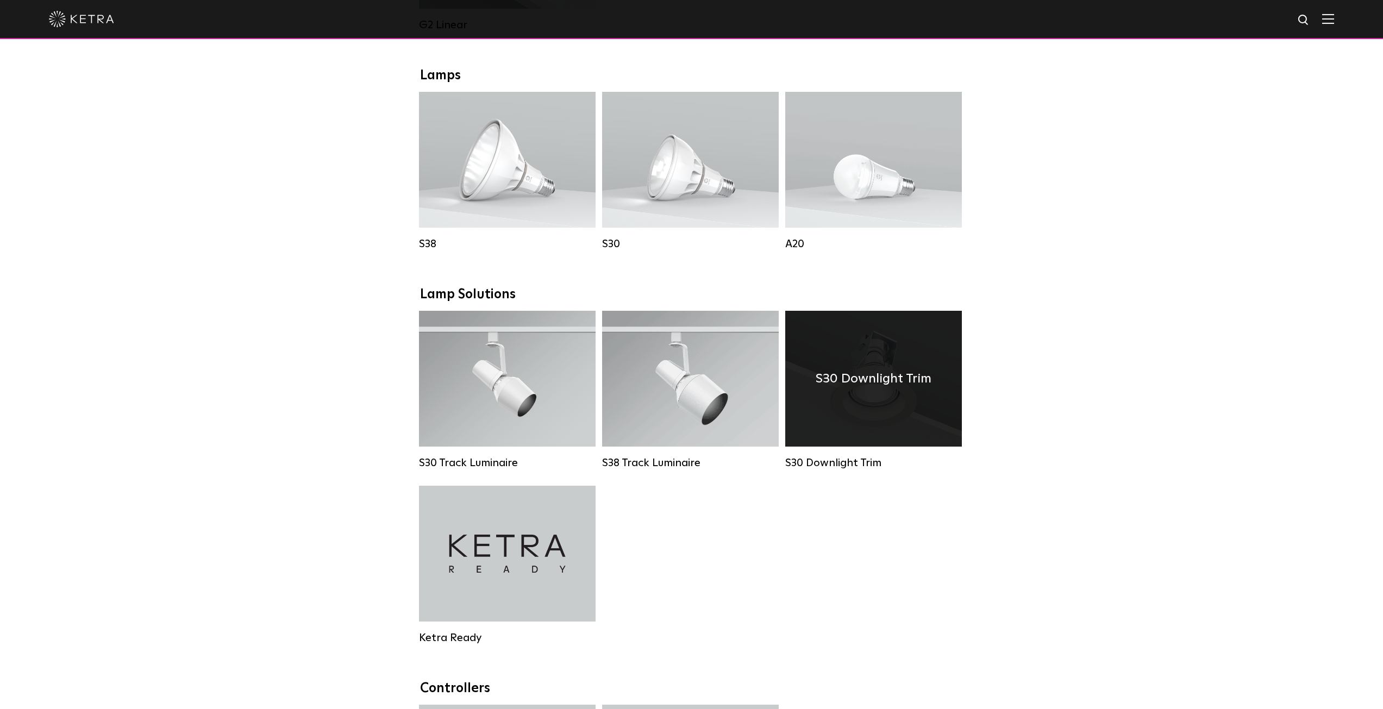
click at [858, 389] on h4 "S30 Downlight Trim" at bounding box center [874, 379] width 116 height 21
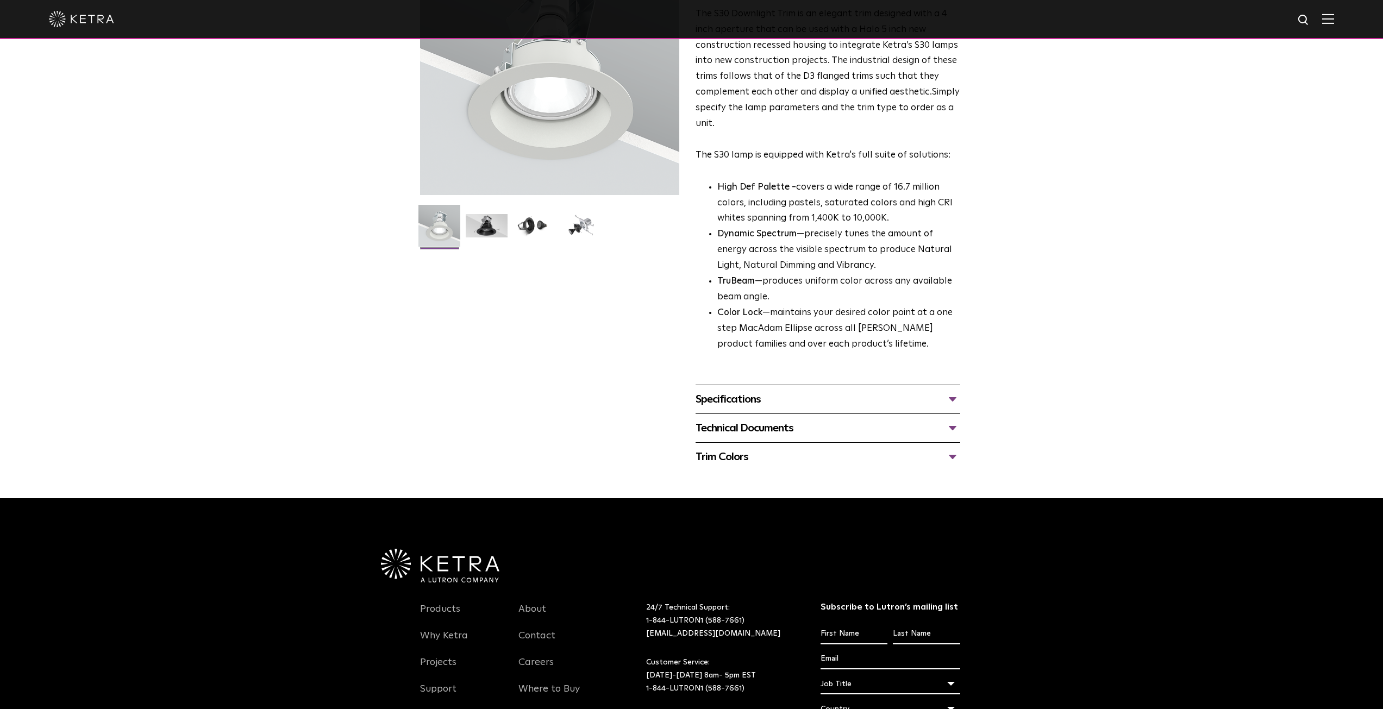
scroll to position [217, 0]
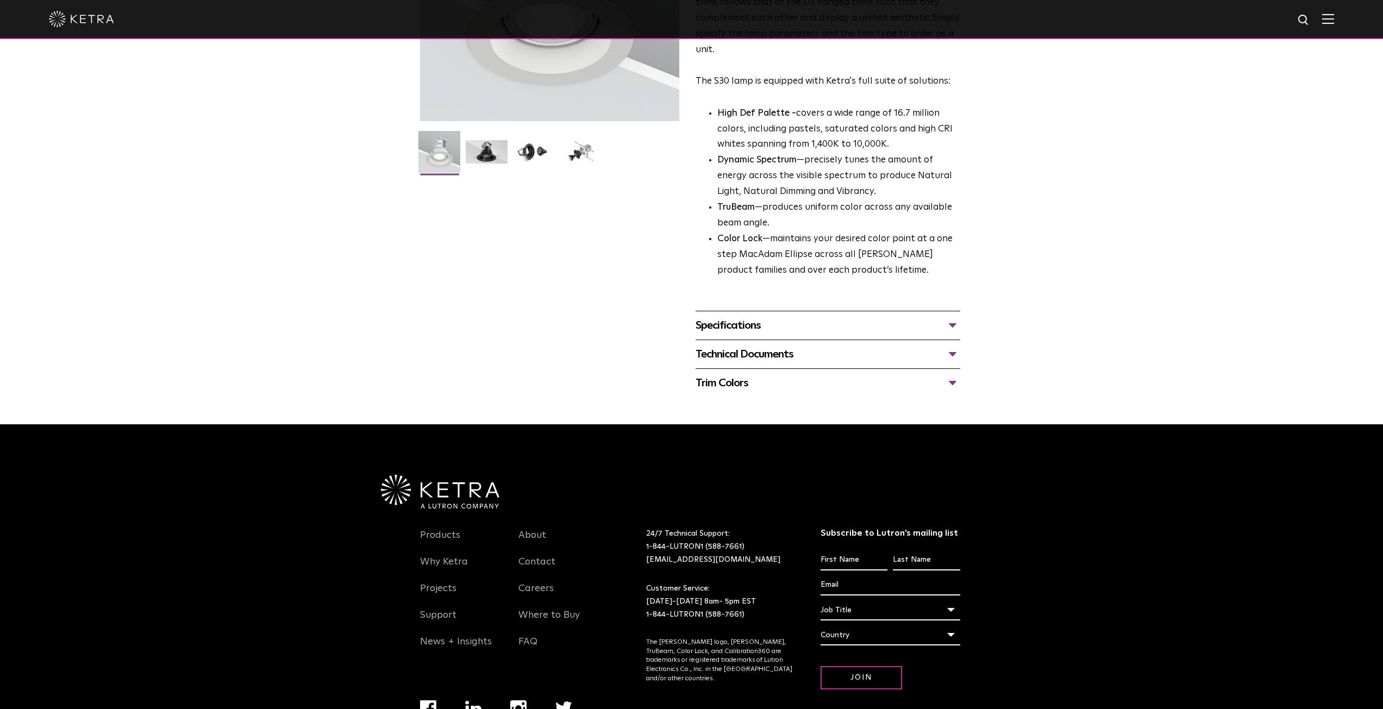
click at [739, 364] on div "Technical Documents S30 Downlight Trim Spec Sheet S30 Downlight Trim Installati…" at bounding box center [828, 354] width 265 height 29
click at [738, 363] on div "Technical Documents" at bounding box center [828, 354] width 265 height 17
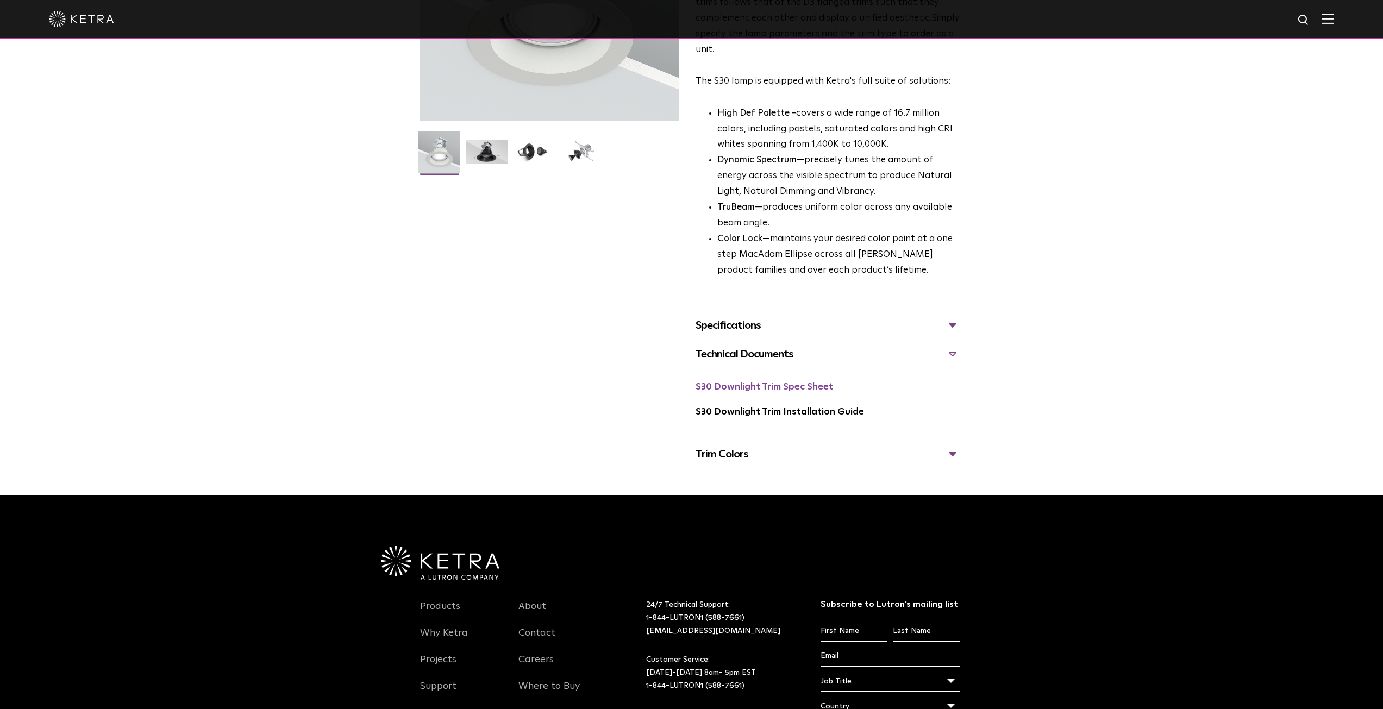
click at [756, 388] on link "S30 Downlight Trim Spec Sheet" at bounding box center [765, 387] width 138 height 9
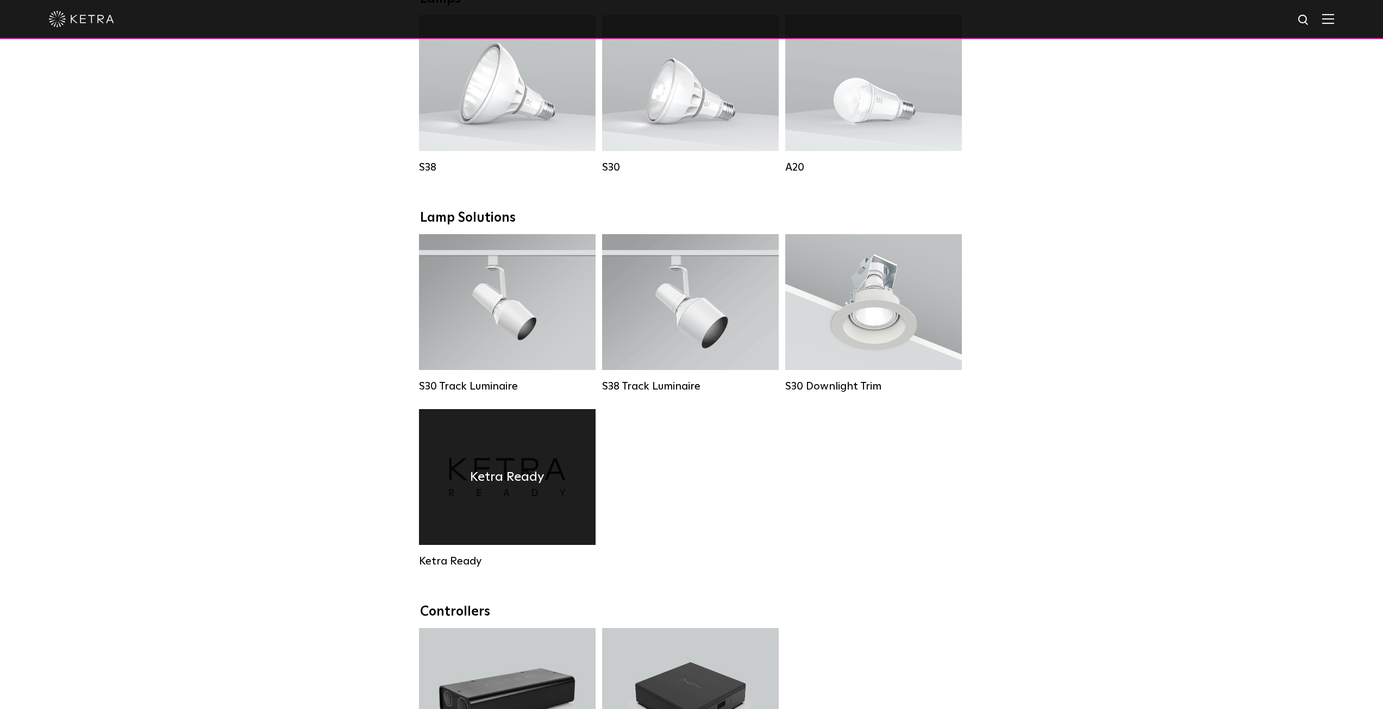
scroll to position [1033, 0]
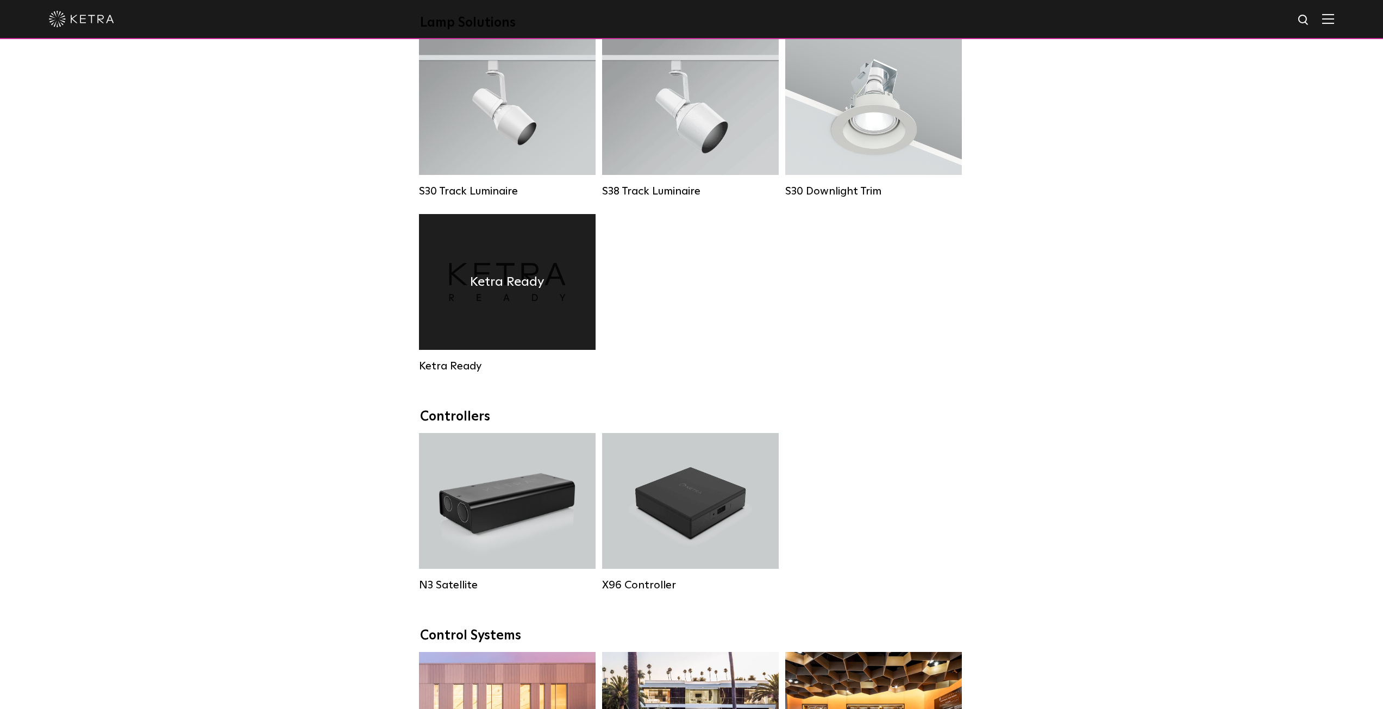
click at [527, 278] on div "Ketra Ready" at bounding box center [507, 282] width 177 height 136
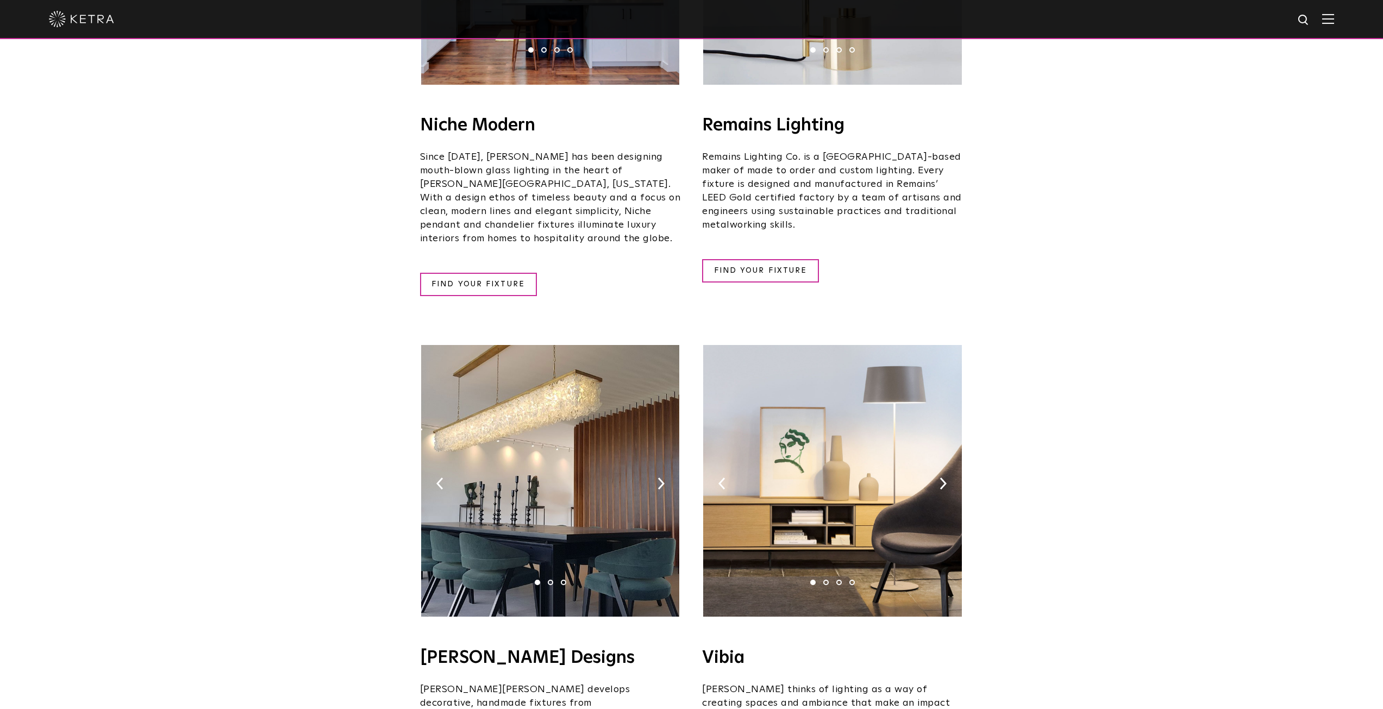
scroll to position [1631, 0]
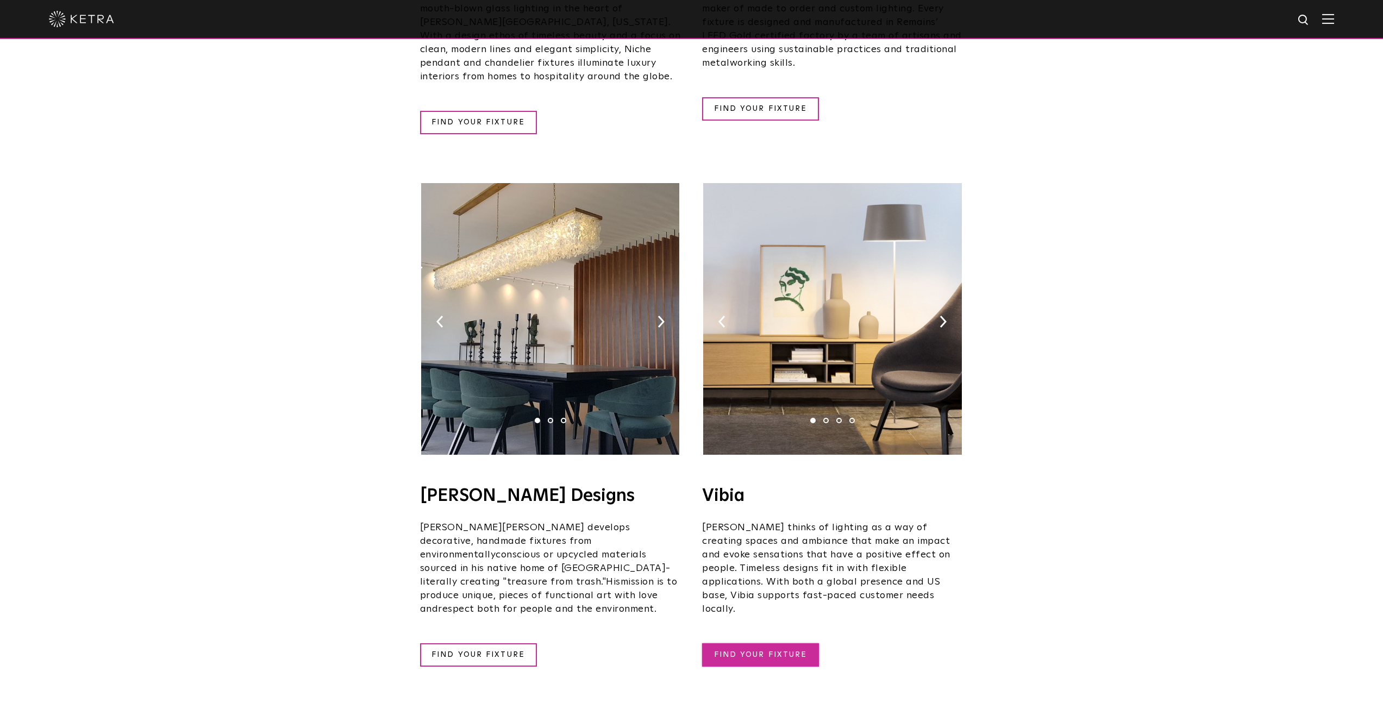
click at [776, 644] on link "FIND YOUR FIXTURE" at bounding box center [760, 655] width 117 height 23
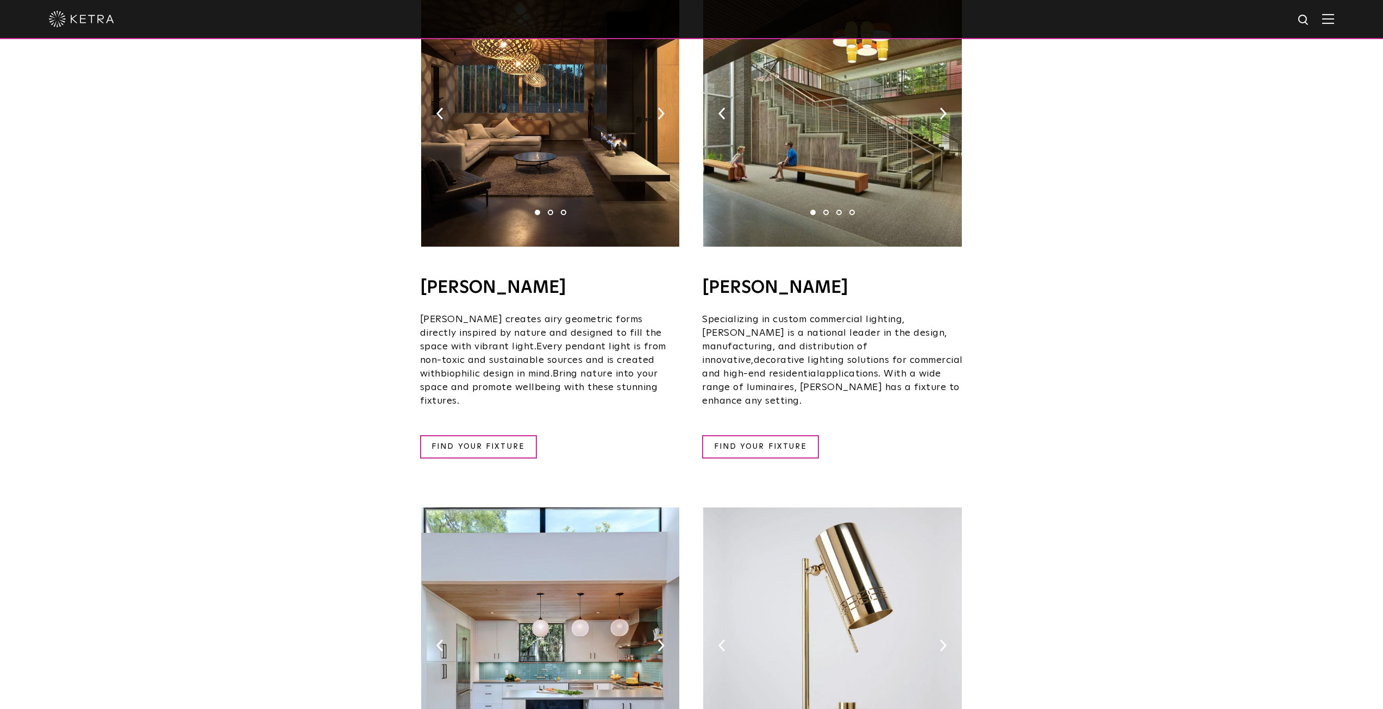
scroll to position [761, 0]
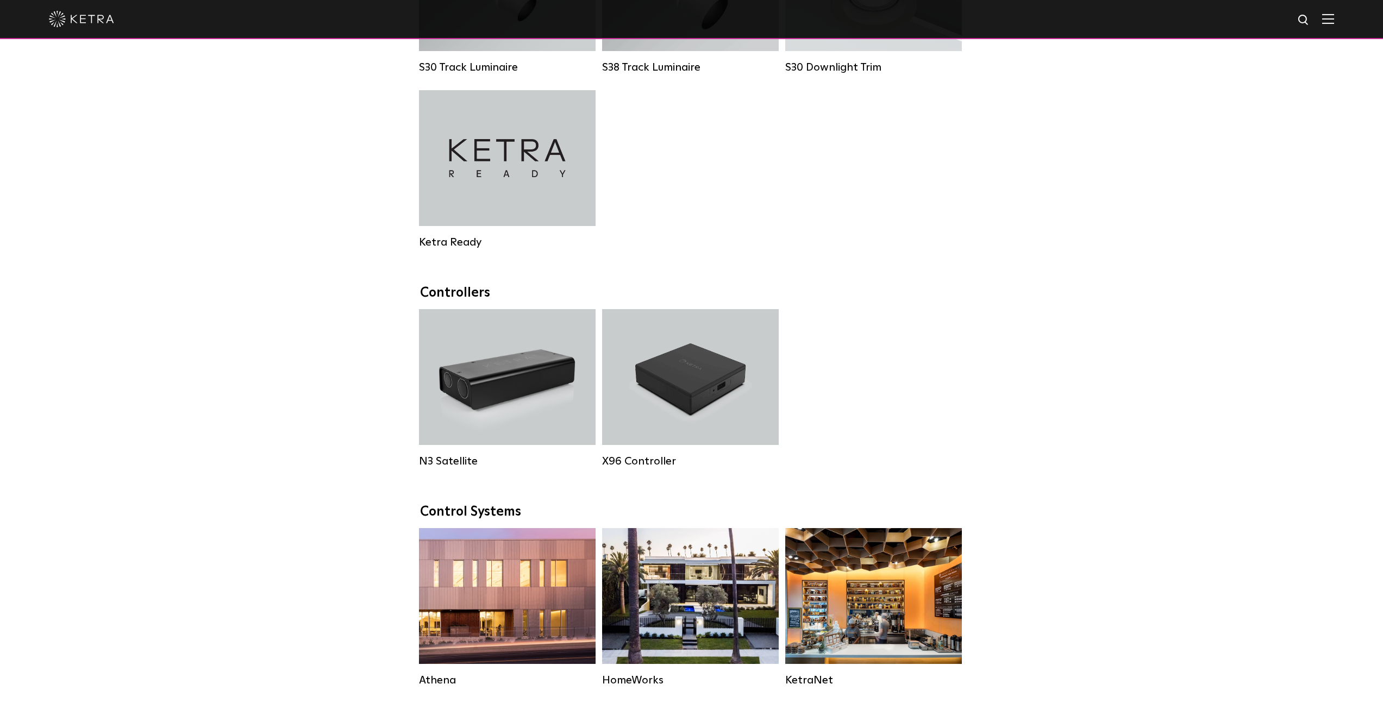
scroll to position [1141, 0]
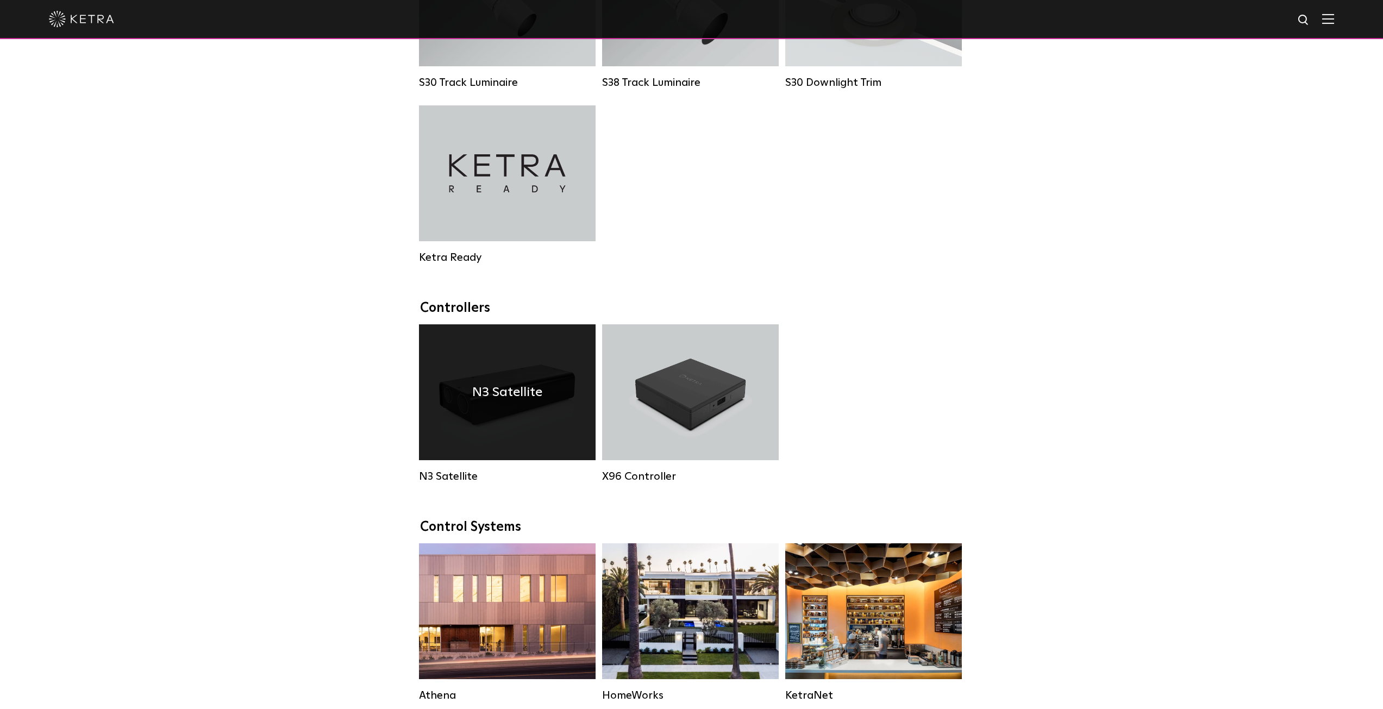
click at [513, 419] on div "N3 Satellite" at bounding box center [507, 393] width 177 height 136
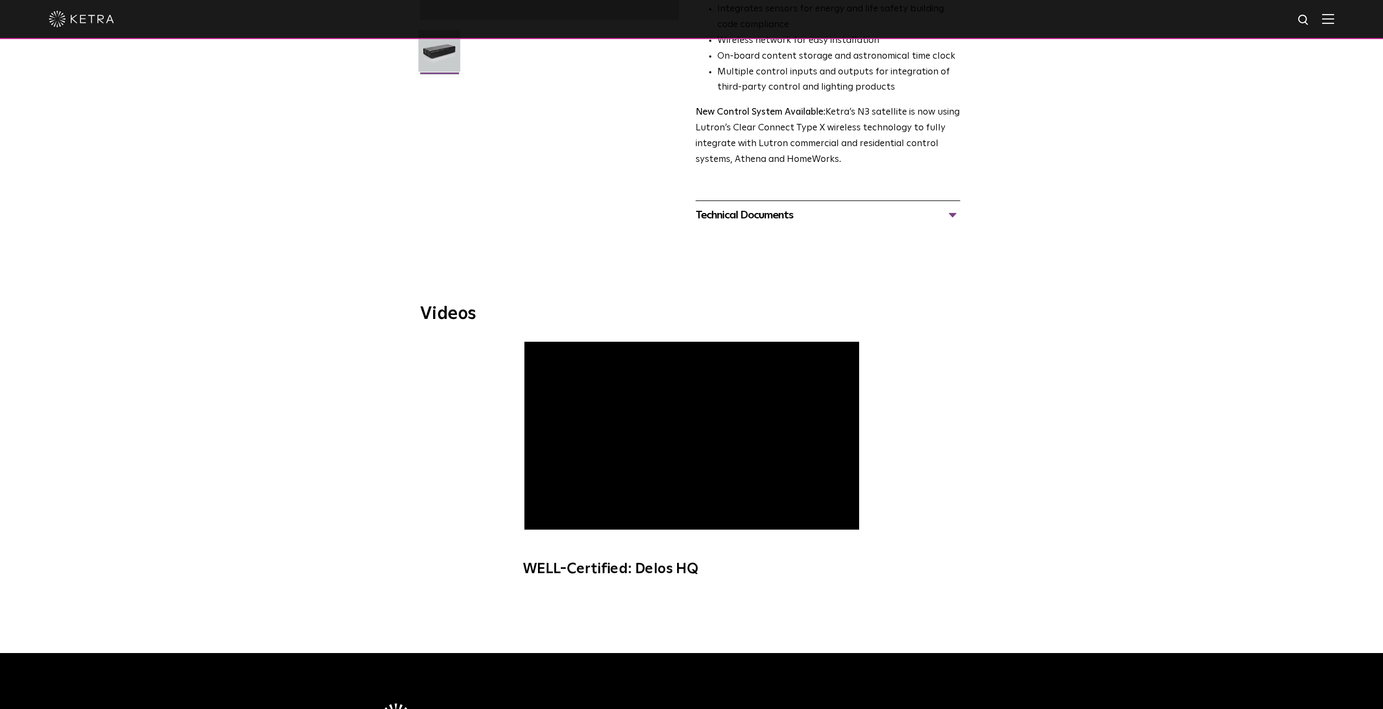
scroll to position [326, 0]
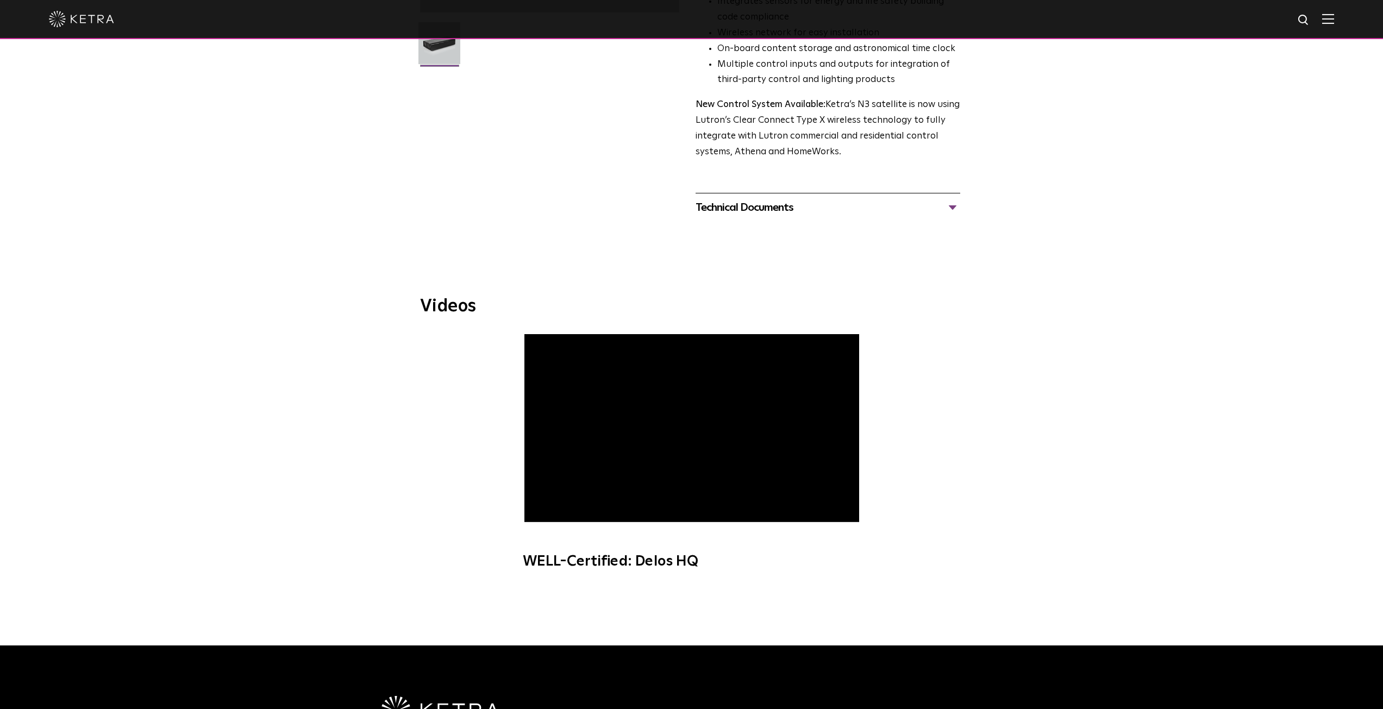
click at [760, 199] on div "Technical Documents" at bounding box center [828, 207] width 265 height 17
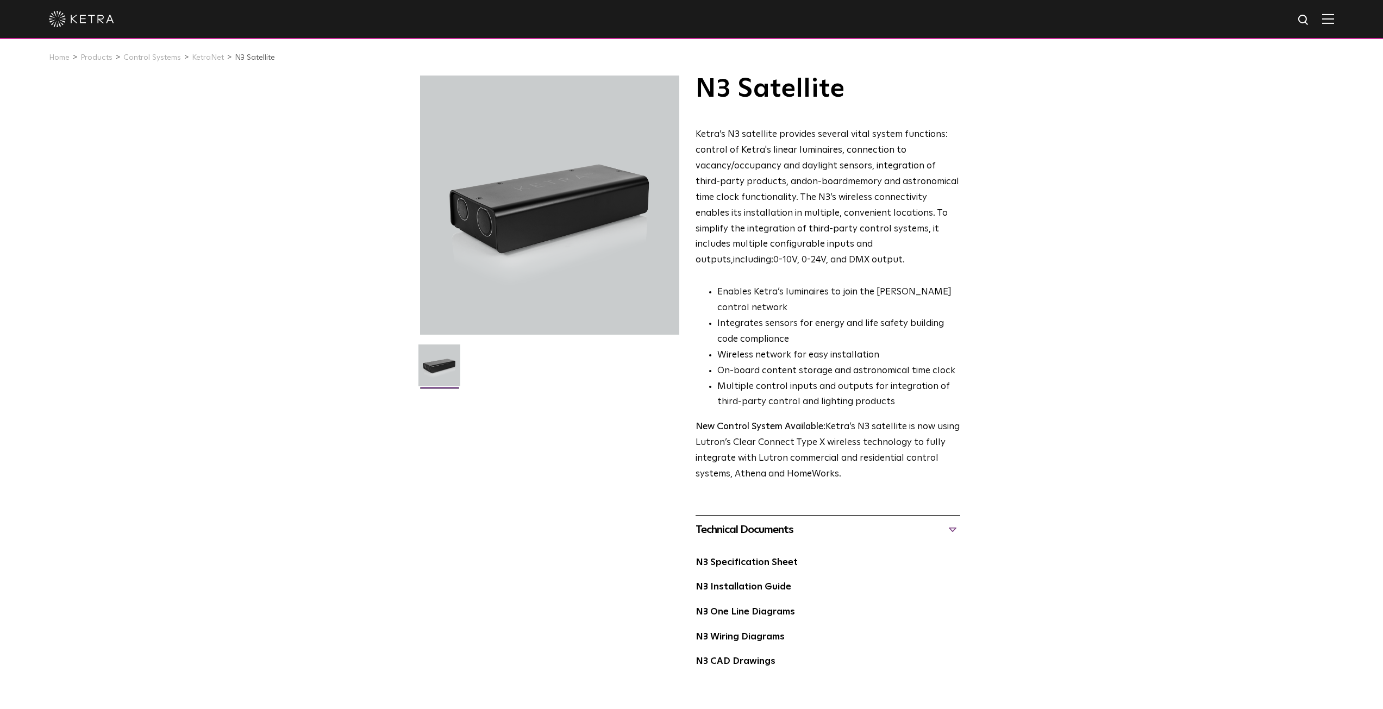
scroll to position [0, 0]
